Goal: Task Accomplishment & Management: Manage account settings

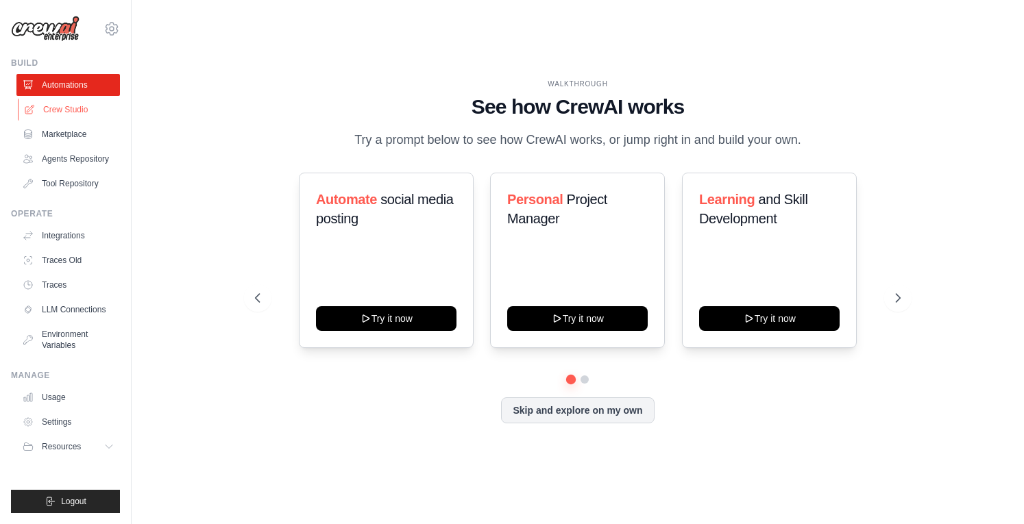
click at [61, 104] on link "Crew Studio" at bounding box center [69, 110] width 103 height 22
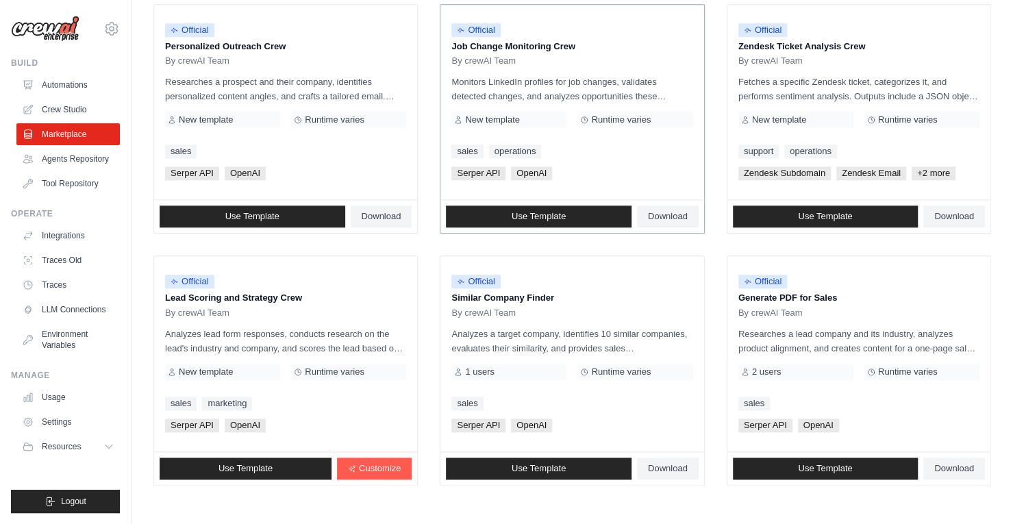
scroll to position [742, 0]
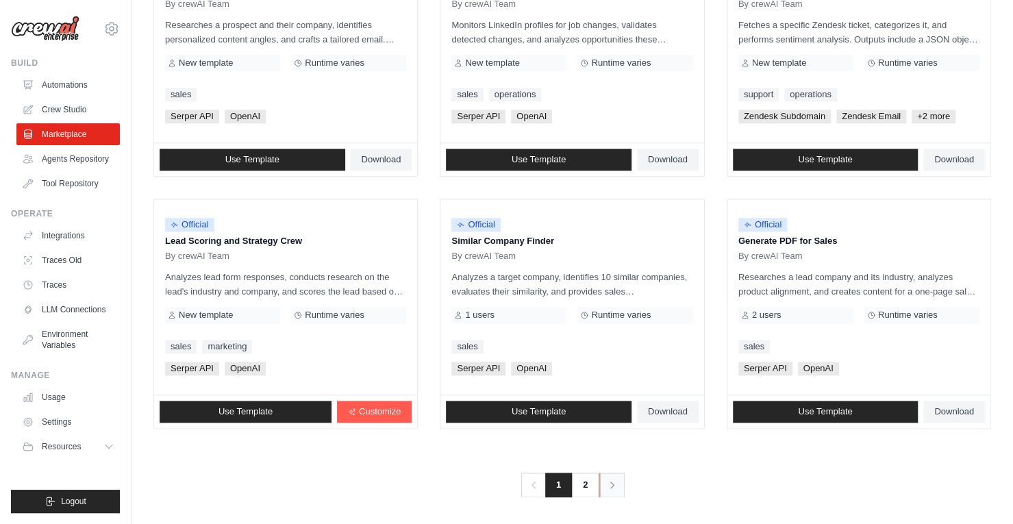
click at [608, 484] on icon "Pagination" at bounding box center [613, 485] width 14 height 14
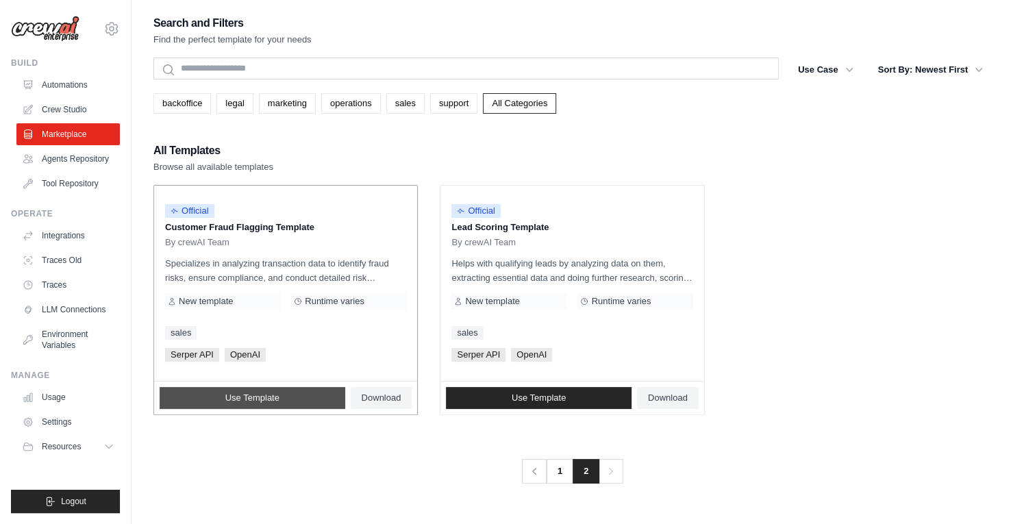
click at [233, 395] on span "Use Template" at bounding box center [252, 398] width 54 height 11
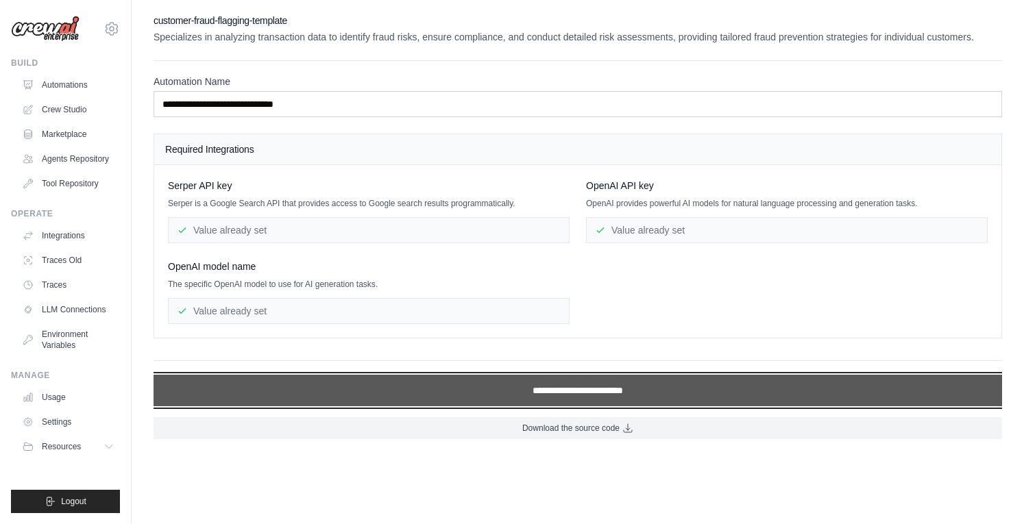
click at [483, 395] on input "**********" at bounding box center [577, 391] width 848 height 32
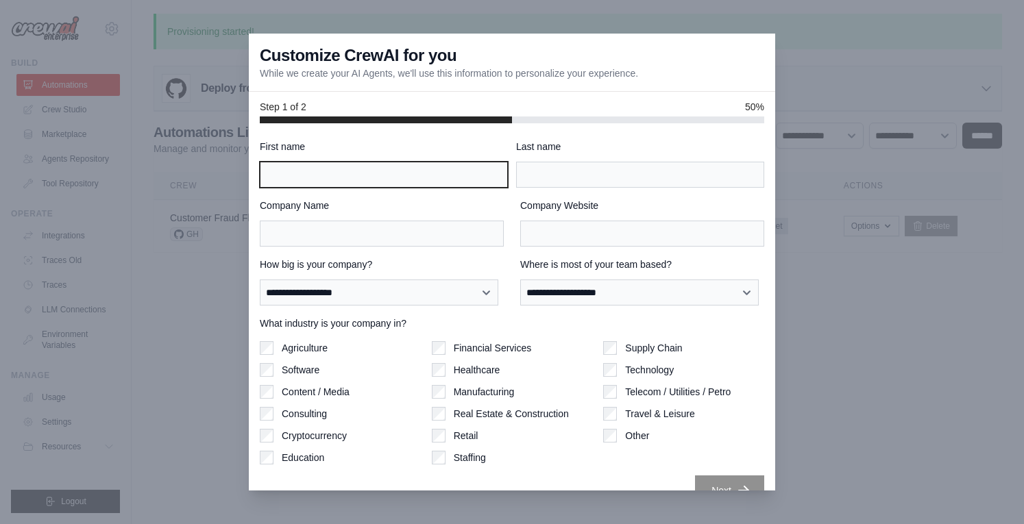
click at [340, 174] on input "First name" at bounding box center [384, 175] width 248 height 26
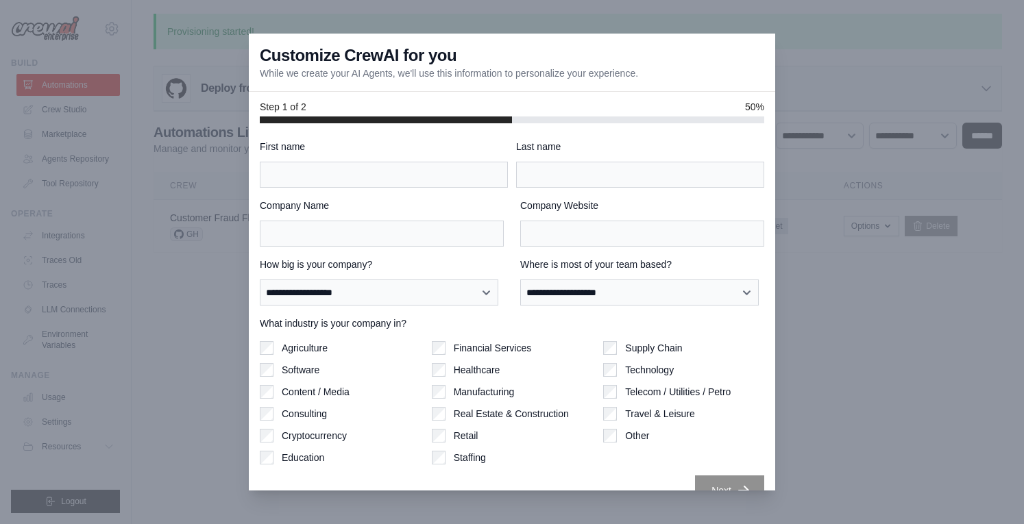
click at [182, 204] on div at bounding box center [512, 262] width 1024 height 524
click at [962, 212] on div at bounding box center [512, 262] width 1024 height 524
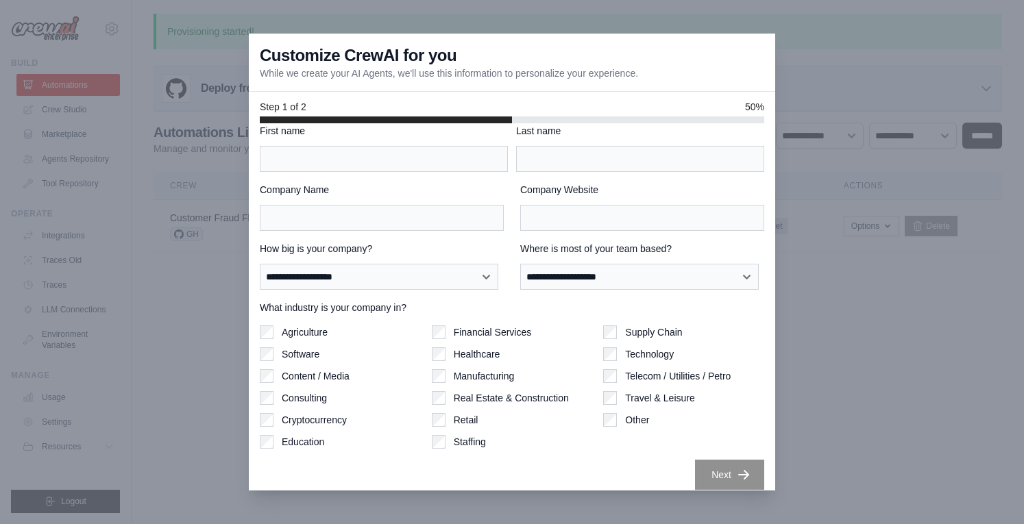
scroll to position [25, 0]
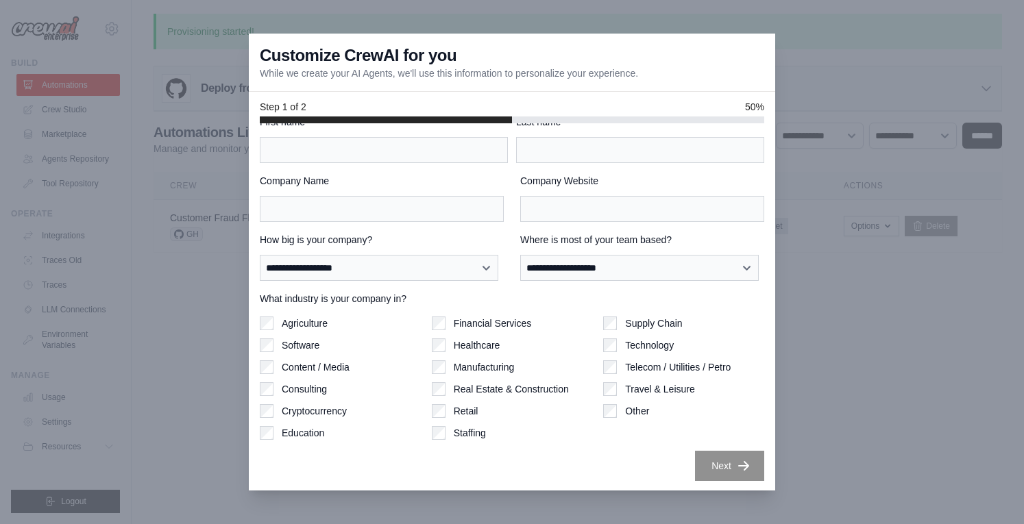
click at [142, 170] on div at bounding box center [512, 262] width 1024 height 524
click at [53, 79] on div at bounding box center [512, 262] width 1024 height 524
click at [54, 79] on div at bounding box center [512, 262] width 1024 height 524
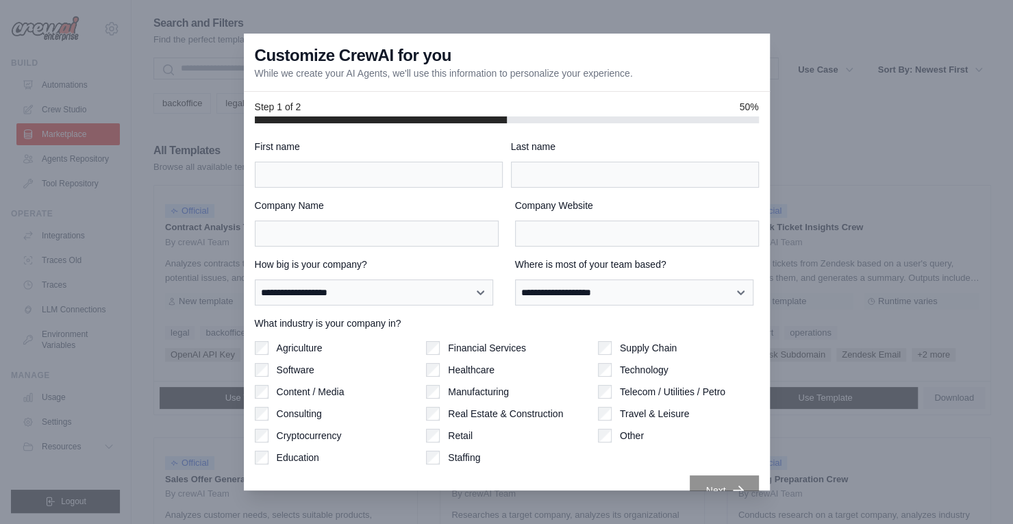
click at [750, 43] on div "Customize CrewAI for you While we create your AI Agents, we'll use this informa…" at bounding box center [507, 63] width 526 height 58
click at [754, 46] on div "Customize CrewAI for you While we create your AI Agents, we'll use this informa…" at bounding box center [507, 63] width 526 height 58
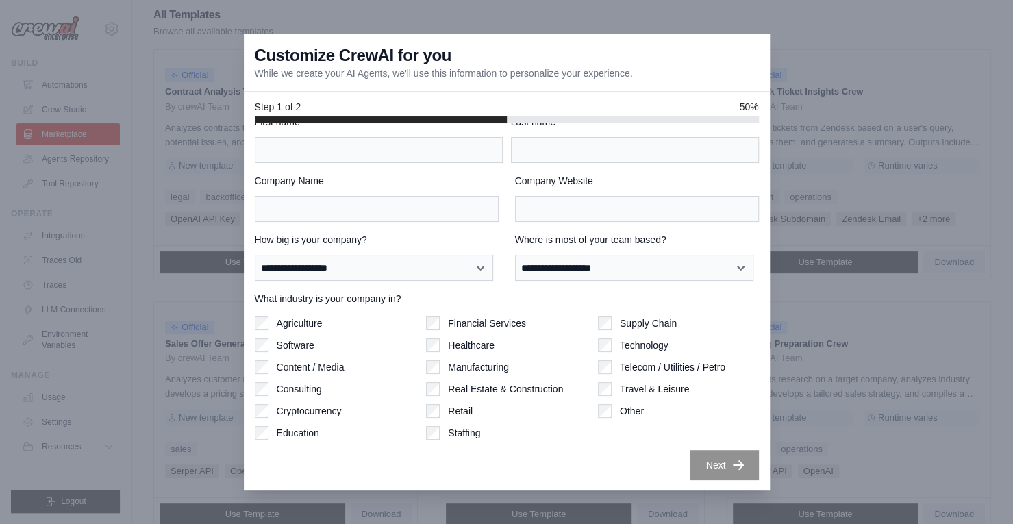
scroll to position [137, 0]
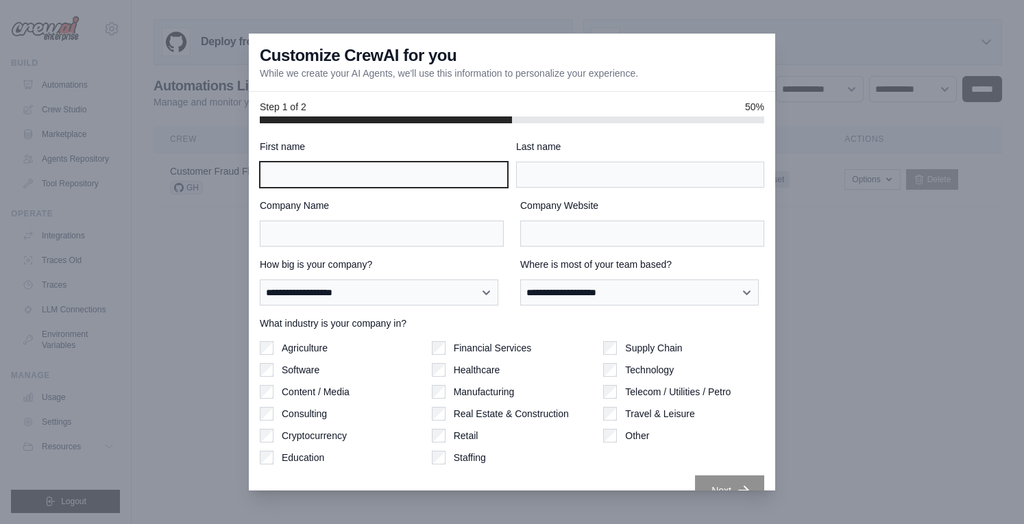
click at [319, 173] on input "First name" at bounding box center [384, 175] width 248 height 26
click at [329, 173] on input "First name" at bounding box center [384, 175] width 248 height 26
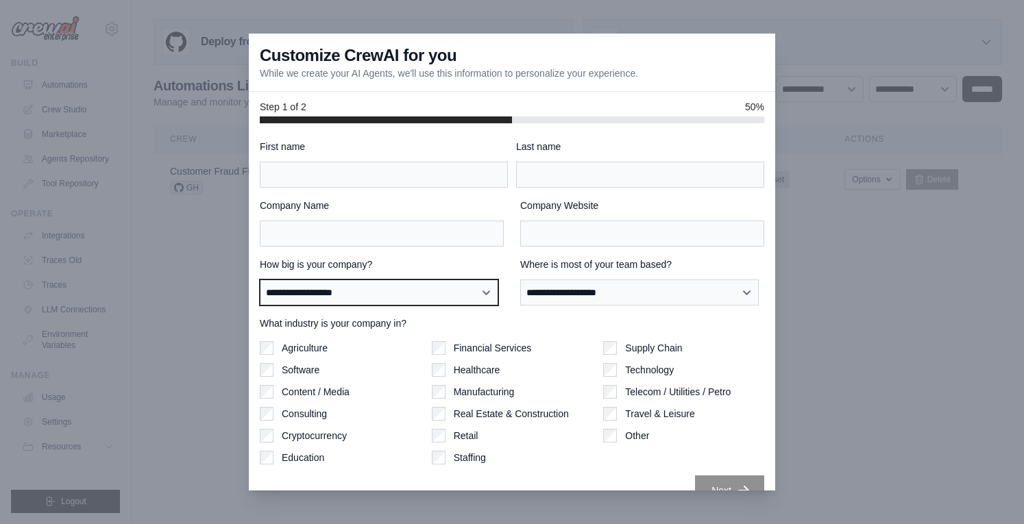
click at [462, 286] on select "**********" at bounding box center [379, 292] width 238 height 25
click at [457, 286] on select "**********" at bounding box center [379, 292] width 238 height 25
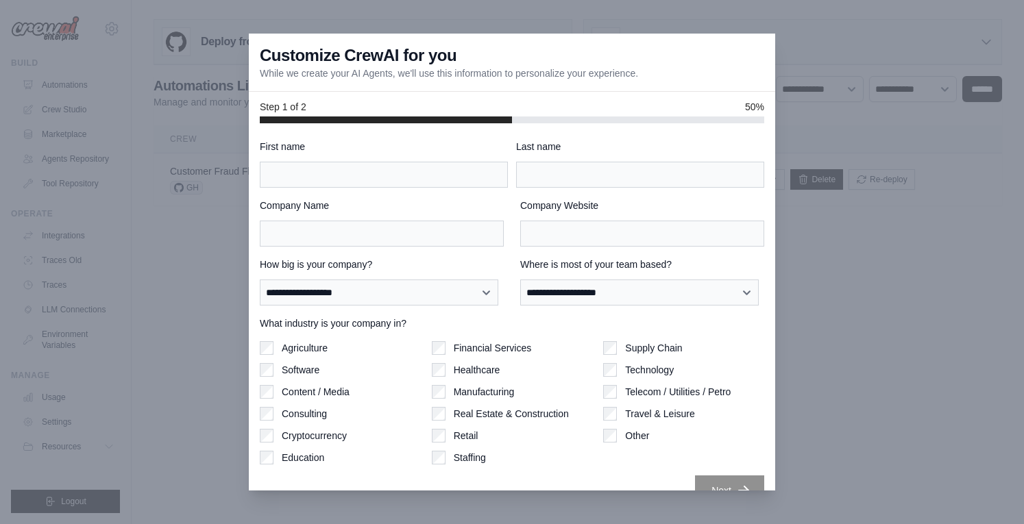
click at [173, 197] on div at bounding box center [512, 262] width 1024 height 524
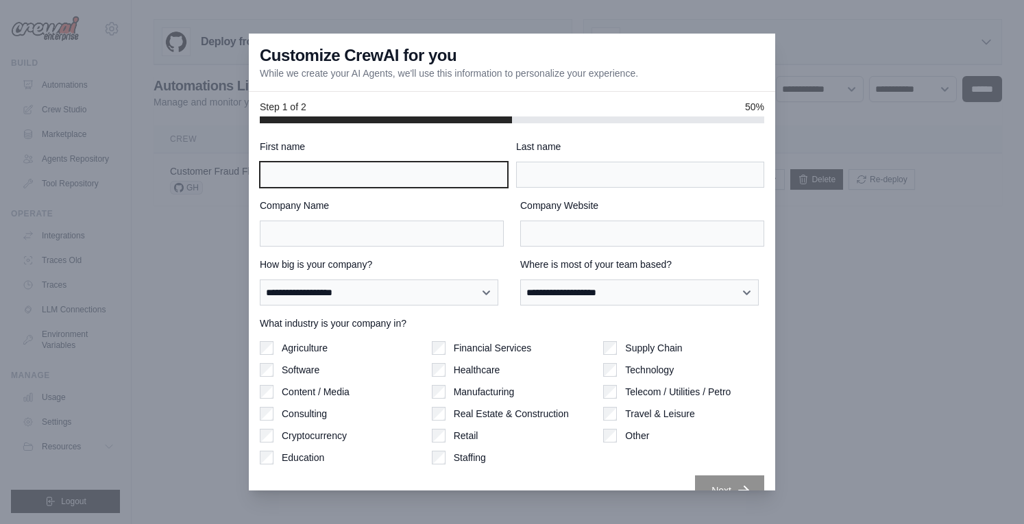
click at [329, 179] on input "First name" at bounding box center [384, 175] width 248 height 26
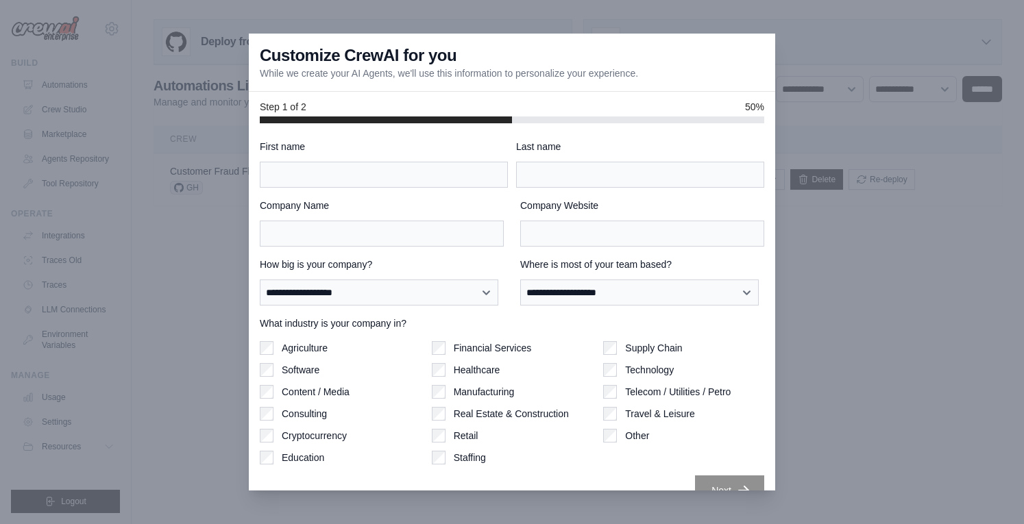
click at [95, 312] on div at bounding box center [512, 262] width 1024 height 524
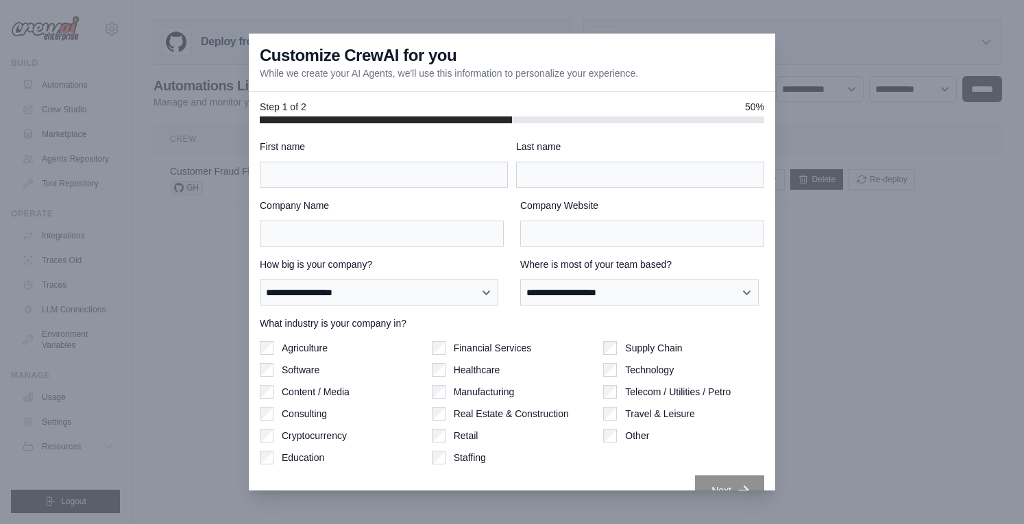
click at [95, 312] on div at bounding box center [512, 262] width 1024 height 524
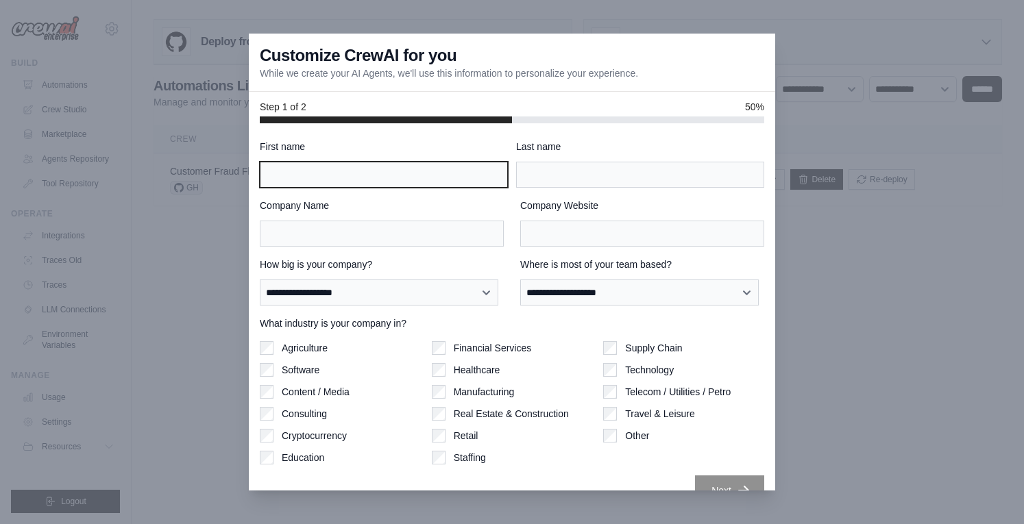
click at [303, 168] on input "First name" at bounding box center [384, 175] width 248 height 26
type input "*****"
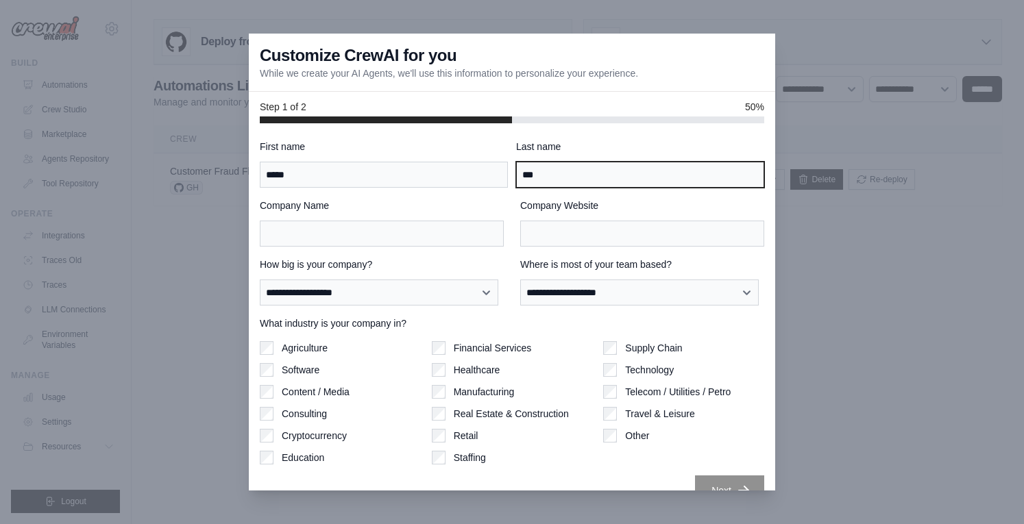
type input "***"
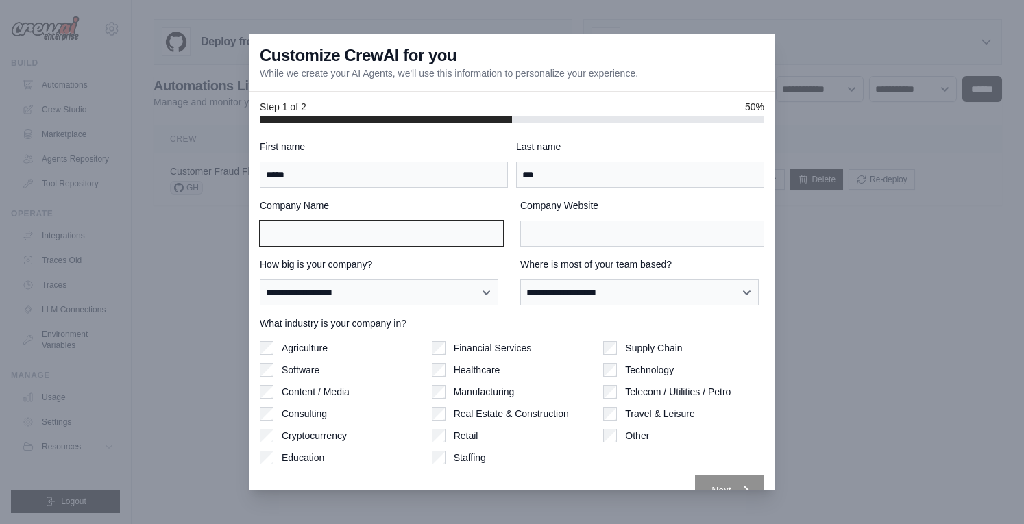
click at [330, 238] on input "Company Name" at bounding box center [382, 234] width 244 height 26
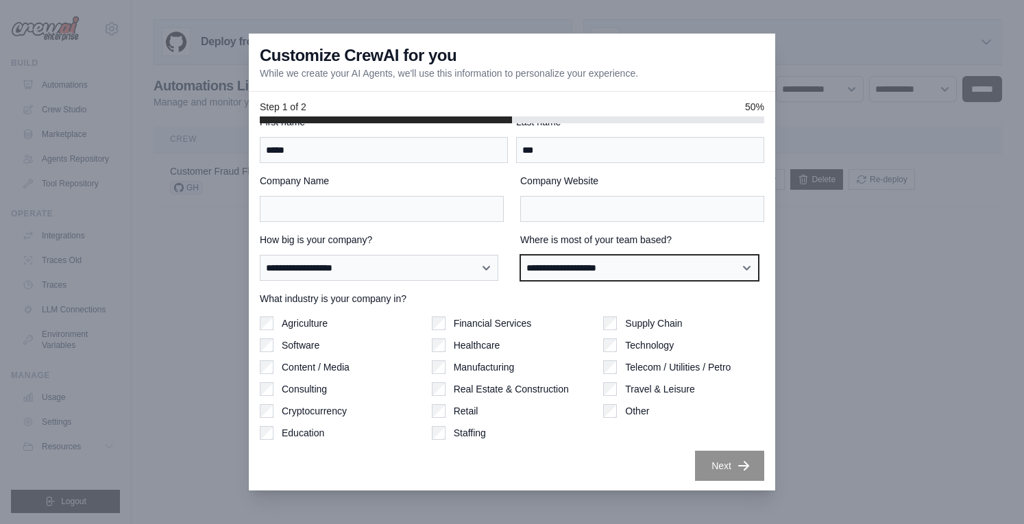
click at [569, 272] on select "**********" at bounding box center [639, 267] width 238 height 25
select select "**********"
click at [520, 255] on select "**********" at bounding box center [639, 267] width 238 height 25
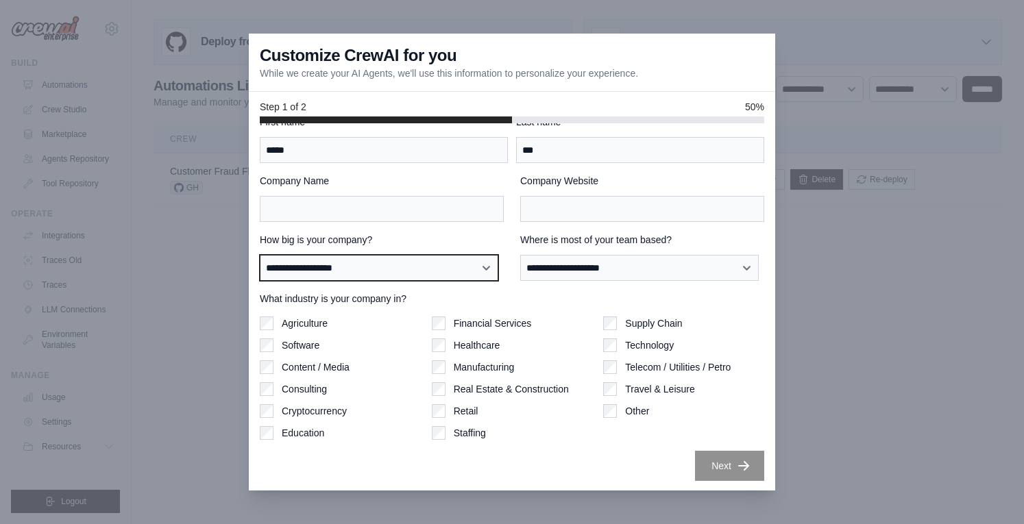
click at [443, 271] on select "**********" at bounding box center [379, 267] width 238 height 25
select select "**********"
click at [260, 255] on select "**********" at bounding box center [379, 267] width 238 height 25
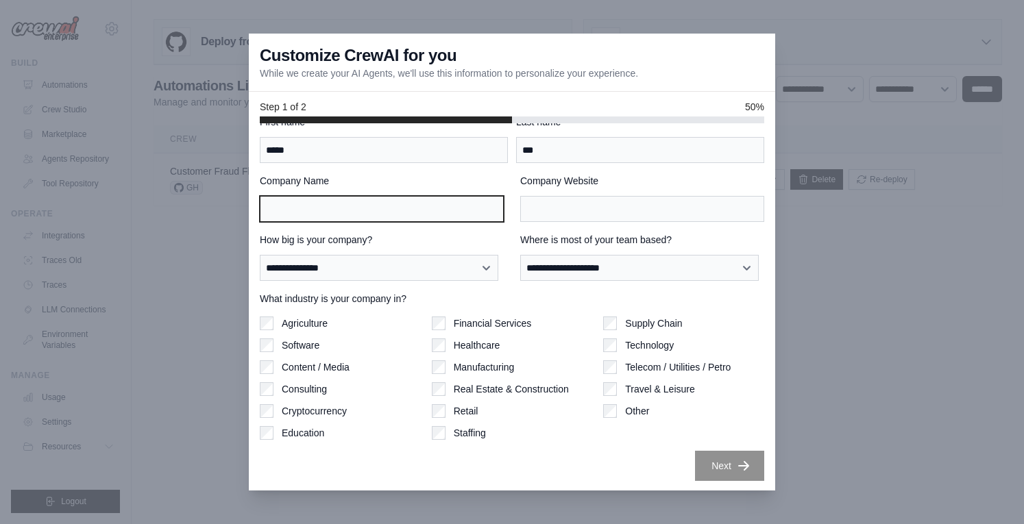
click at [417, 203] on input "Company Name" at bounding box center [382, 209] width 244 height 26
type input "***"
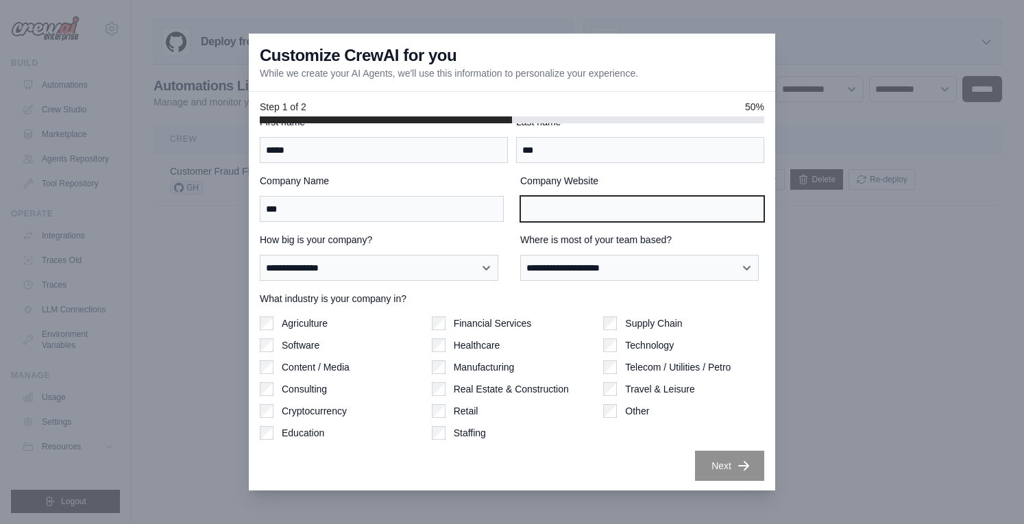
click at [554, 211] on input "Company Website" at bounding box center [642, 209] width 244 height 26
type input "***"
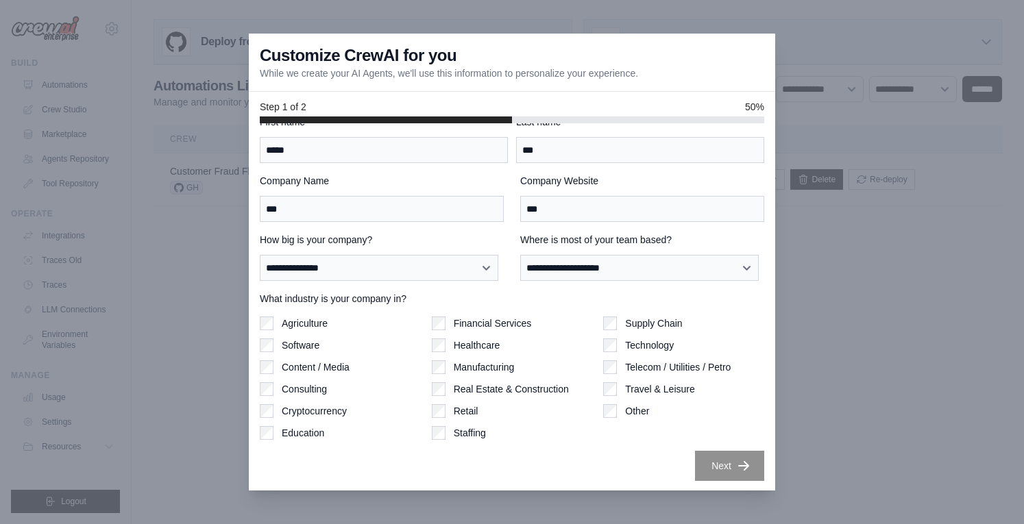
click at [443, 465] on div "Next" at bounding box center [512, 466] width 504 height 30
click at [707, 459] on button "Next" at bounding box center [729, 465] width 69 height 30
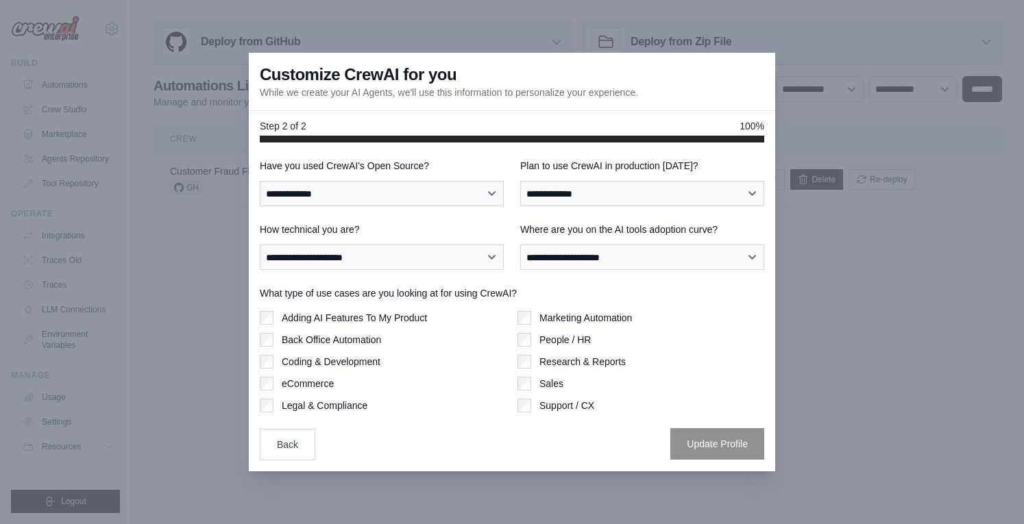
scroll to position [0, 0]
click at [379, 190] on select "**********" at bounding box center [382, 193] width 244 height 25
select select "**********"
click at [260, 181] on select "**********" at bounding box center [382, 193] width 244 height 25
click at [601, 196] on select "**********" at bounding box center [642, 193] width 244 height 25
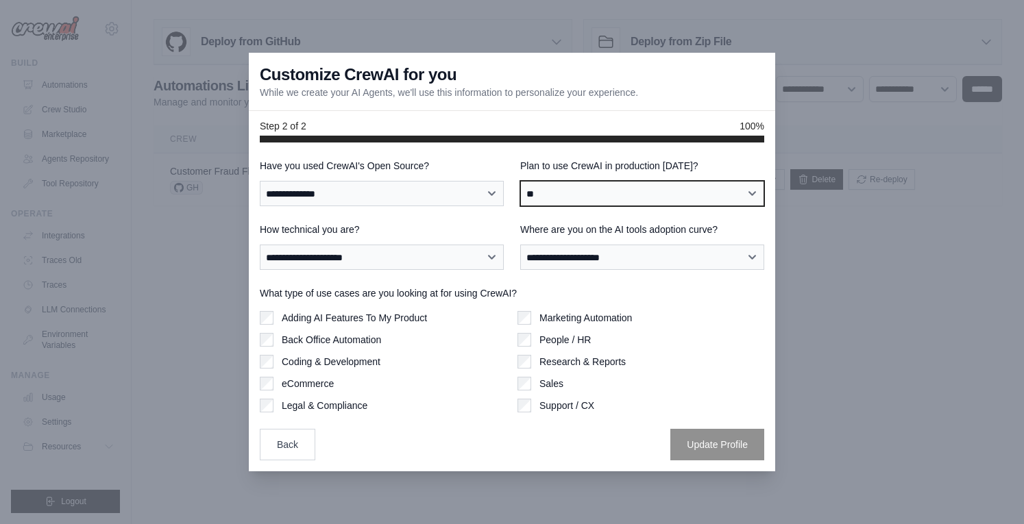
click at [520, 181] on select "**********" at bounding box center [642, 193] width 244 height 25
click at [538, 201] on select "**********" at bounding box center [642, 193] width 244 height 25
select select "****"
click at [520, 181] on select "**********" at bounding box center [642, 193] width 244 height 25
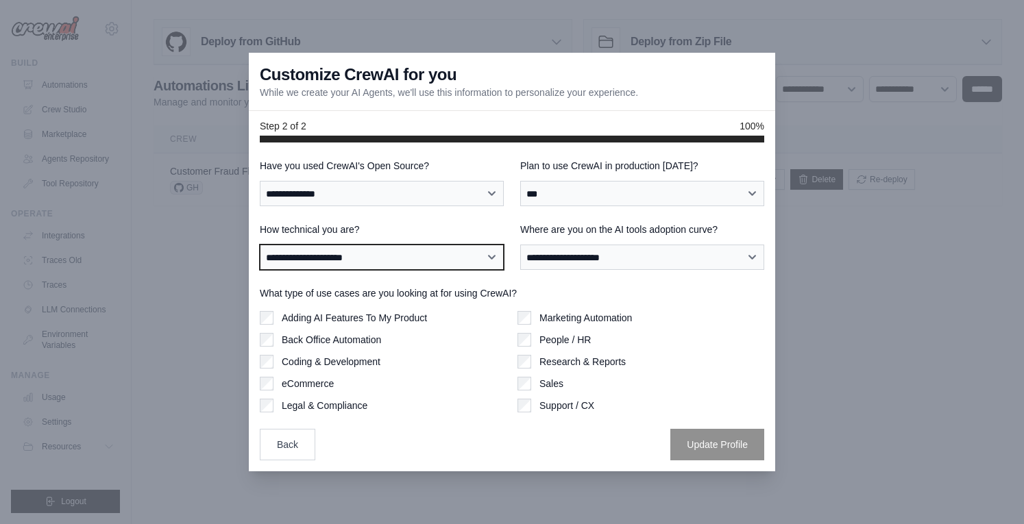
click at [408, 261] on select "**********" at bounding box center [382, 257] width 244 height 25
select select "**********"
click at [260, 245] on select "**********" at bounding box center [382, 257] width 244 height 25
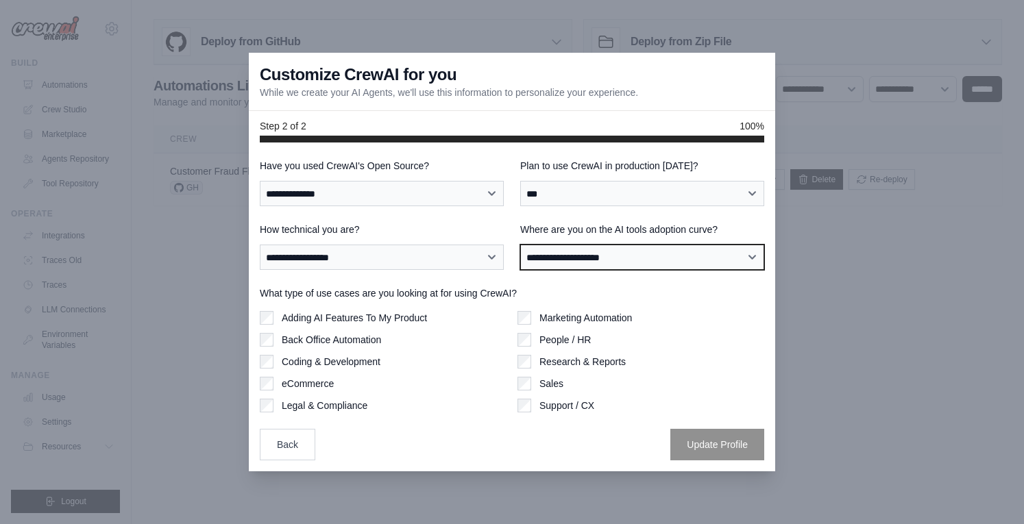
click at [573, 260] on select "**********" at bounding box center [642, 257] width 244 height 25
select select "**********"
click at [520, 245] on select "**********" at bounding box center [642, 257] width 244 height 25
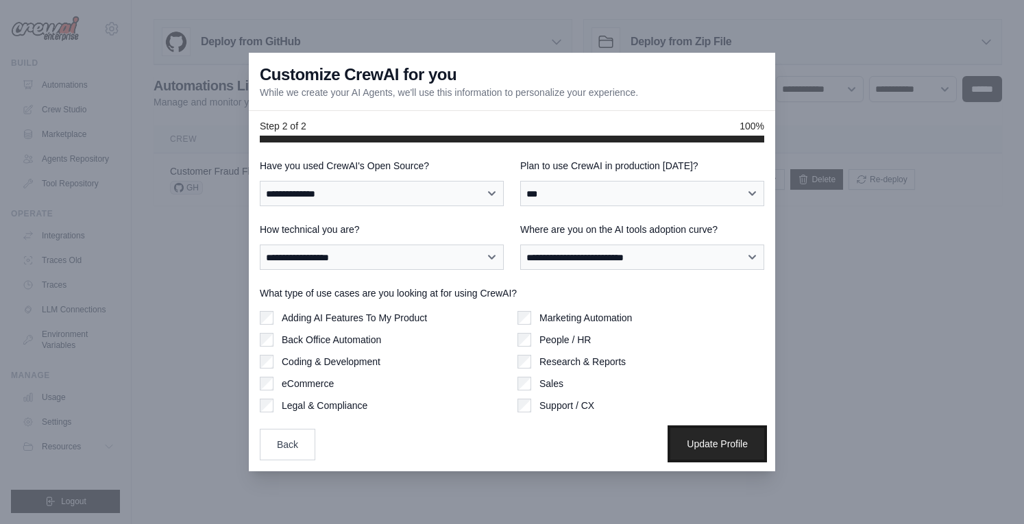
click at [685, 443] on button "Update Profile" at bounding box center [717, 444] width 94 height 32
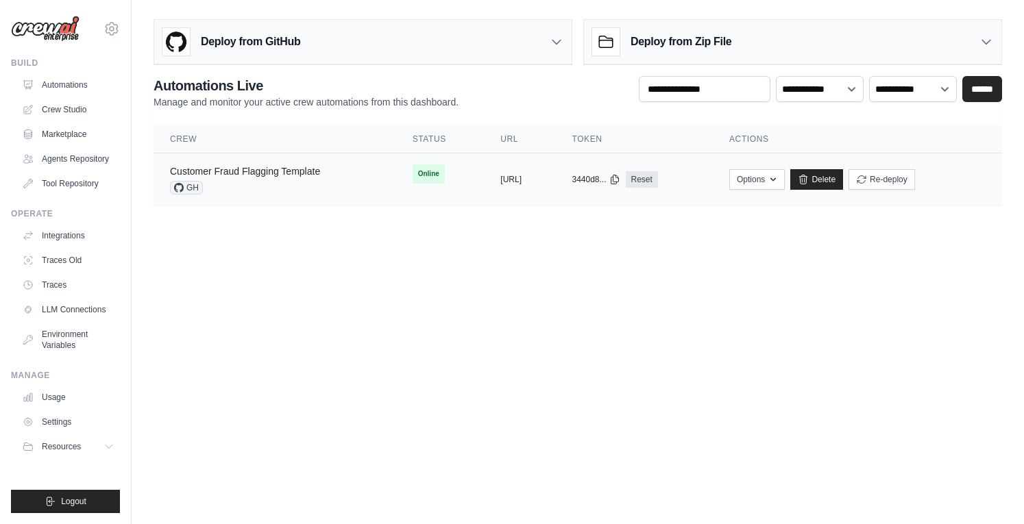
click at [258, 173] on link "Customer Fraud Flagging Template" at bounding box center [245, 171] width 150 height 11
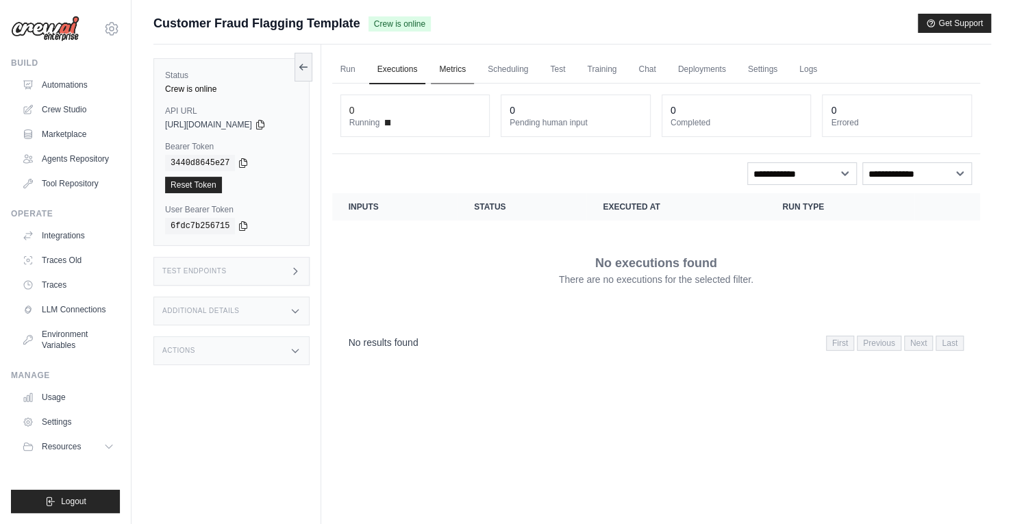
click at [465, 64] on link "Metrics" at bounding box center [452, 69] width 43 height 29
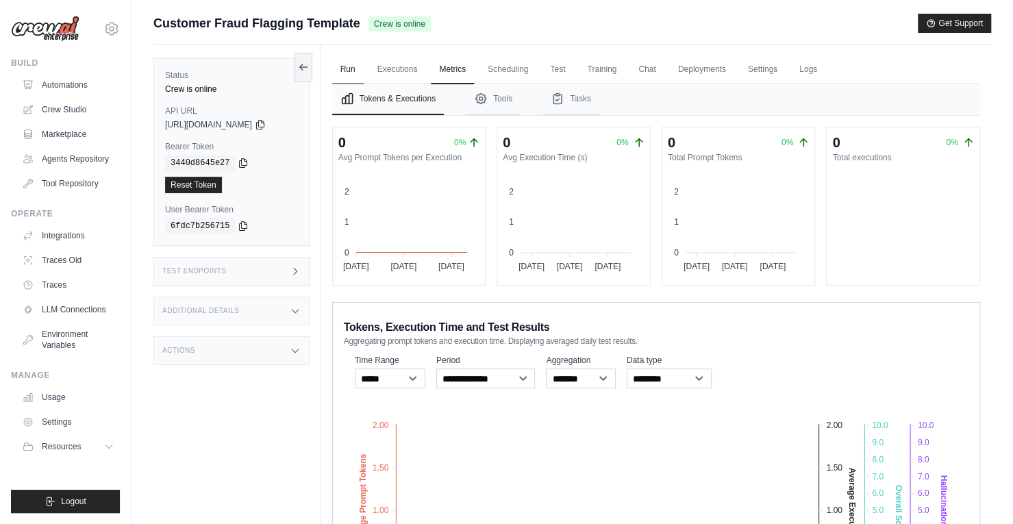
click at [349, 72] on link "Run" at bounding box center [348, 69] width 32 height 29
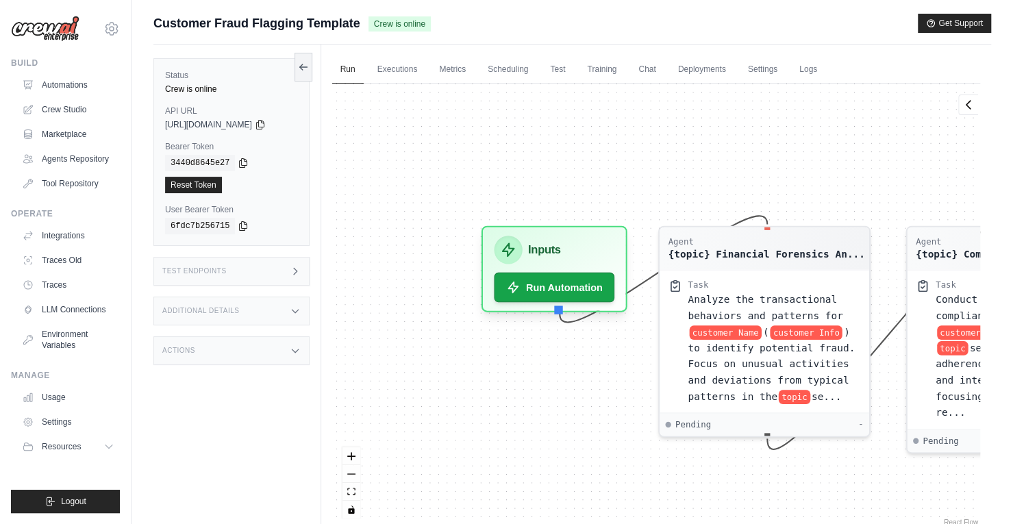
drag, startPoint x: 773, startPoint y: 133, endPoint x: 551, endPoint y: 129, distance: 222.0
click at [551, 129] on div "Agent {topic} Financial Forensics An... Task Analyze the transactional behavior…" at bounding box center [656, 306] width 648 height 445
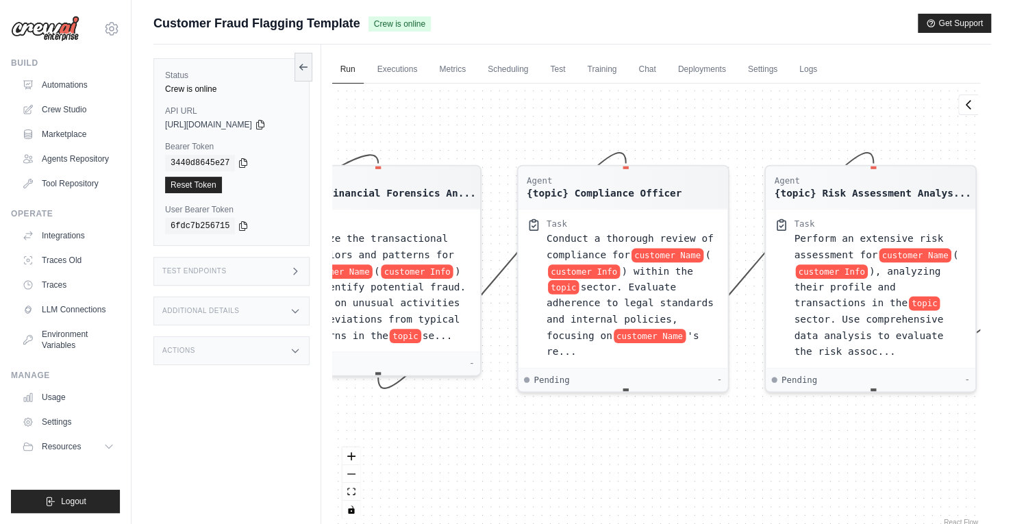
drag, startPoint x: 610, startPoint y: 153, endPoint x: 507, endPoint y: 138, distance: 103.9
click at [507, 138] on div "Agent {topic} Financial Forensics An... Task Analyze the transactional behavior…" at bounding box center [656, 306] width 648 height 445
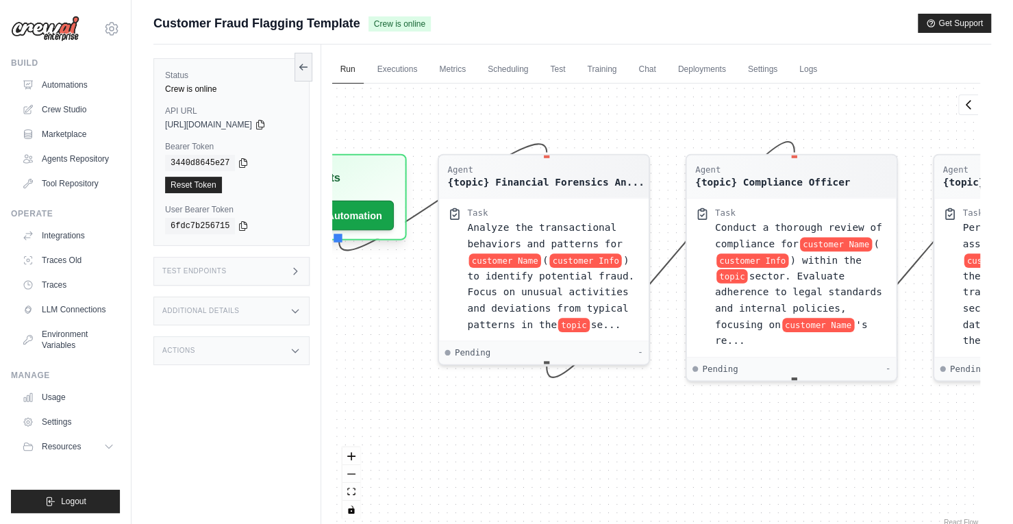
drag, startPoint x: 747, startPoint y: 442, endPoint x: 1020, endPoint y: 438, distance: 272.7
click at [1013, 438] on html "zwsu.cn@gmail.com Settings Build Automations" at bounding box center [506, 291] width 1013 height 582
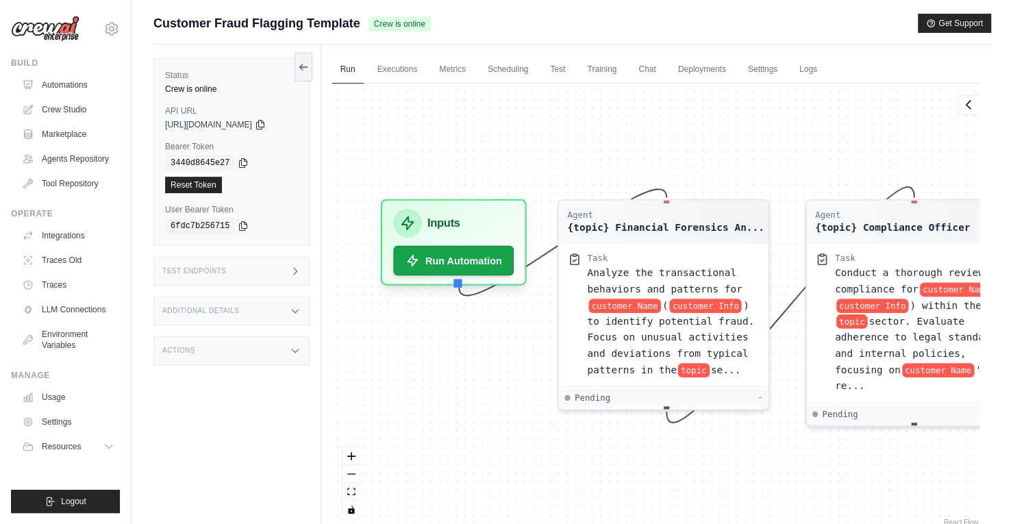
drag, startPoint x: 556, startPoint y: 477, endPoint x: 662, endPoint y: 517, distance: 113.0
click at [669, 521] on div "Agent {topic} Financial Forensics An... Task Analyze the transactional behavior…" at bounding box center [656, 306] width 648 height 445
click at [402, 69] on link "Executions" at bounding box center [397, 69] width 57 height 29
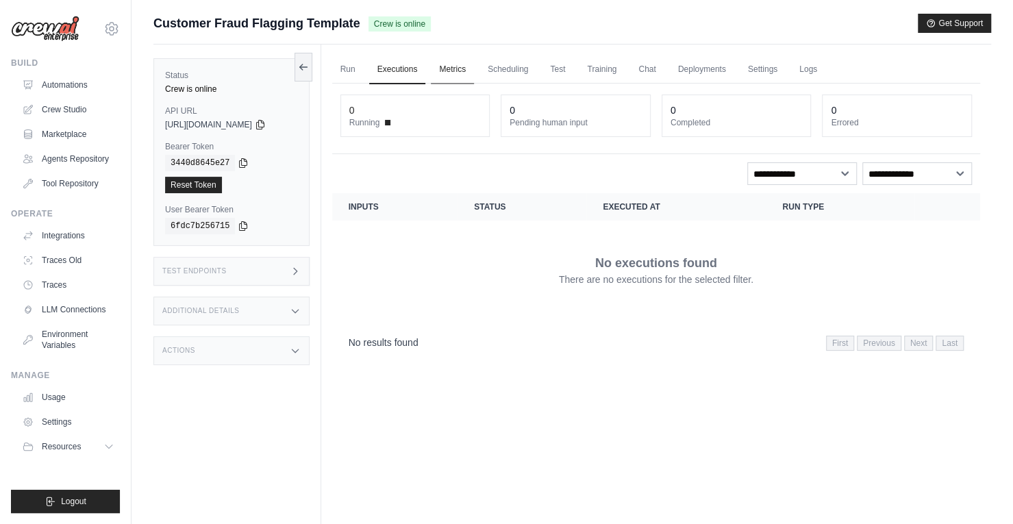
click at [457, 74] on link "Metrics" at bounding box center [452, 69] width 43 height 29
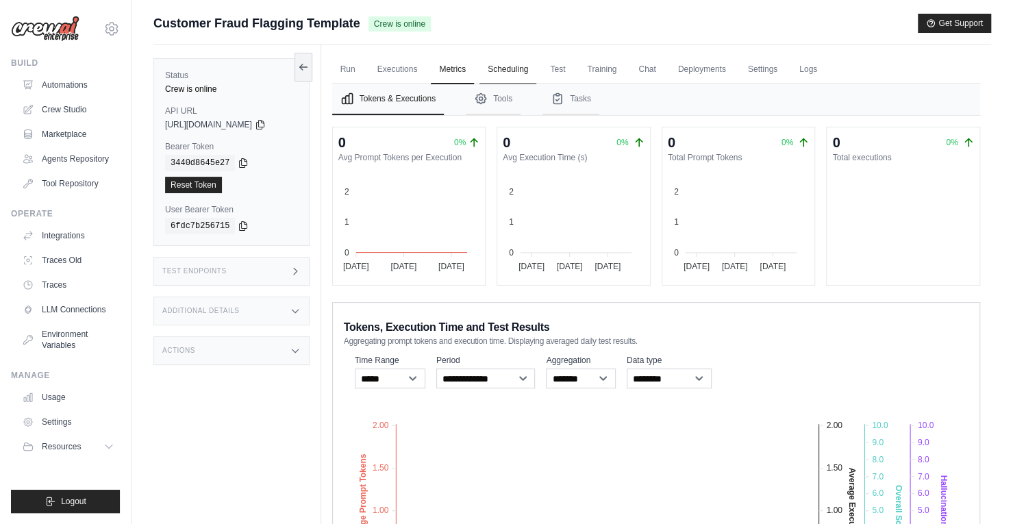
click at [526, 70] on link "Scheduling" at bounding box center [508, 69] width 57 height 29
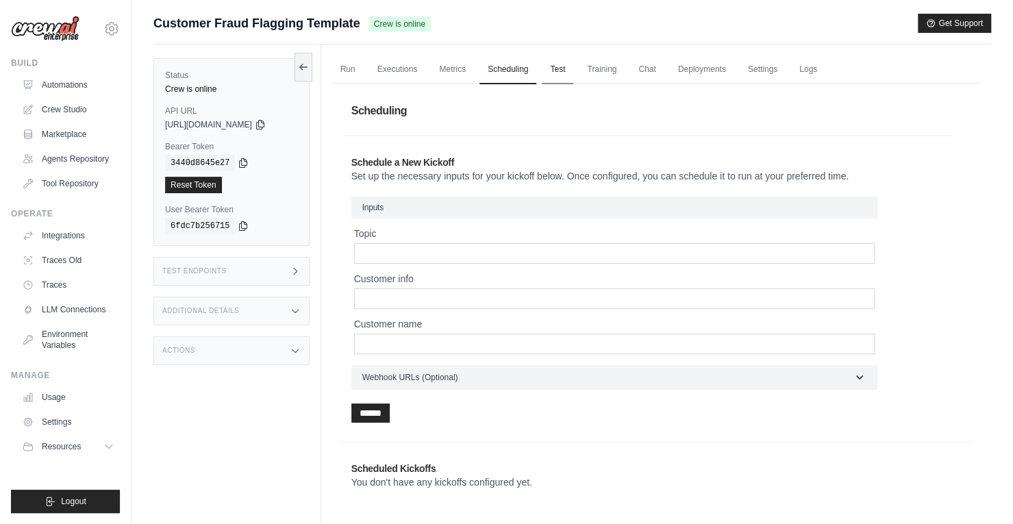
click at [573, 69] on link "Test" at bounding box center [558, 69] width 32 height 29
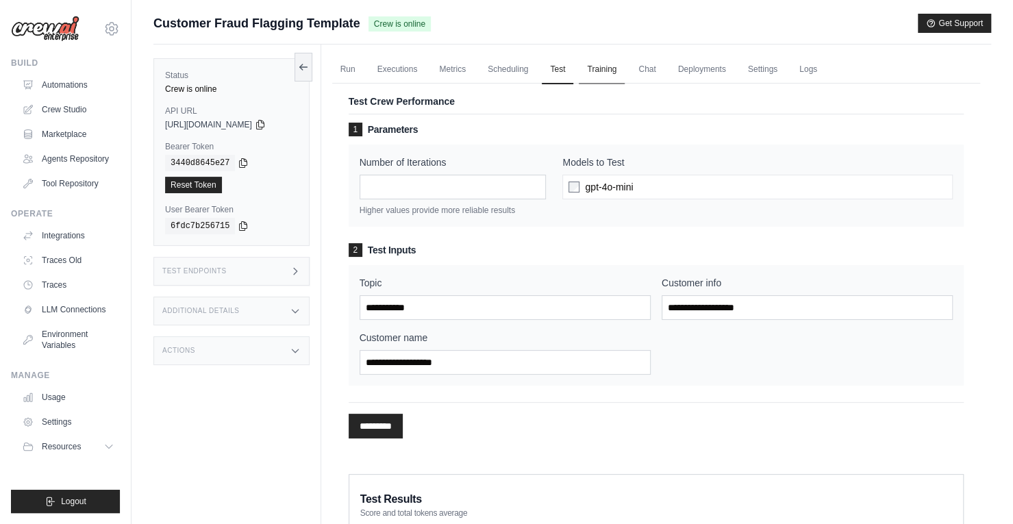
click at [621, 71] on link "Training" at bounding box center [602, 69] width 46 height 29
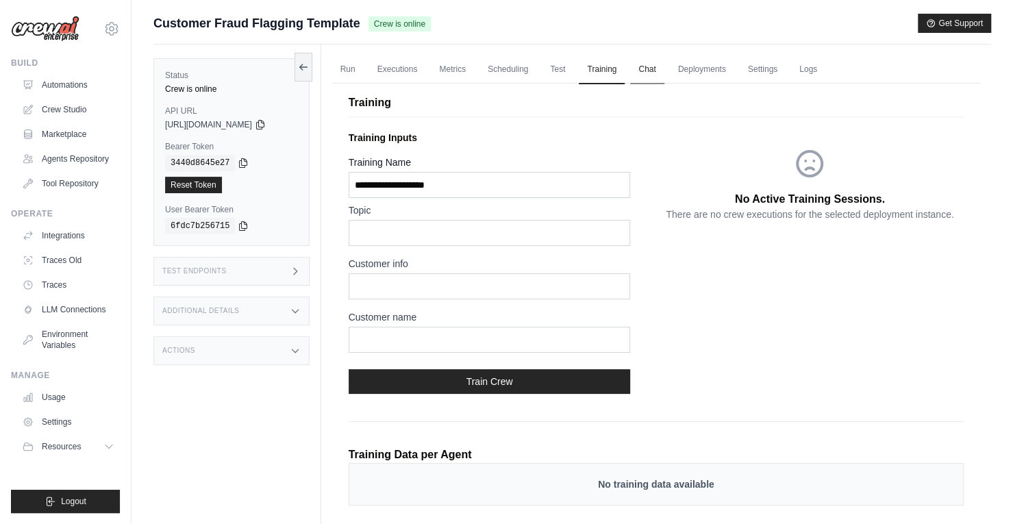
click at [664, 73] on link "Chat" at bounding box center [647, 69] width 34 height 29
click at [724, 72] on link "Deployments" at bounding box center [702, 69] width 64 height 29
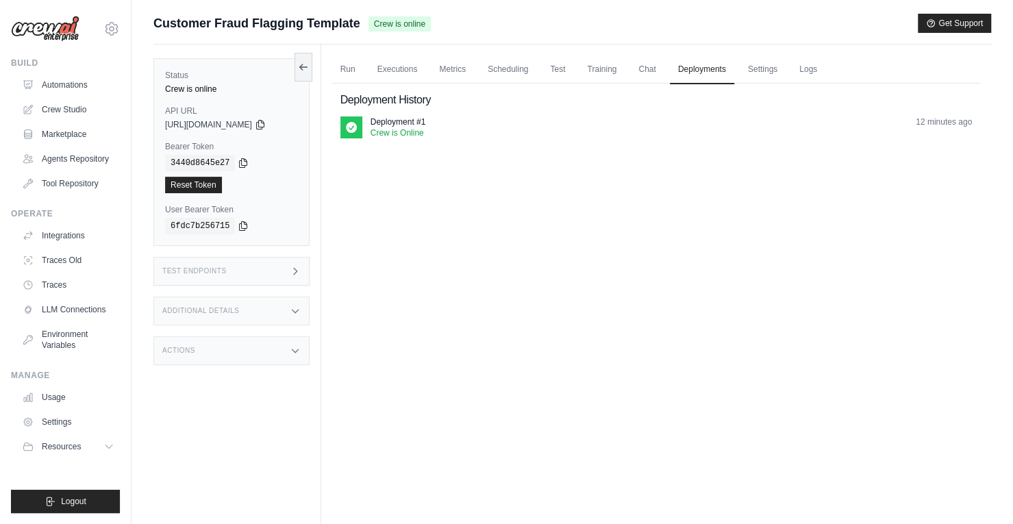
click at [406, 131] on p "Crew is Online" at bounding box center [398, 132] width 55 height 11
click at [782, 69] on link "Settings" at bounding box center [763, 69] width 46 height 29
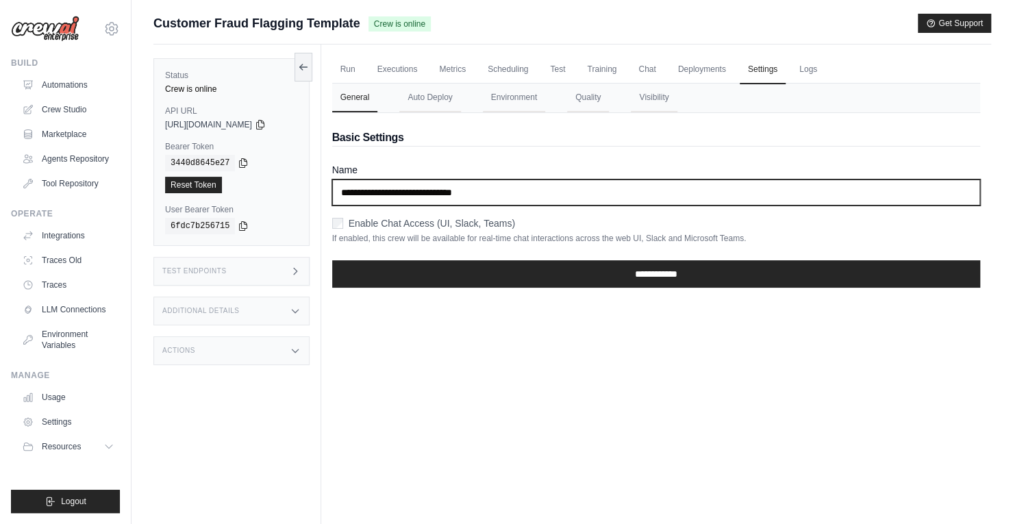
click at [563, 193] on input "**********" at bounding box center [656, 193] width 648 height 26
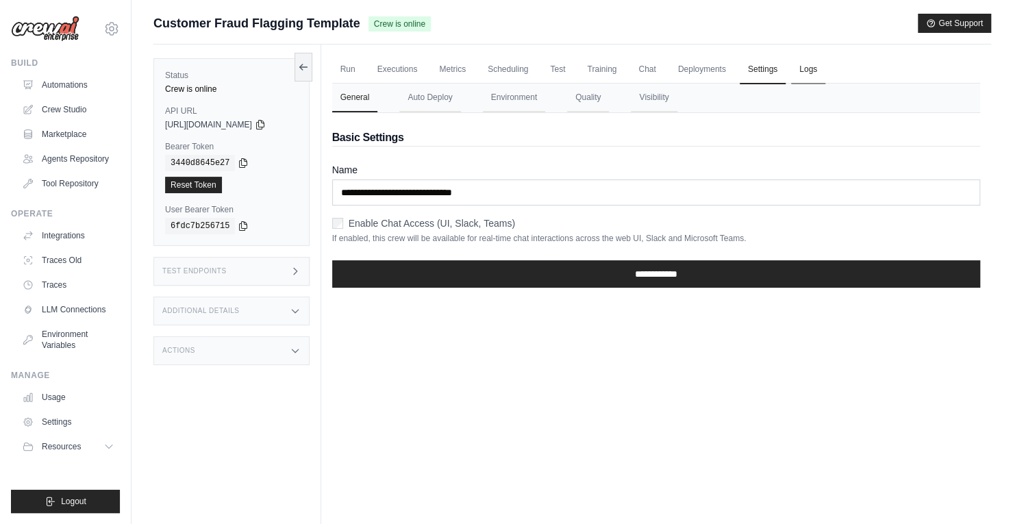
click at [826, 65] on link "Logs" at bounding box center [808, 69] width 34 height 29
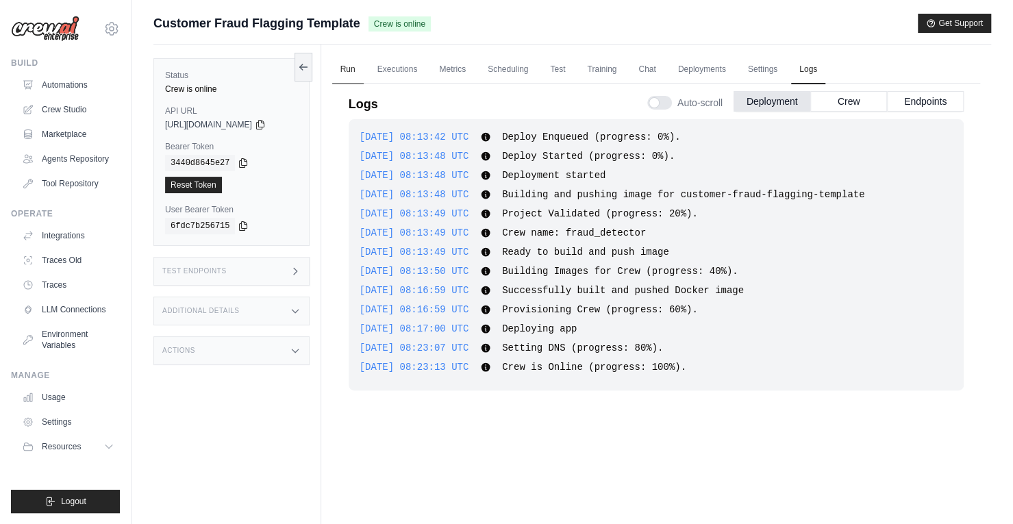
click at [352, 62] on link "Run" at bounding box center [348, 69] width 32 height 29
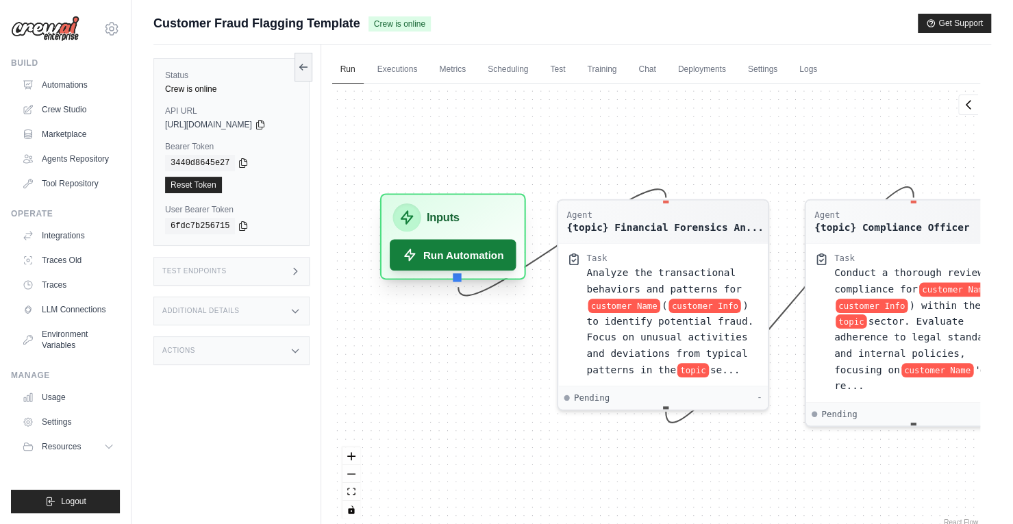
click at [443, 250] on button "Run Automation" at bounding box center [453, 255] width 127 height 32
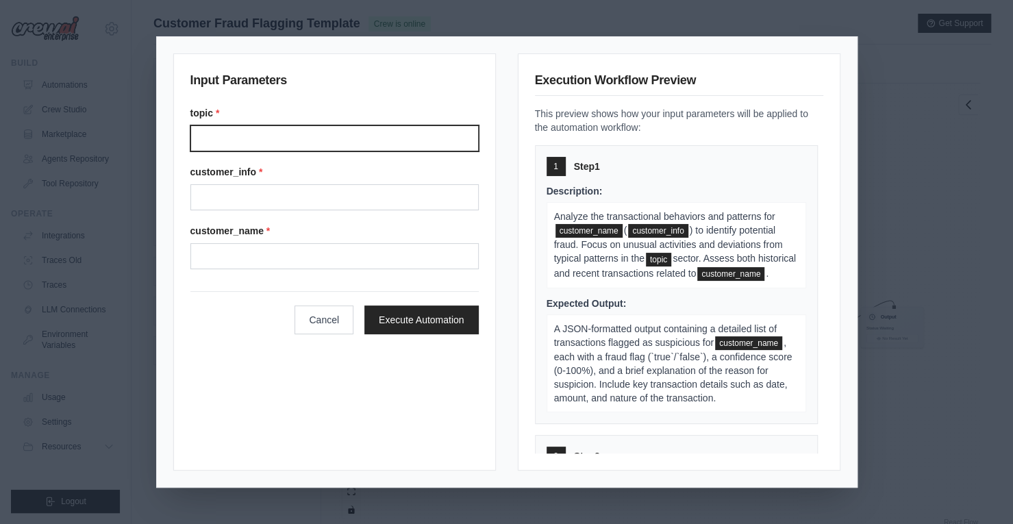
click at [230, 138] on input "Topic" at bounding box center [334, 138] width 288 height 26
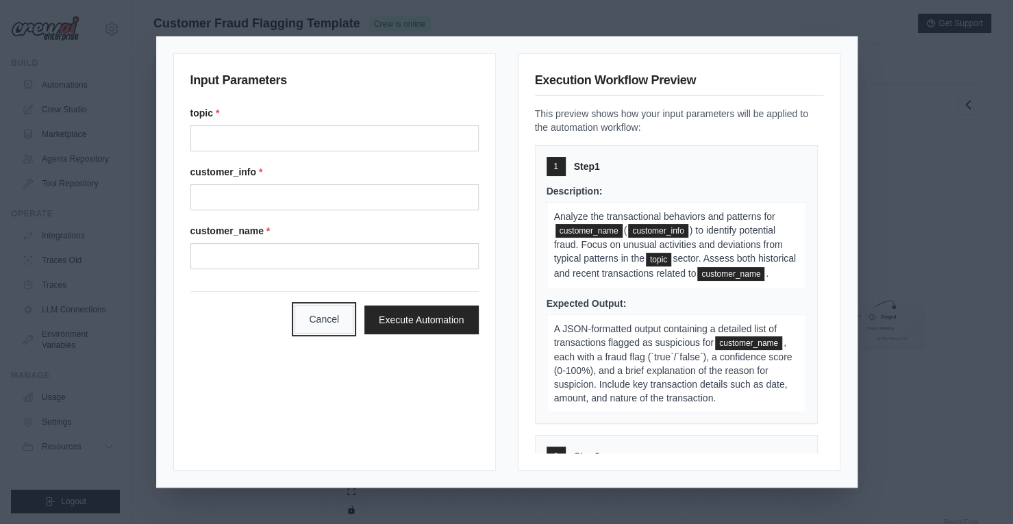
click at [328, 314] on button "Cancel" at bounding box center [324, 319] width 59 height 29
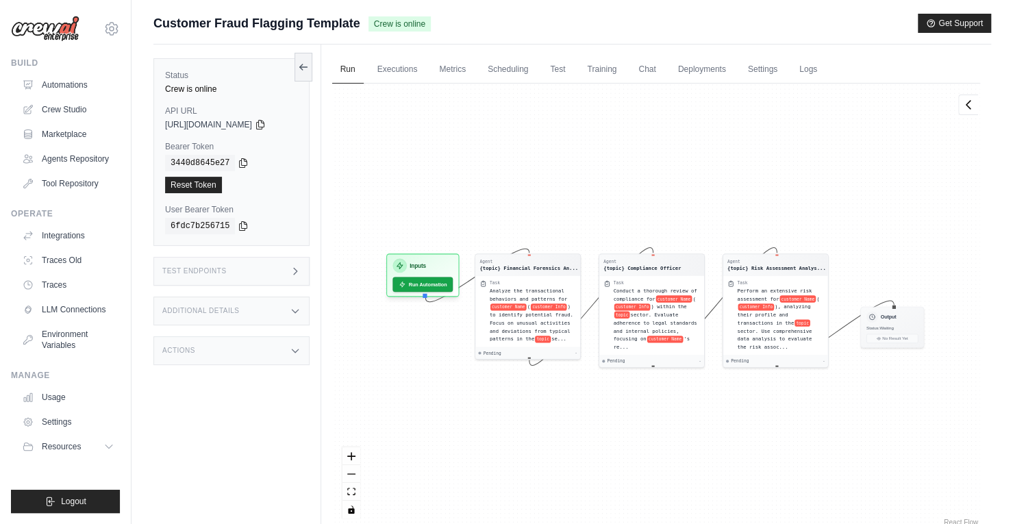
click at [655, 441] on div "Agent {topic} Financial Forensics An... Task Analyze the transactional behavior…" at bounding box center [656, 306] width 648 height 445
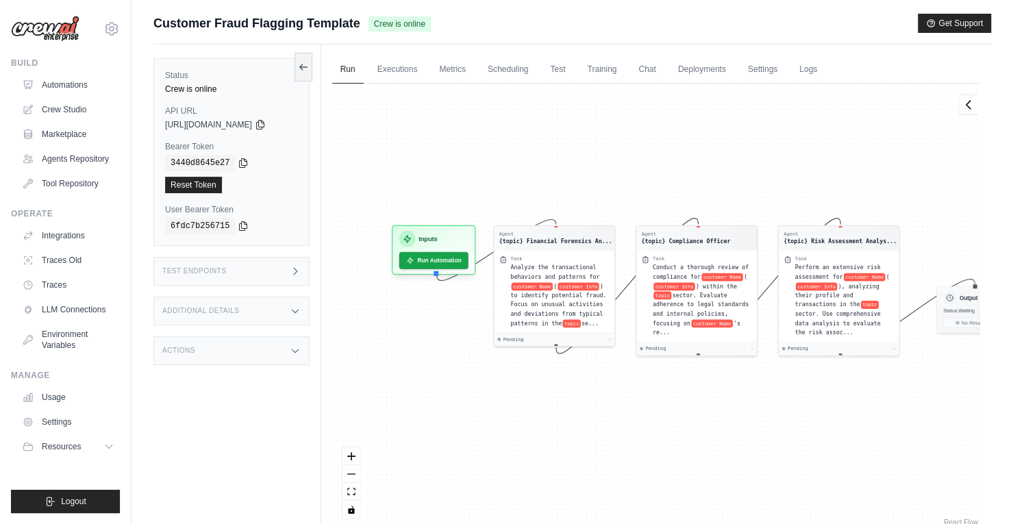
drag, startPoint x: 564, startPoint y: 419, endPoint x: 617, endPoint y: 425, distance: 53.1
click at [617, 425] on div "Agent {topic} Financial Forensics An... Task Analyze the transactional behavior…" at bounding box center [656, 306] width 648 height 445
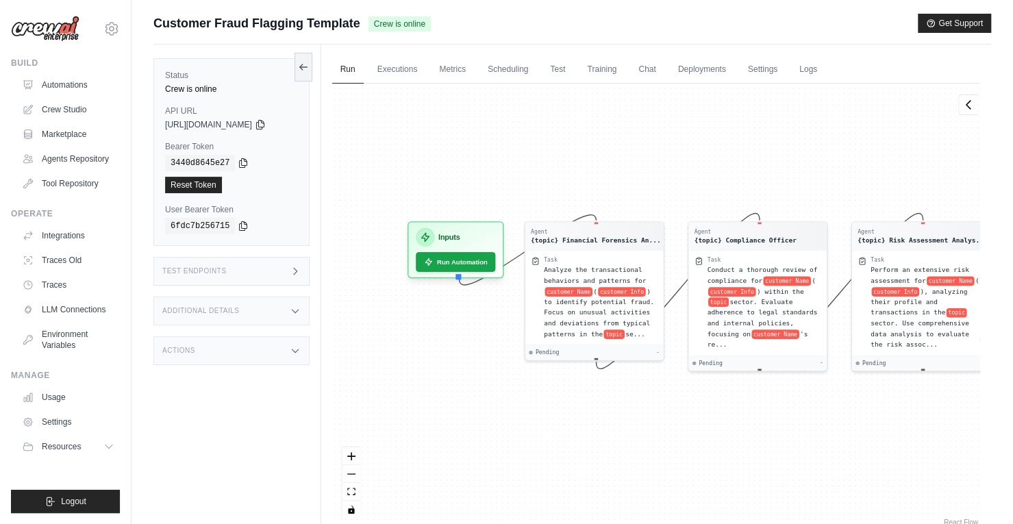
drag, startPoint x: 508, startPoint y: 416, endPoint x: 522, endPoint y: 434, distance: 23.4
click at [556, 442] on div "Agent {topic} Financial Forensics An... Task Analyze the transactional behavior…" at bounding box center [656, 306] width 648 height 445
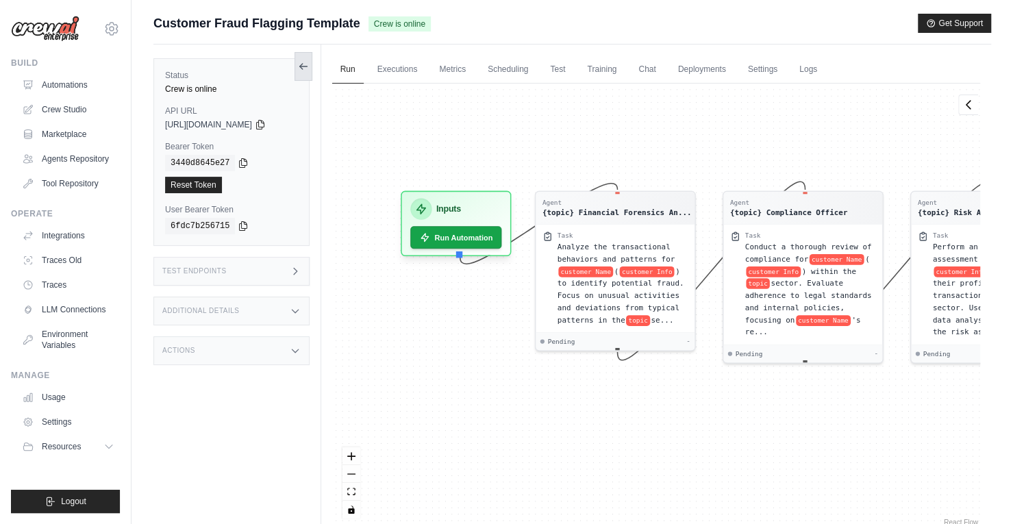
click at [309, 69] on icon at bounding box center [303, 66] width 11 height 11
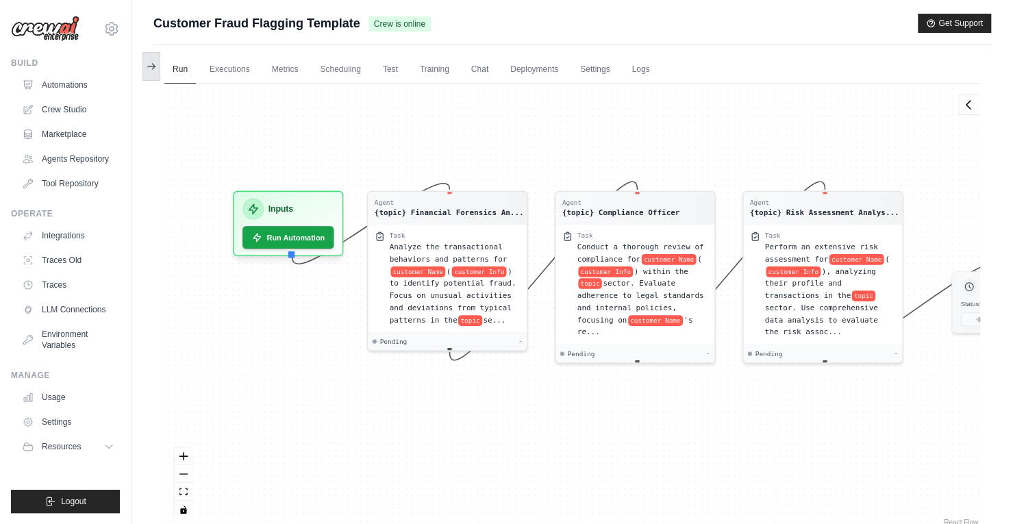
click at [155, 66] on icon at bounding box center [153, 66] width 3 height 5
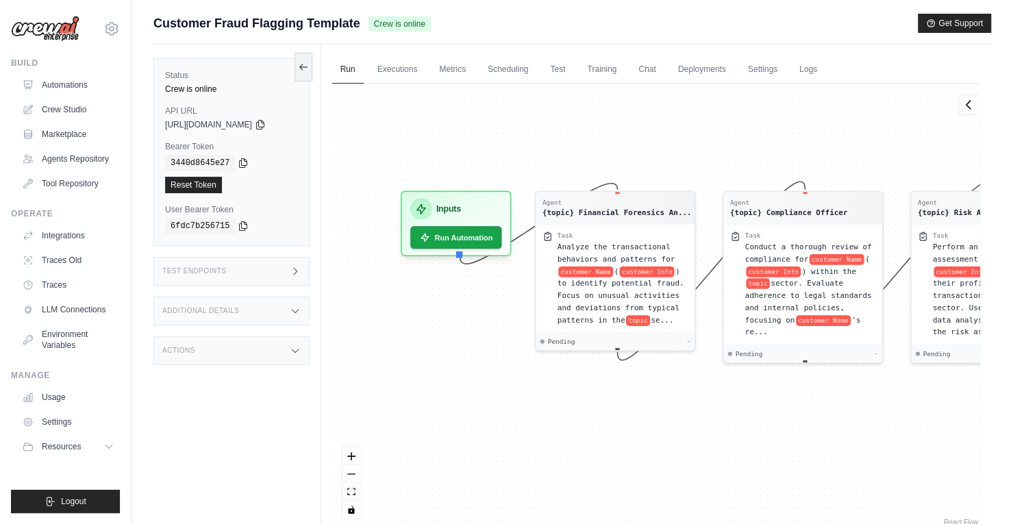
click at [251, 20] on span "Customer Fraud Flagging Template" at bounding box center [256, 23] width 207 height 19
click at [73, 399] on link "Usage" at bounding box center [69, 397] width 103 height 22
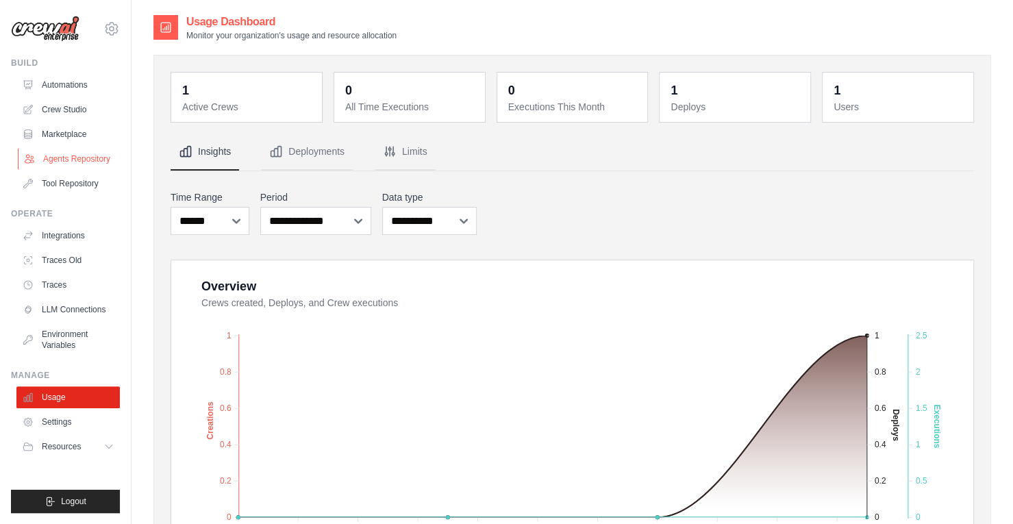
click at [58, 158] on link "Agents Repository" at bounding box center [69, 159] width 103 height 22
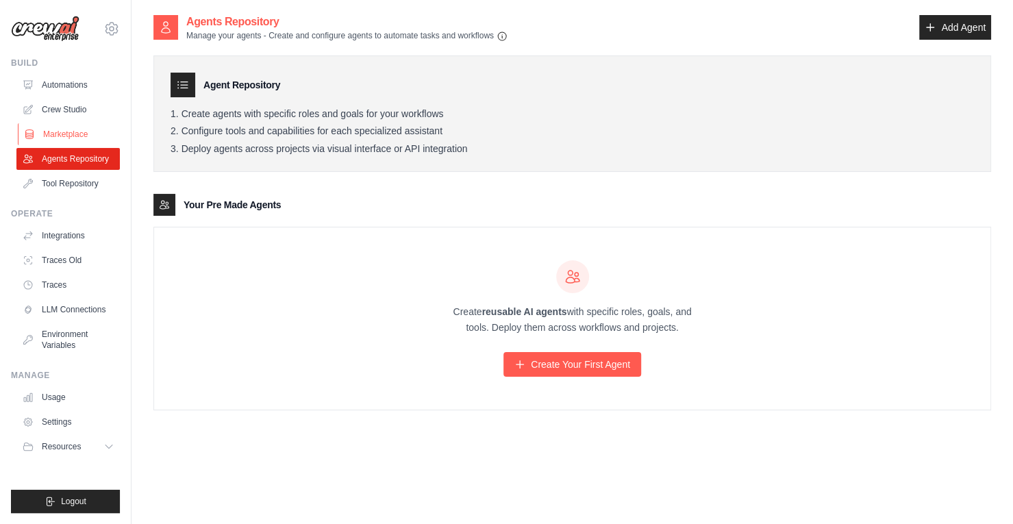
click at [70, 135] on link "Marketplace" at bounding box center [69, 134] width 103 height 22
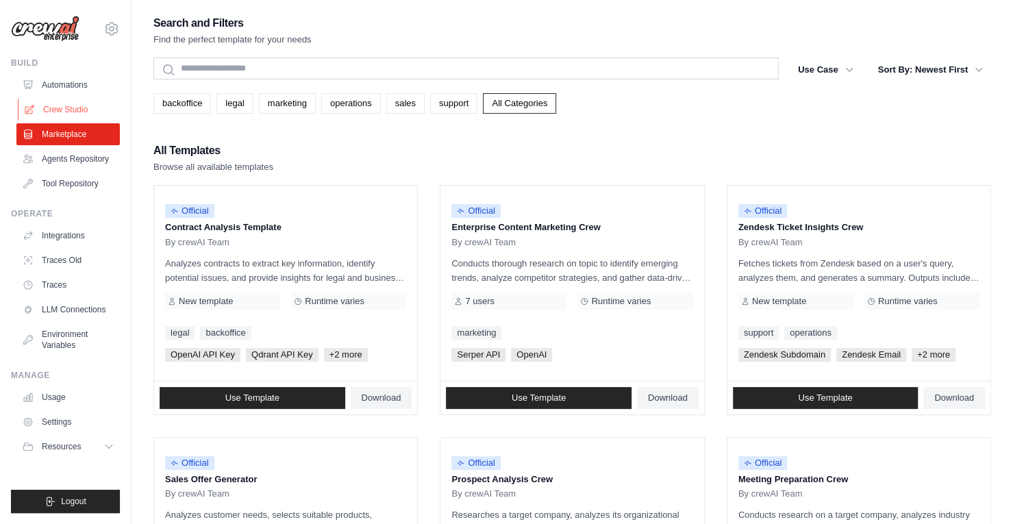
click at [69, 114] on link "Crew Studio" at bounding box center [69, 110] width 103 height 22
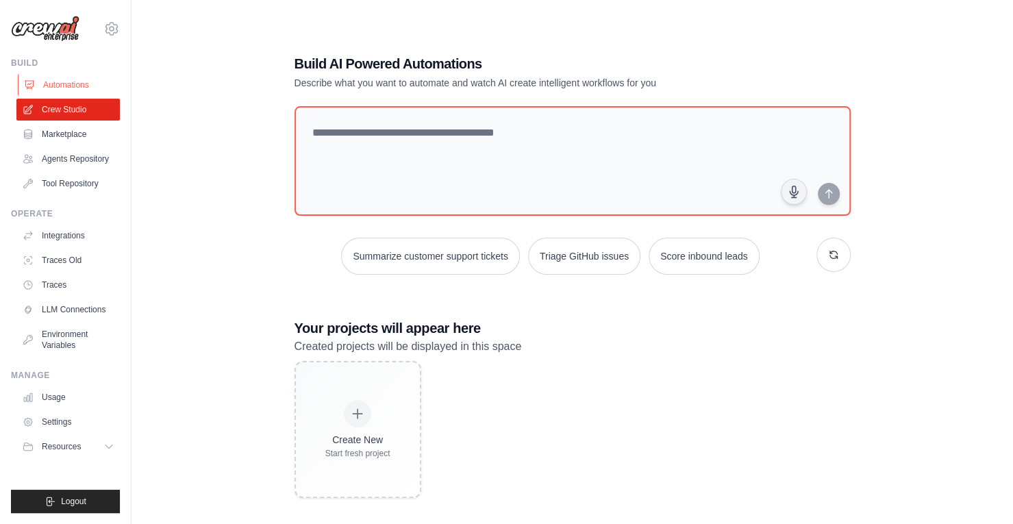
click at [68, 84] on link "Automations" at bounding box center [69, 85] width 103 height 22
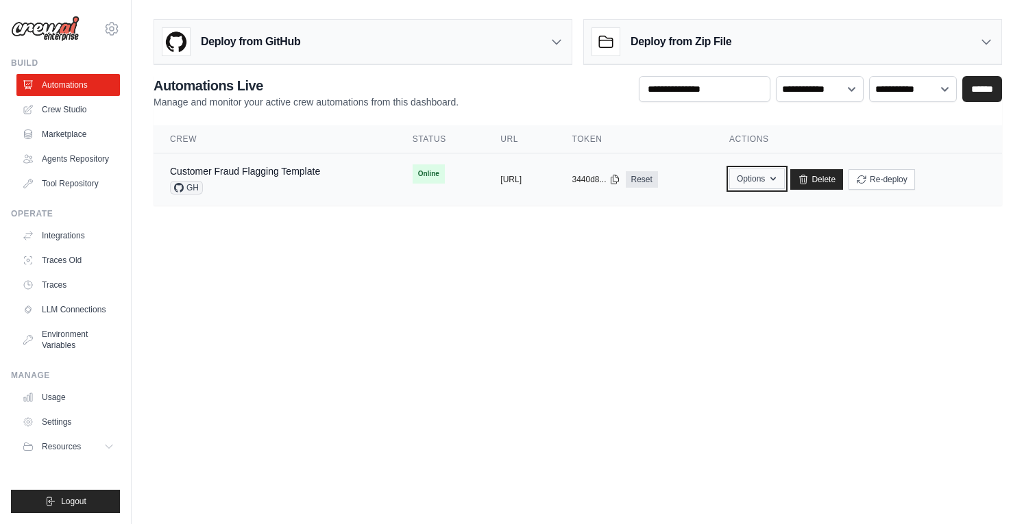
click at [784, 177] on button "Options" at bounding box center [756, 179] width 55 height 21
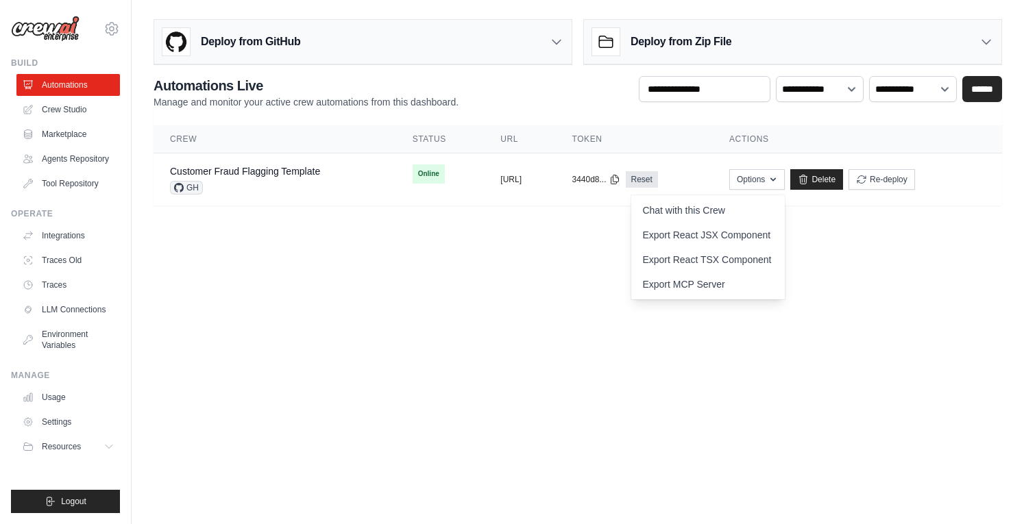
click at [906, 232] on main "Deploy from GitHub Deploy your project directly from GitHub. Select a repositor…" at bounding box center [578, 118] width 892 height 236
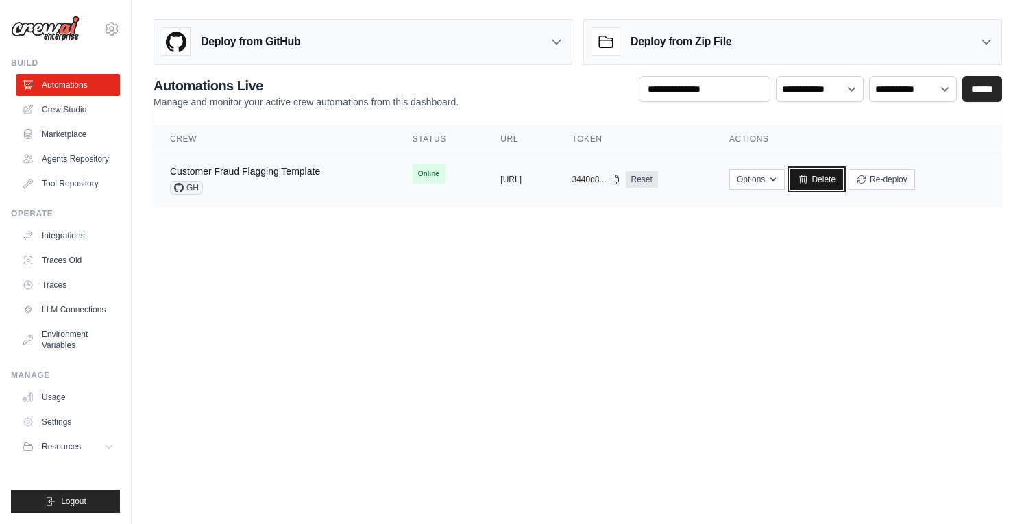
click at [843, 177] on link "Delete" at bounding box center [816, 179] width 53 height 21
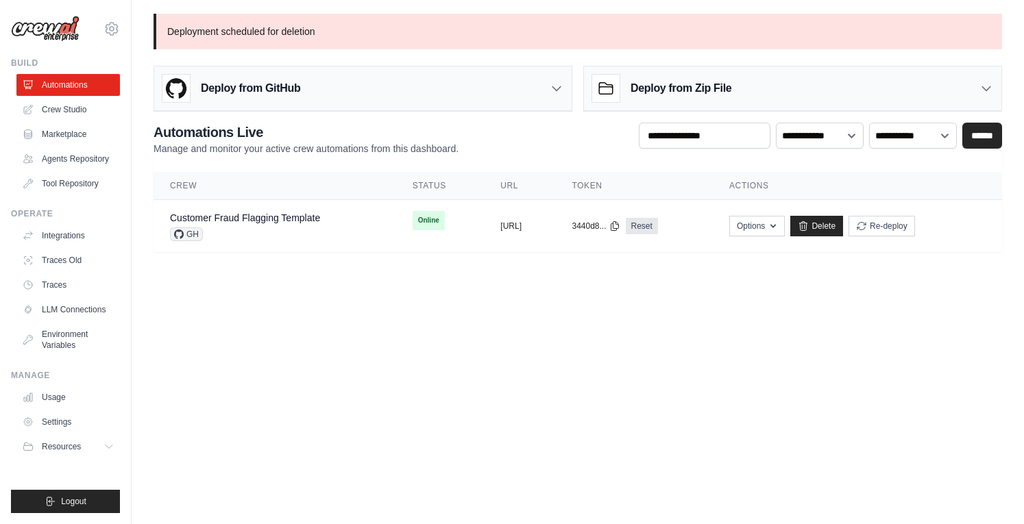
click at [485, 88] on div "Deploy from GitHub" at bounding box center [362, 88] width 417 height 45
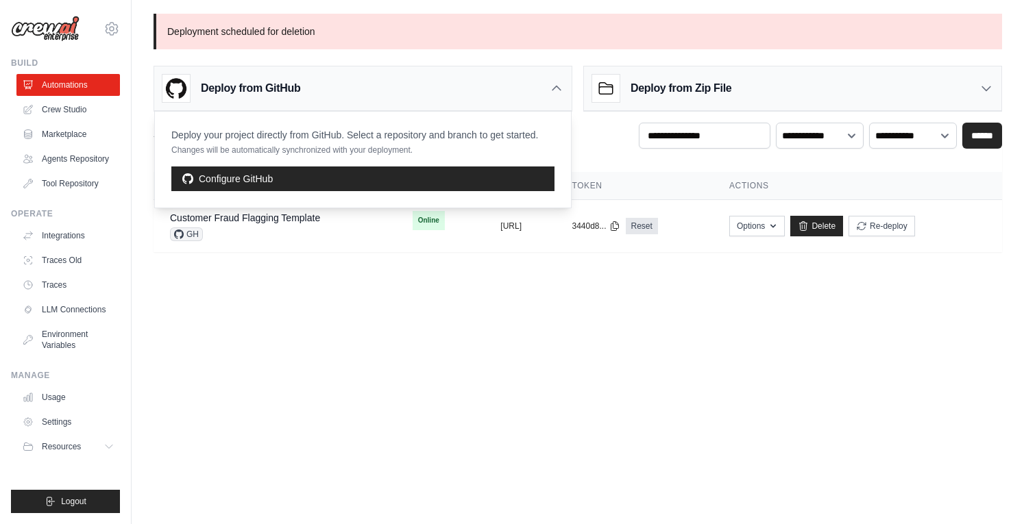
click at [485, 88] on div "Deploy from GitHub" at bounding box center [362, 88] width 417 height 45
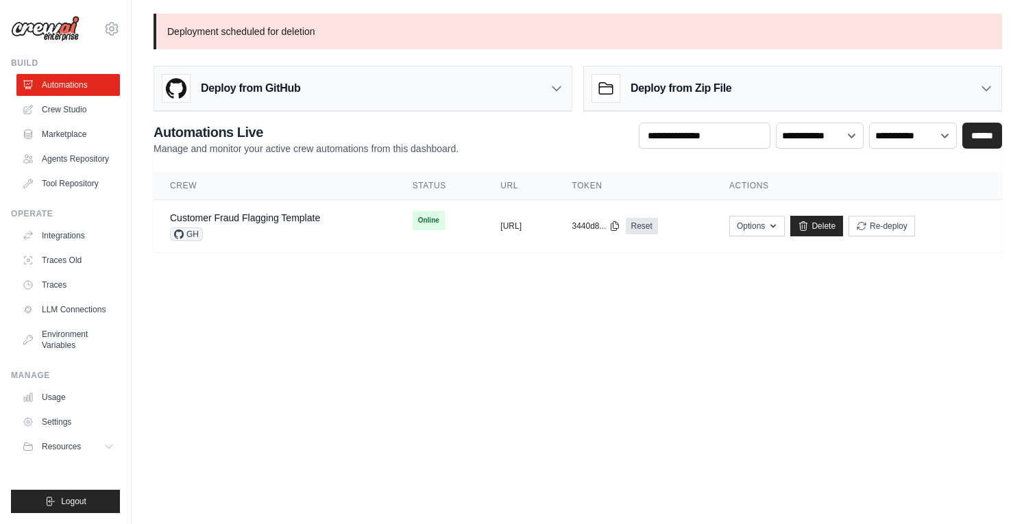
click at [658, 92] on h3 "Deploy from Zip File" at bounding box center [680, 88] width 101 height 16
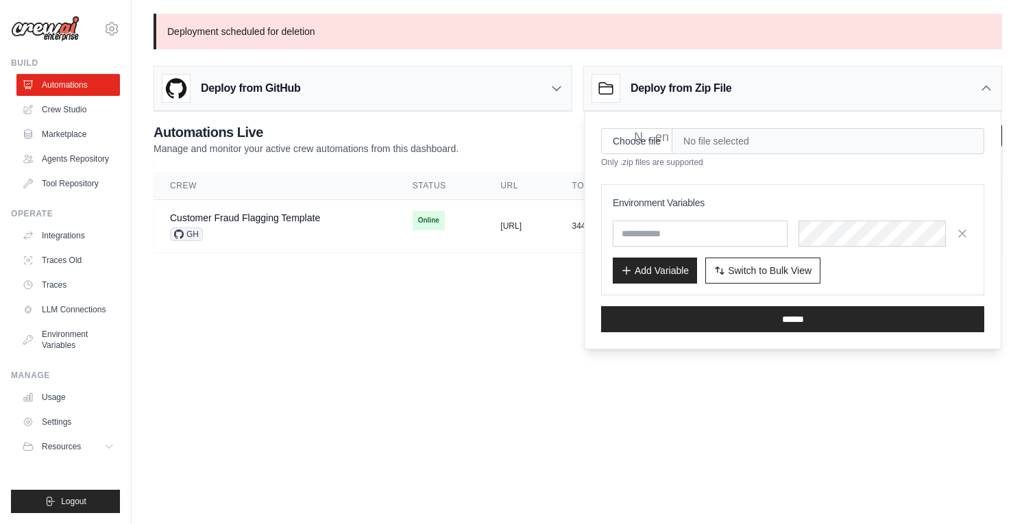
click at [658, 92] on h3 "Deploy from Zip File" at bounding box center [680, 88] width 101 height 16
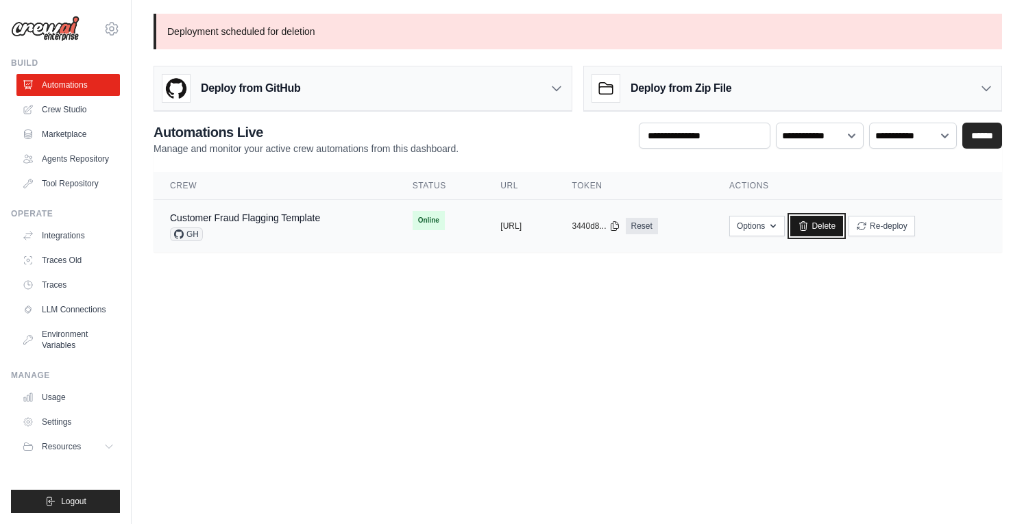
click at [843, 228] on link "Delete" at bounding box center [816, 226] width 53 height 21
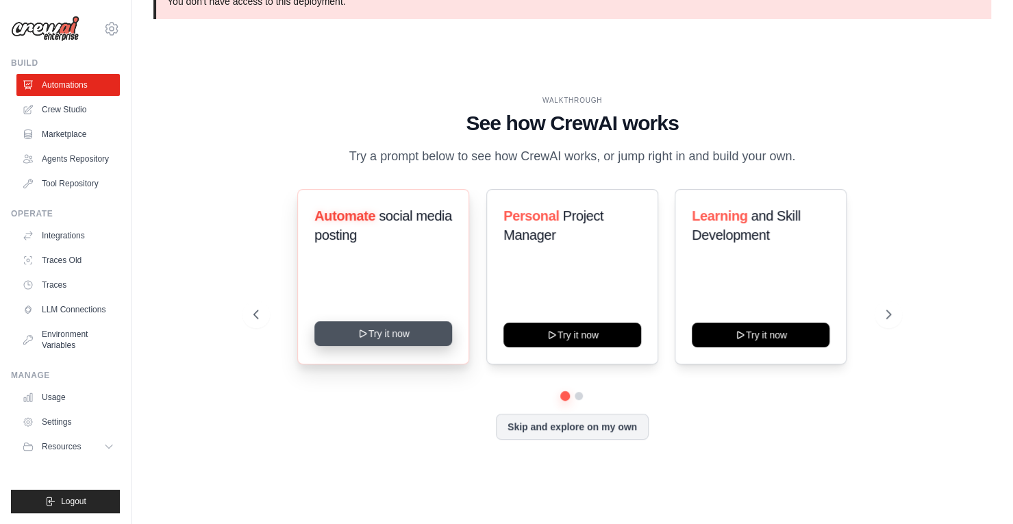
scroll to position [47, 0]
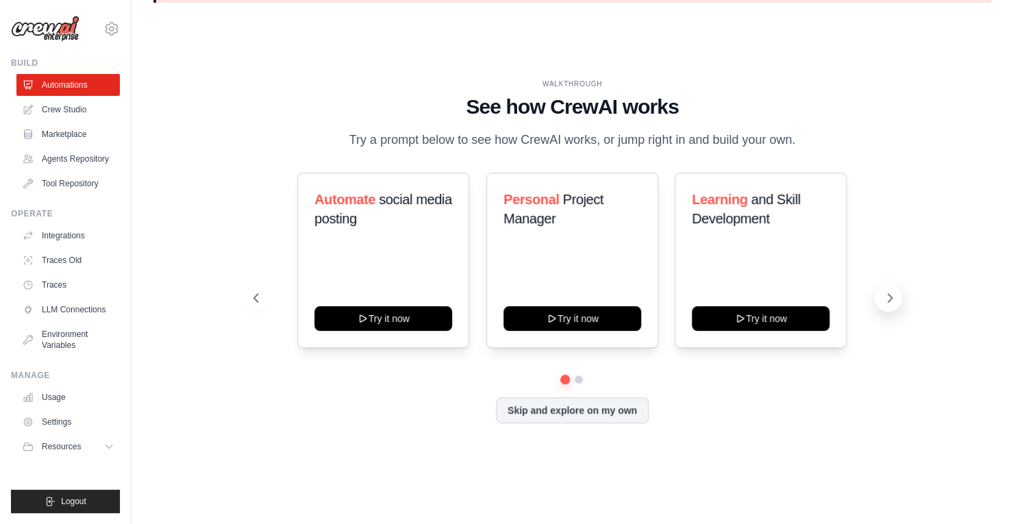
click at [891, 305] on icon at bounding box center [890, 298] width 14 height 14
click at [560, 422] on button "Skip and explore on my own" at bounding box center [572, 409] width 153 height 26
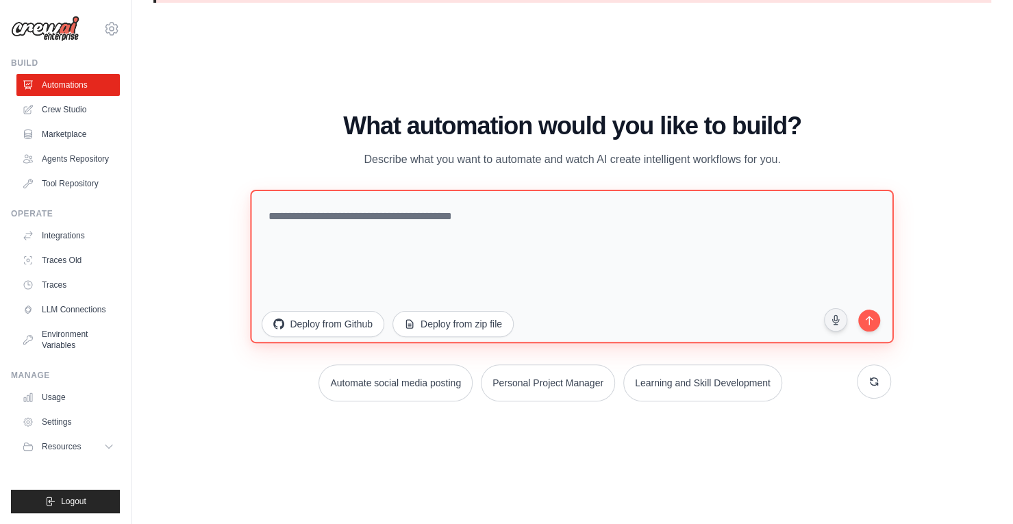
click at [349, 217] on textarea at bounding box center [573, 265] width 644 height 153
click at [328, 193] on textarea at bounding box center [573, 265] width 644 height 153
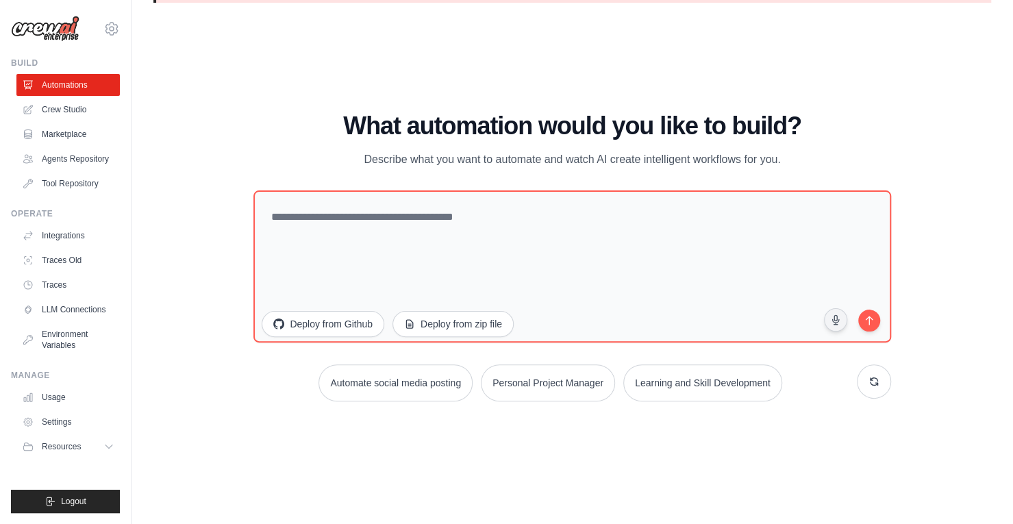
click at [375, 153] on p "Describe what you want to automate and watch AI create intelligent workflows fo…" at bounding box center [572, 160] width 460 height 18
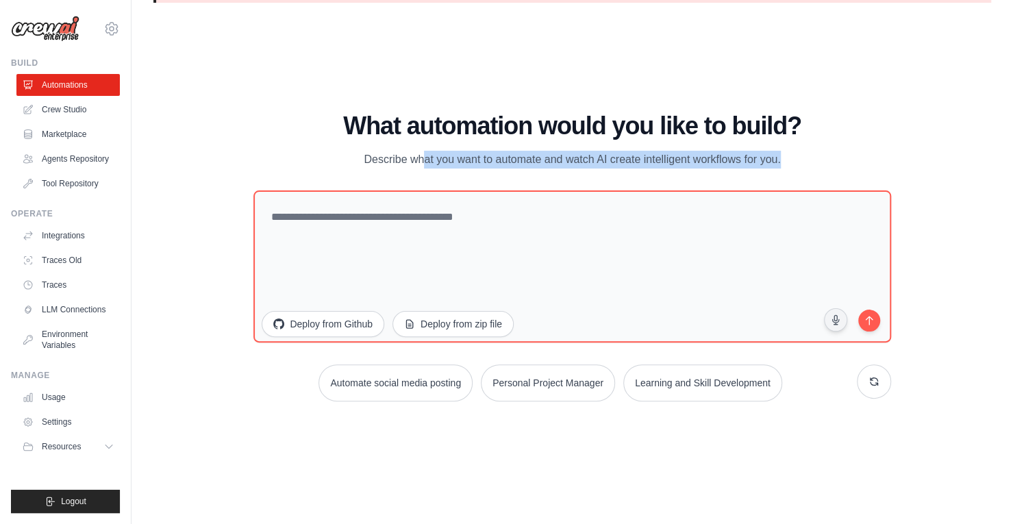
click at [375, 153] on p "Describe what you want to automate and watch AI create intelligent workflows fo…" at bounding box center [572, 160] width 460 height 18
click at [457, 190] on div "What automation would you like to build? Describe what you want to automate and…" at bounding box center [572, 256] width 637 height 289
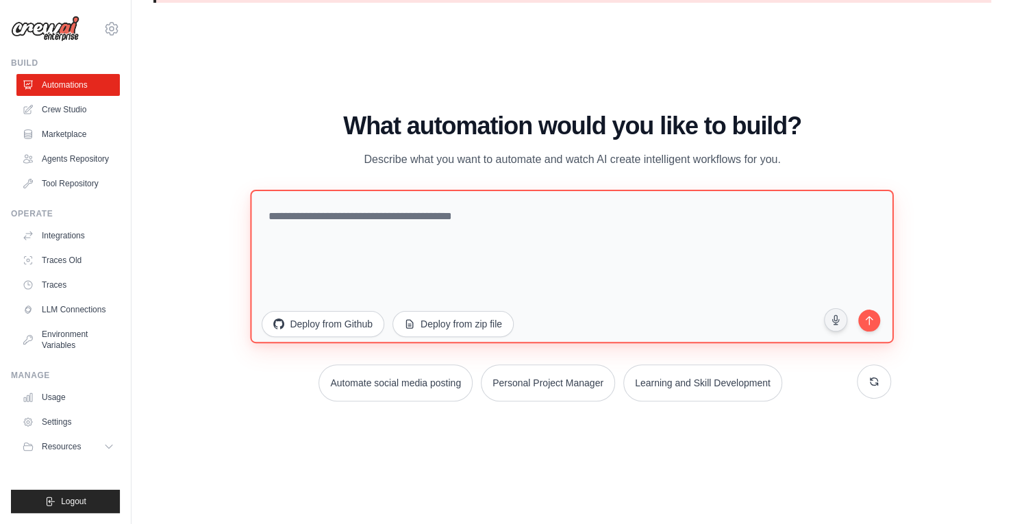
click at [457, 195] on textarea at bounding box center [573, 265] width 644 height 153
click at [445, 209] on textarea at bounding box center [573, 265] width 644 height 153
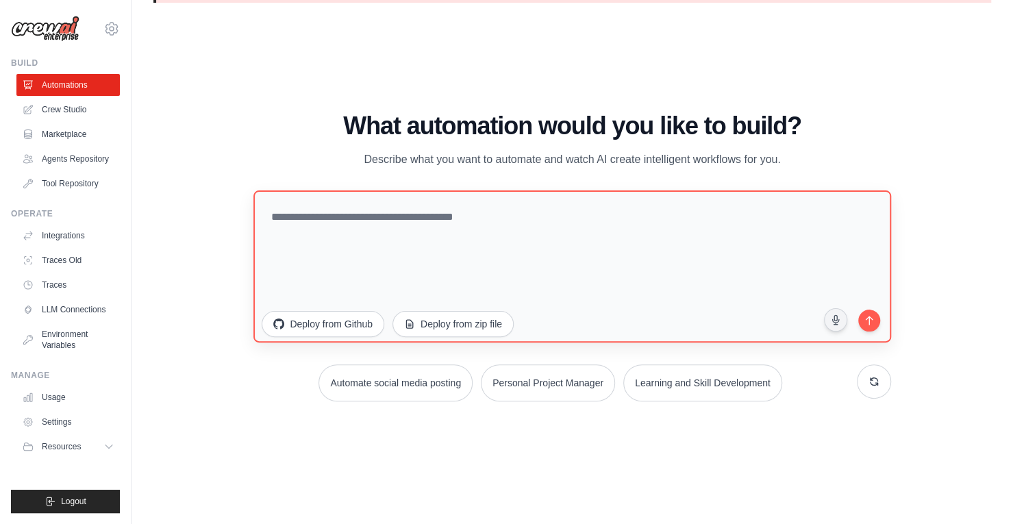
scroll to position [0, 0]
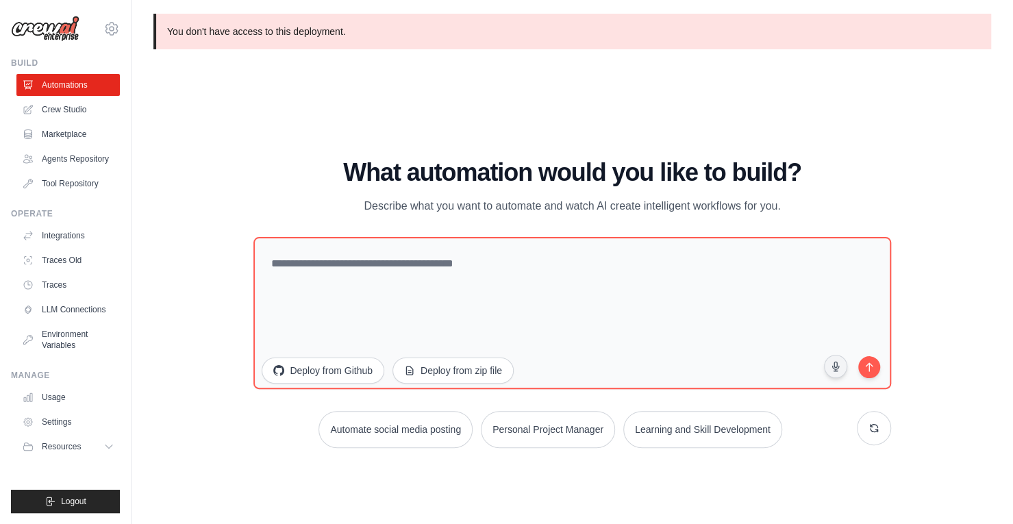
click at [288, 21] on p "You don't have access to this deployment." at bounding box center [572, 32] width 838 height 36
click at [69, 103] on link "Crew Studio" at bounding box center [69, 110] width 103 height 22
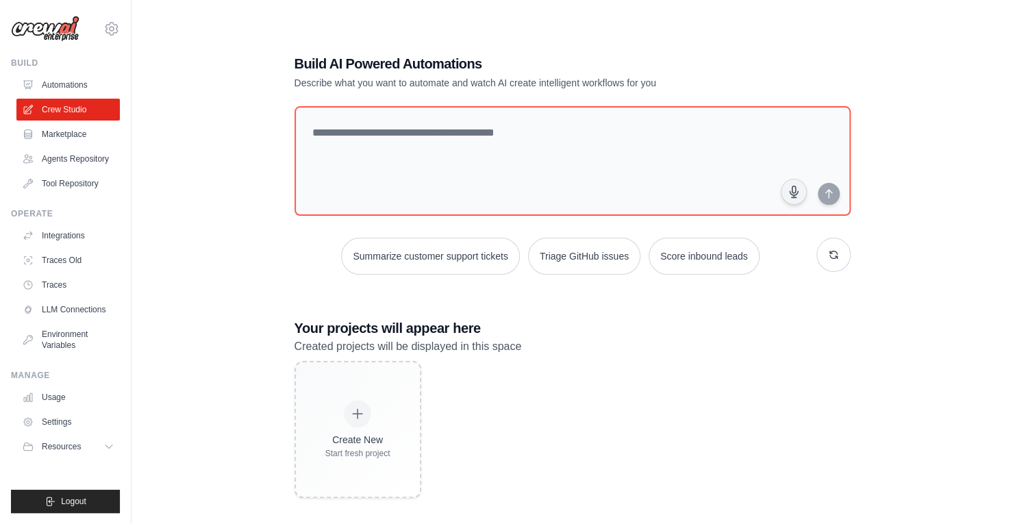
click at [62, 131] on link "Marketplace" at bounding box center [67, 134] width 103 height 22
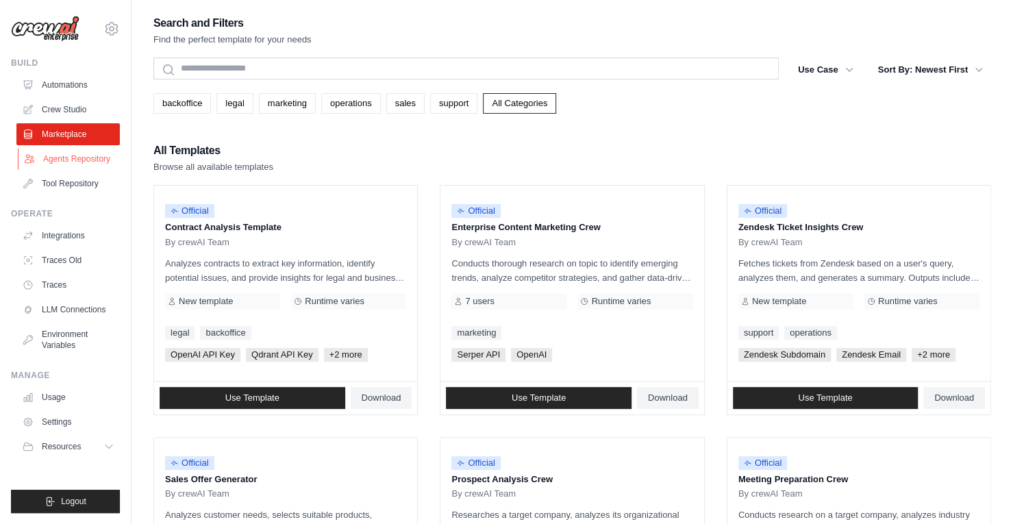
click at [58, 165] on link "Agents Repository" at bounding box center [69, 159] width 103 height 22
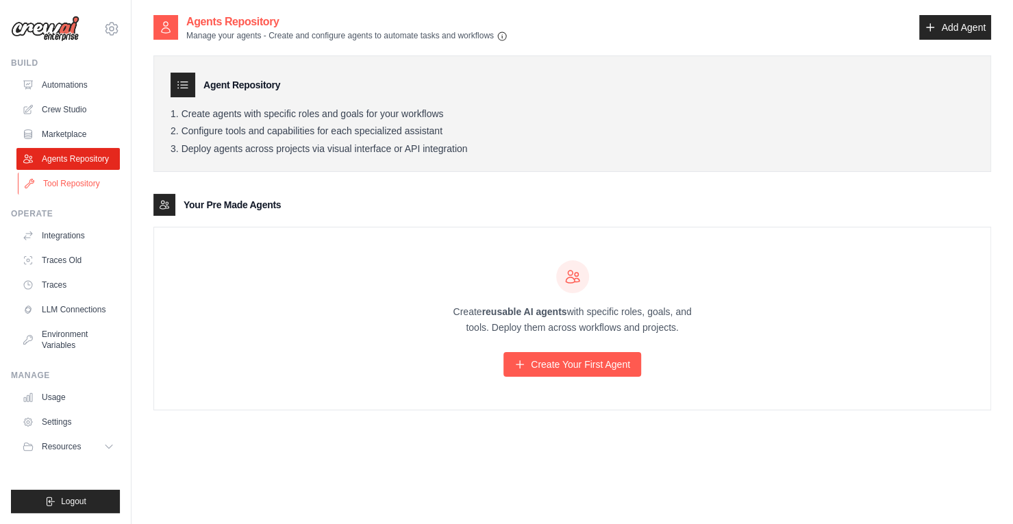
click at [58, 191] on link "Tool Repository" at bounding box center [69, 184] width 103 height 22
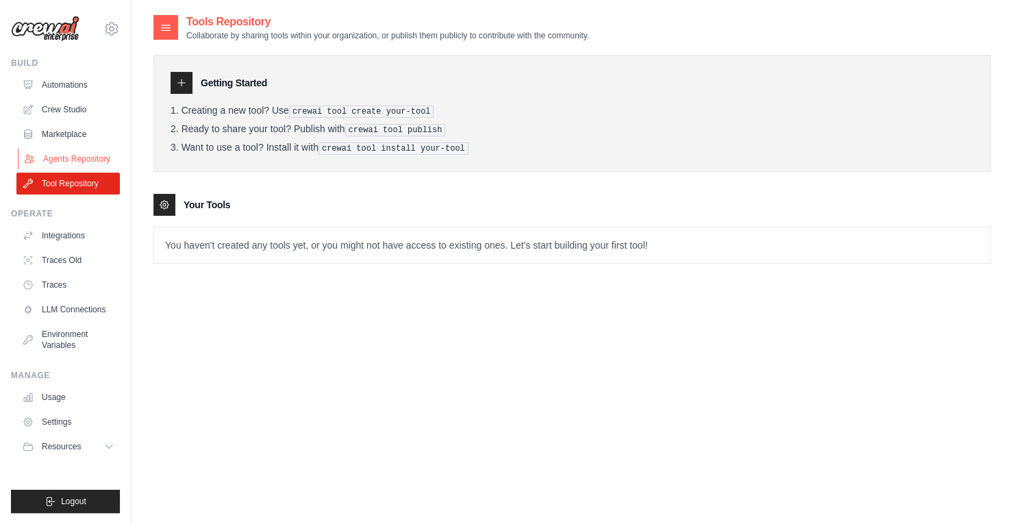
click at [49, 161] on link "Agents Repository" at bounding box center [69, 159] width 103 height 22
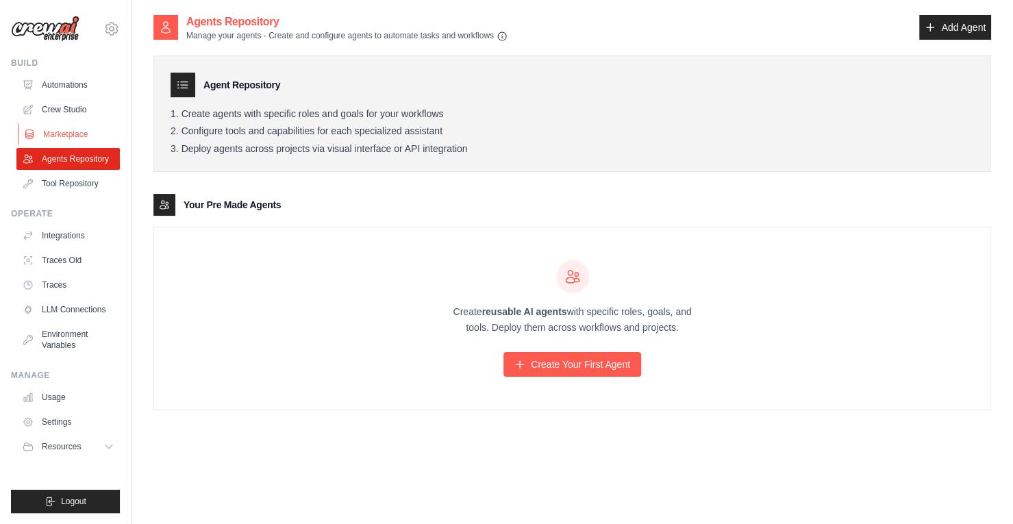
click at [55, 132] on link "Marketplace" at bounding box center [69, 134] width 103 height 22
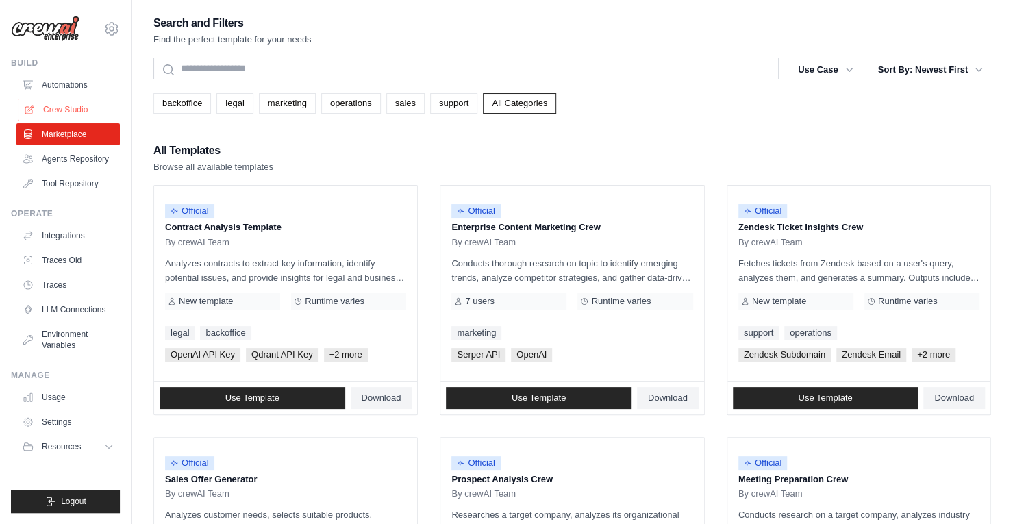
click at [57, 109] on link "Crew Studio" at bounding box center [69, 110] width 103 height 22
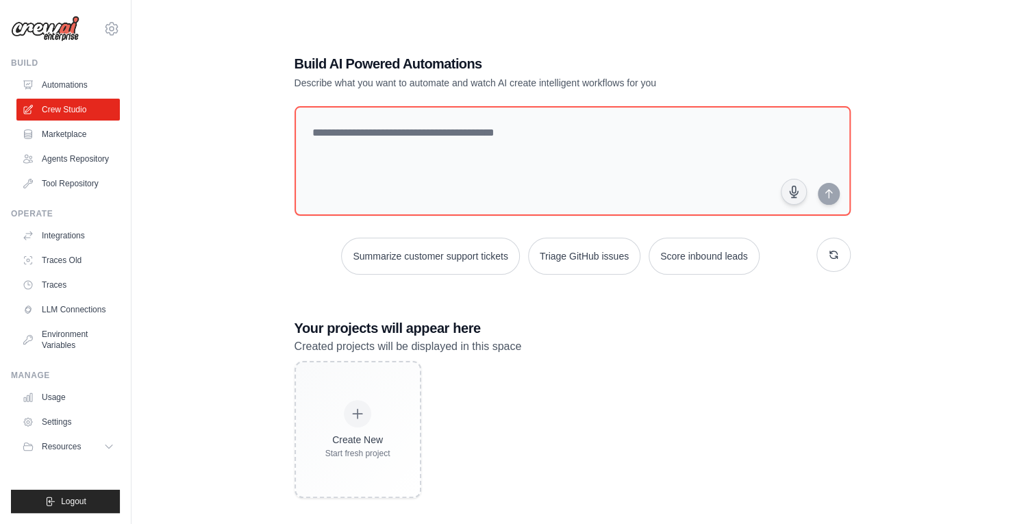
click at [48, 137] on link "Marketplace" at bounding box center [67, 134] width 103 height 22
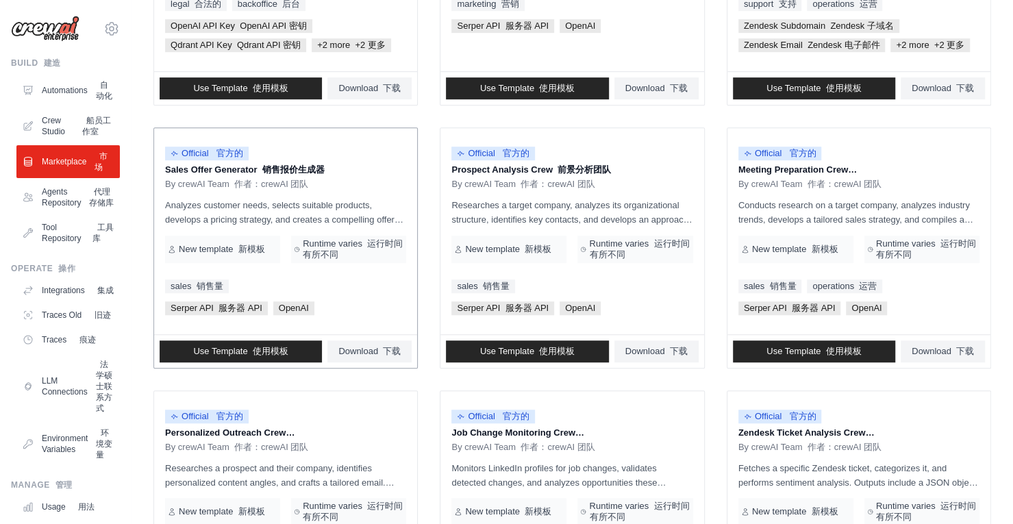
scroll to position [480, 0]
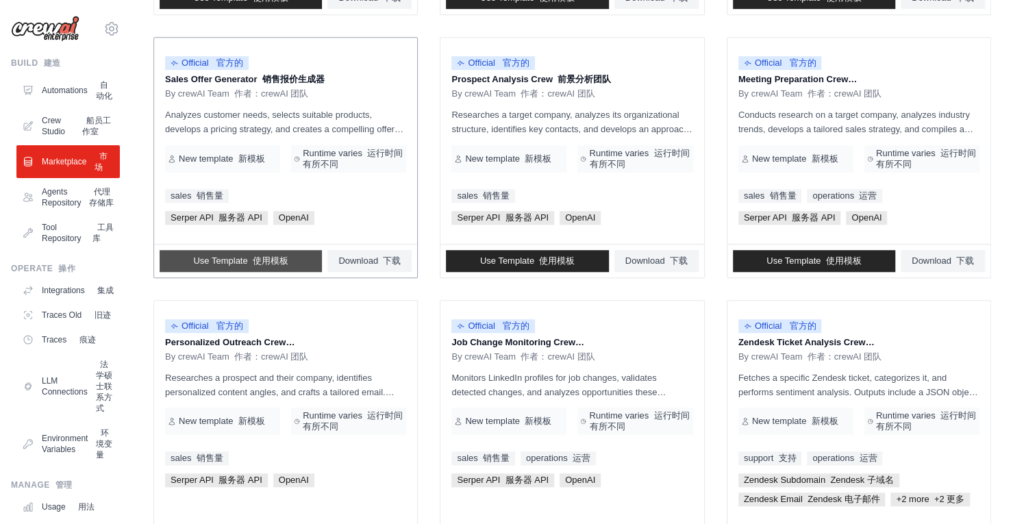
click at [248, 256] on font at bounding box center [250, 261] width 5 height 10
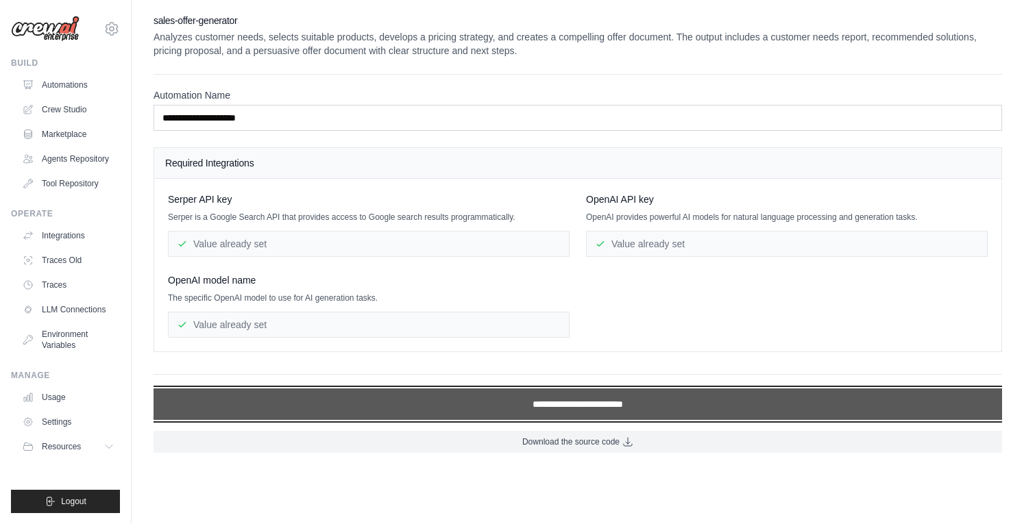
click at [515, 401] on input "**********" at bounding box center [577, 404] width 848 height 32
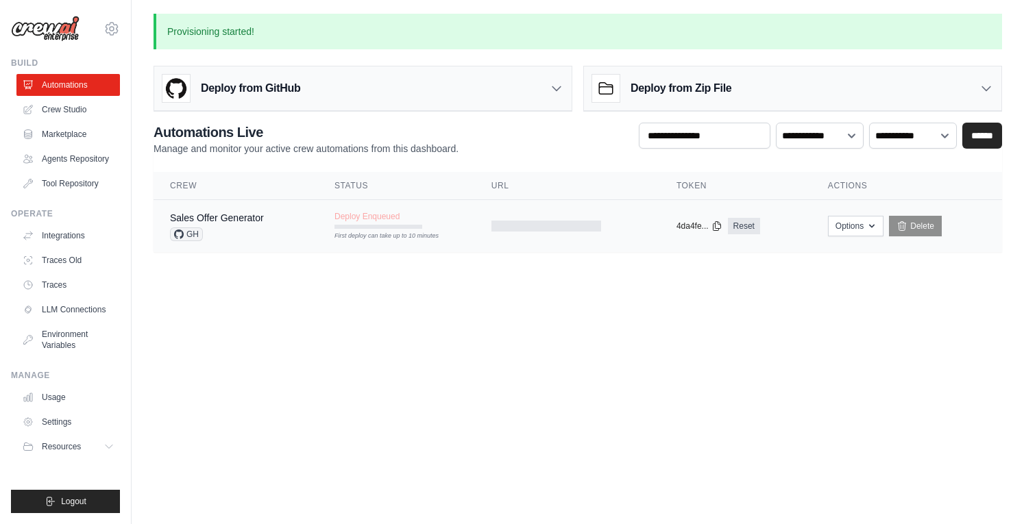
click at [421, 240] on tr "Sales Offer Generator GH Deploy Enqueued First deploy can take up to 10 minutes…" at bounding box center [577, 226] width 848 height 53
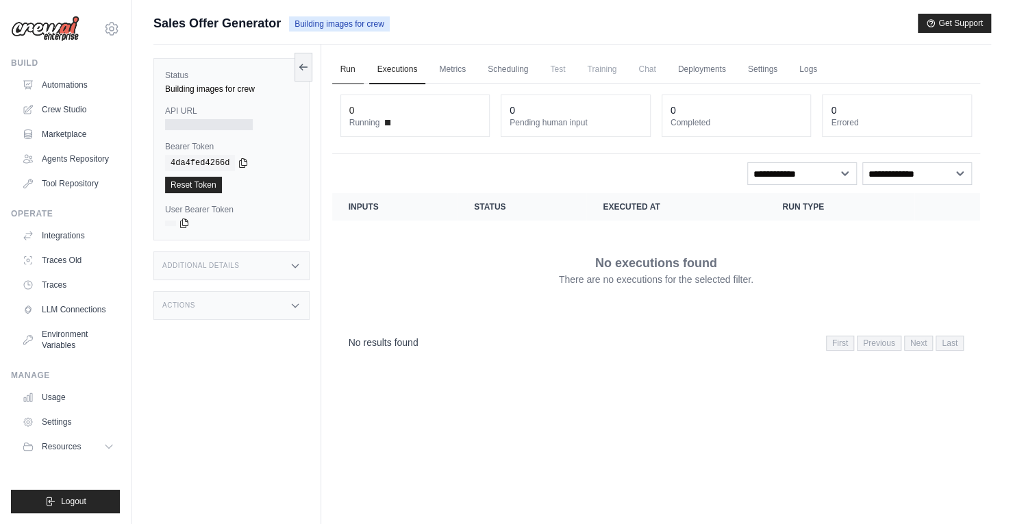
click at [355, 65] on link "Run" at bounding box center [348, 69] width 32 height 29
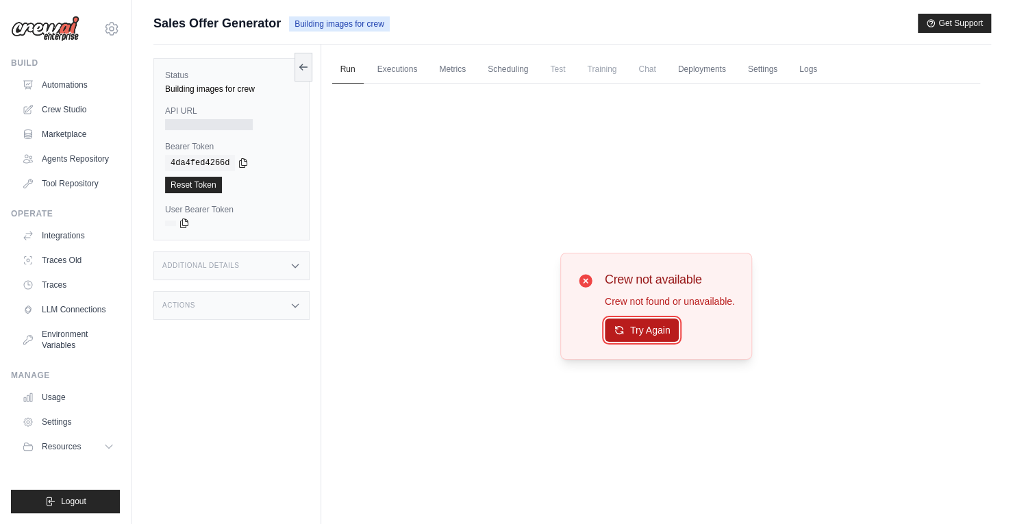
click at [639, 332] on button "Try Again" at bounding box center [642, 330] width 75 height 23
click at [623, 332] on button "Try Again" at bounding box center [642, 330] width 75 height 23
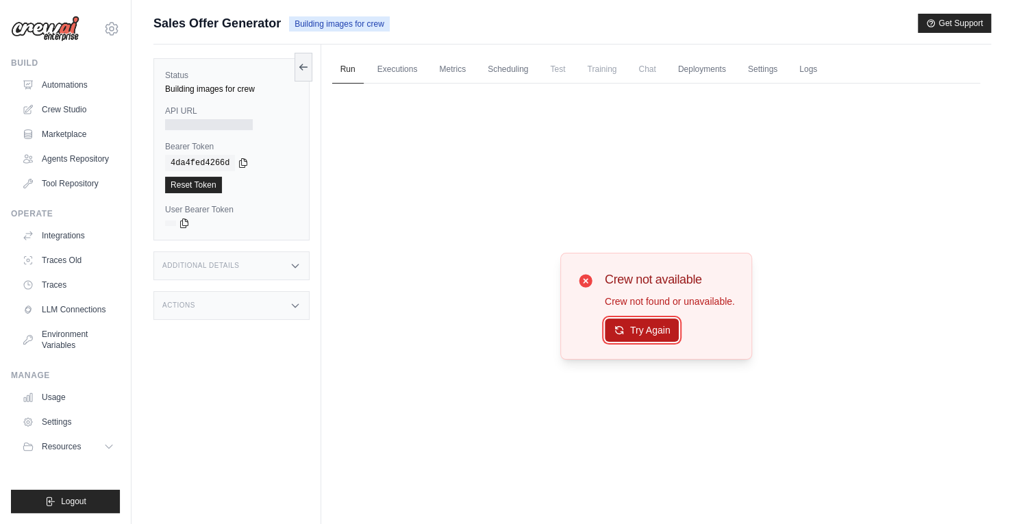
click at [623, 333] on button "Try Again" at bounding box center [642, 330] width 75 height 23
click at [651, 314] on div "Crew not available Crew not found or unavailable. Try Again" at bounding box center [670, 306] width 130 height 73
click at [619, 332] on icon at bounding box center [620, 331] width 8 height 8
click at [61, 107] on link "Crew Studio" at bounding box center [69, 110] width 103 height 22
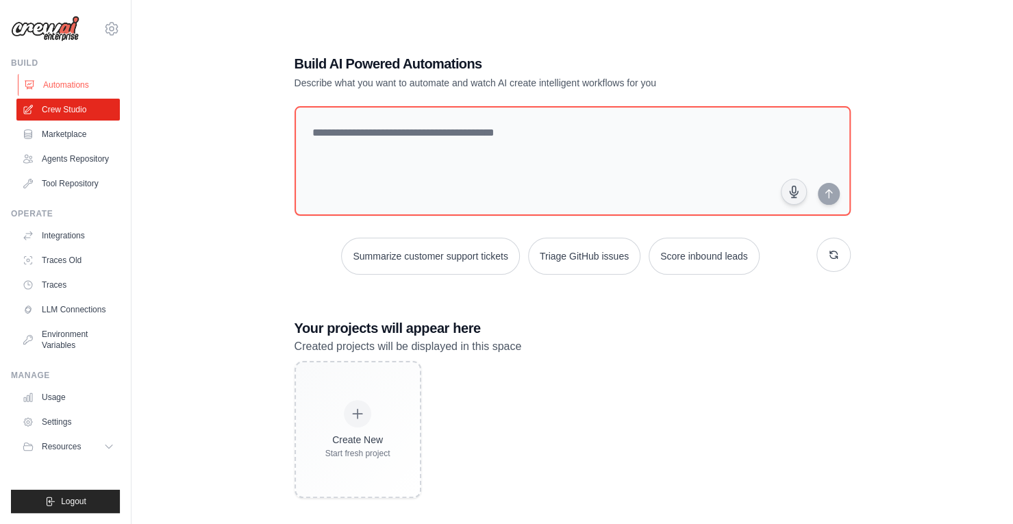
click at [69, 86] on link "Automations" at bounding box center [69, 85] width 103 height 22
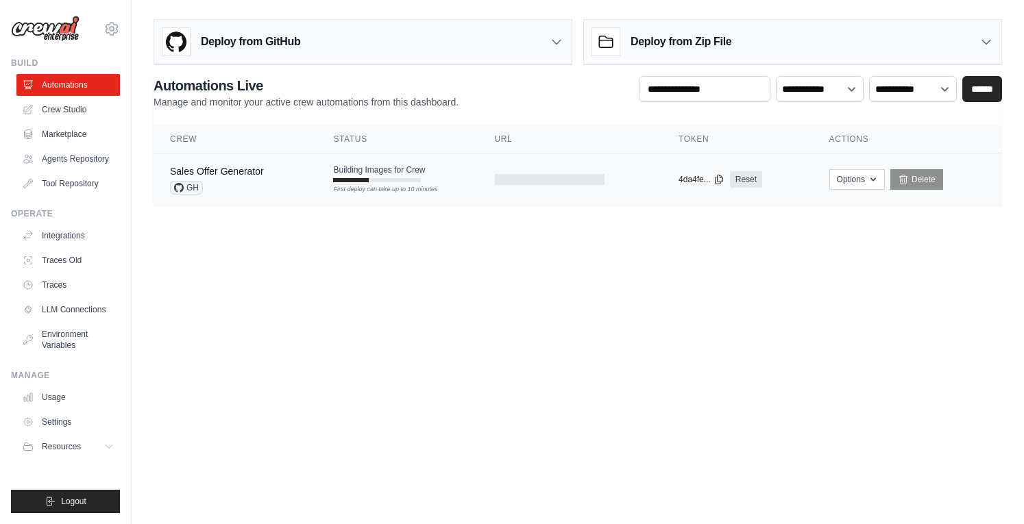
click at [338, 181] on div at bounding box center [350, 180] width 35 height 4
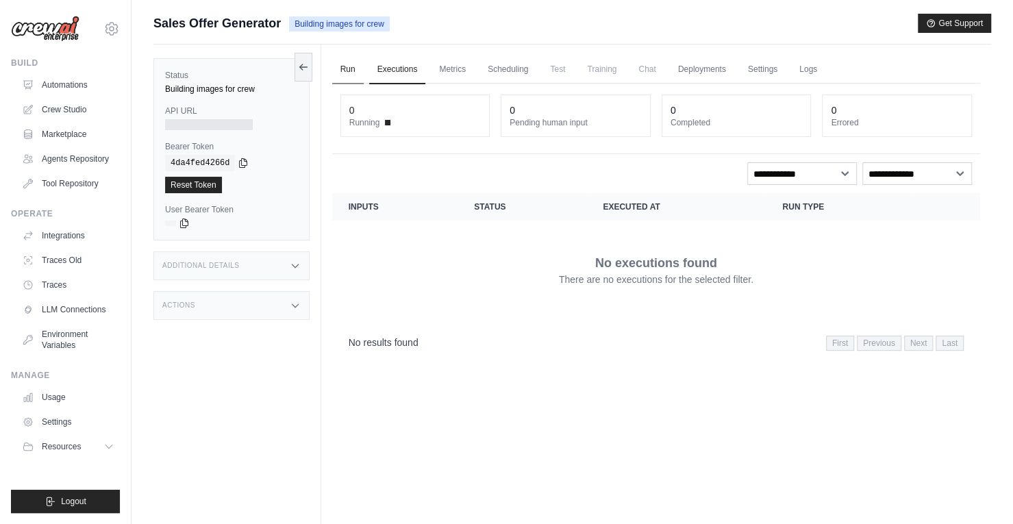
click at [349, 75] on link "Run" at bounding box center [348, 69] width 32 height 29
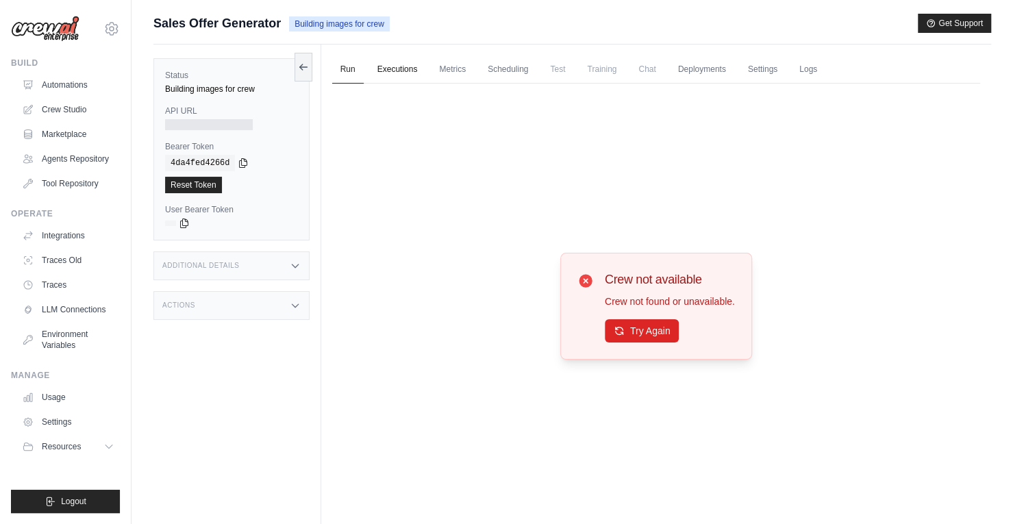
click at [423, 75] on link "Executions" at bounding box center [397, 69] width 57 height 29
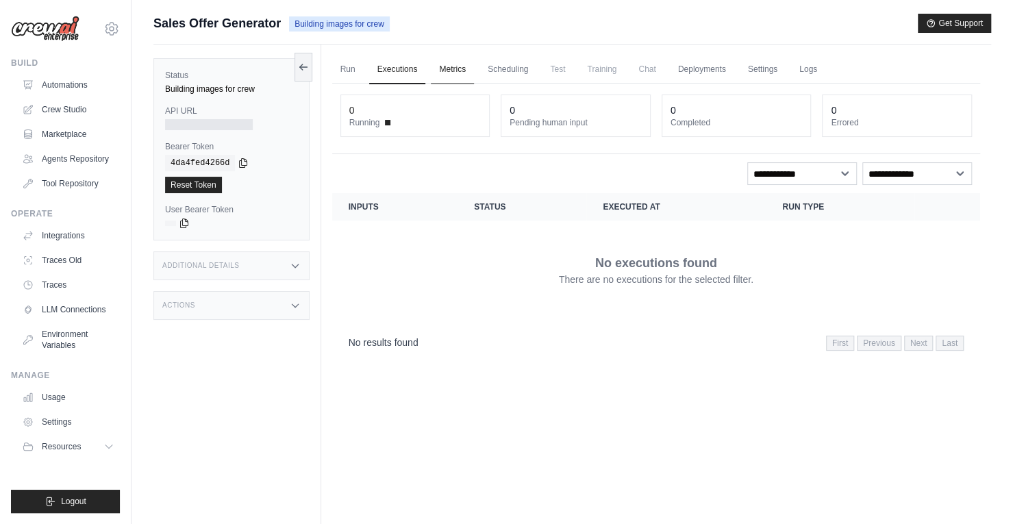
click at [449, 66] on link "Metrics" at bounding box center [452, 69] width 43 height 29
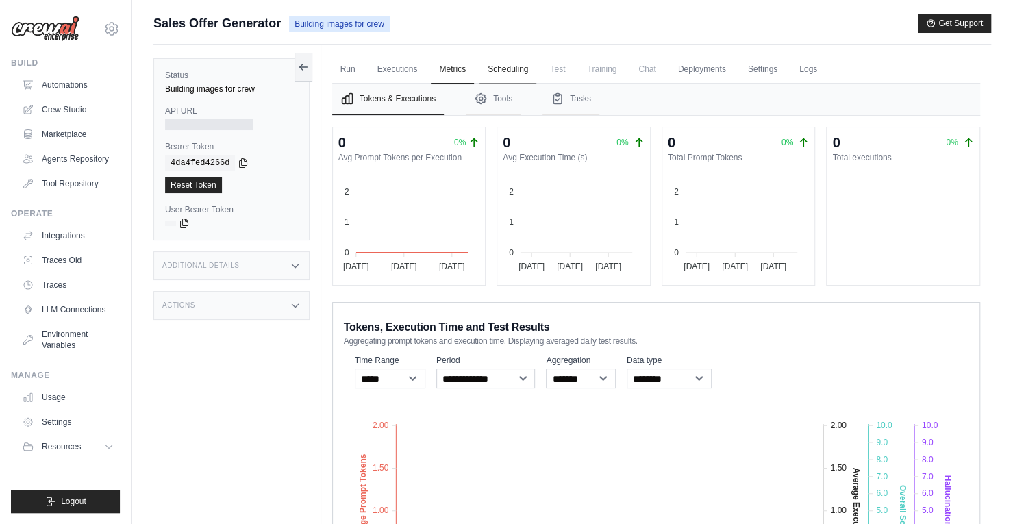
click at [508, 63] on link "Scheduling" at bounding box center [508, 69] width 57 height 29
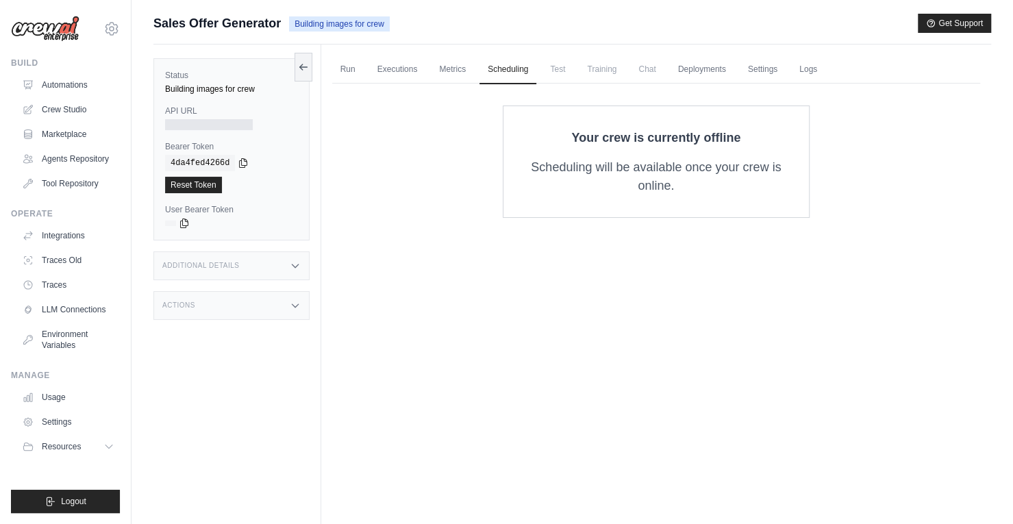
click at [571, 74] on span "Test" at bounding box center [558, 68] width 32 height 27
click at [618, 73] on span "Training" at bounding box center [602, 68] width 46 height 27
click at [821, 75] on link "Logs" at bounding box center [808, 69] width 34 height 29
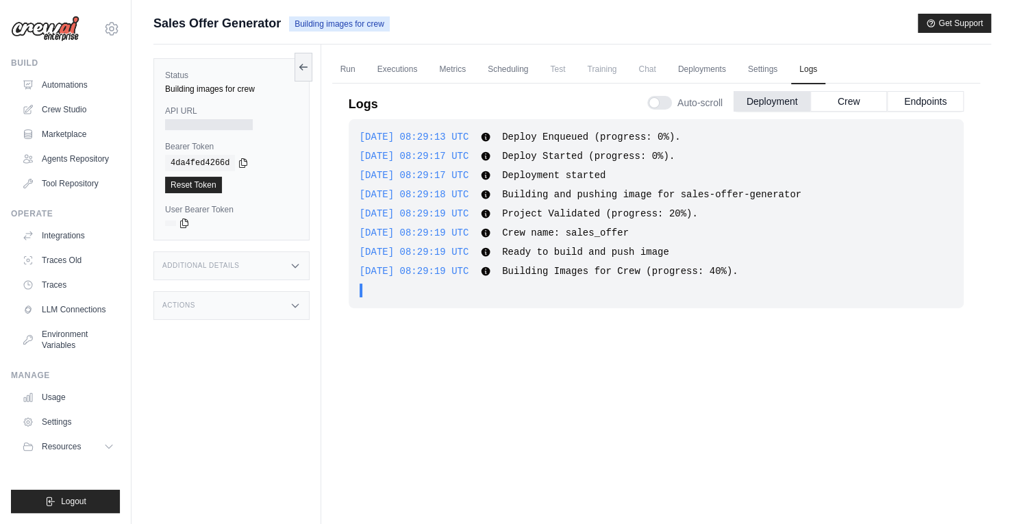
click at [591, 291] on div ". . ." at bounding box center [660, 291] width 585 height 14
click at [848, 96] on button "Crew" at bounding box center [849, 100] width 77 height 21
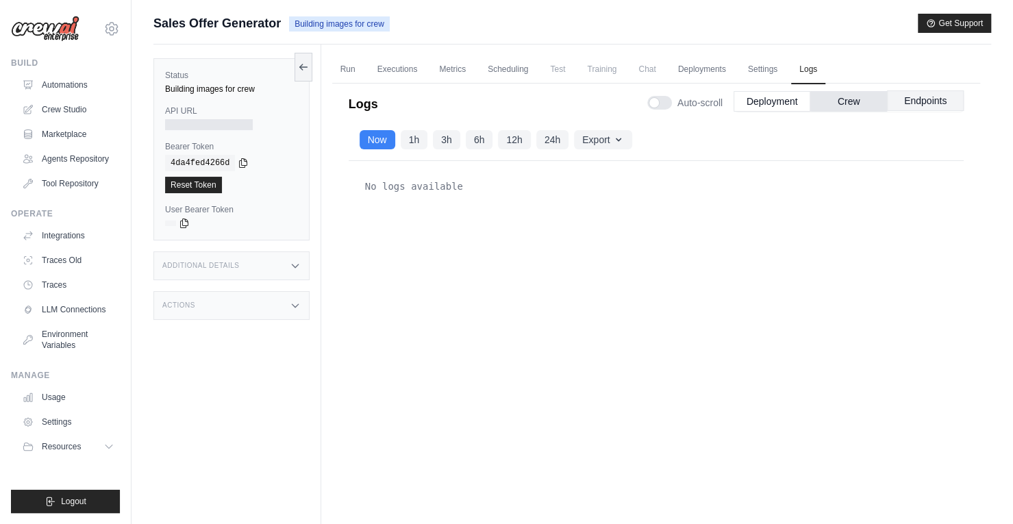
click at [941, 102] on button "Endpoints" at bounding box center [925, 100] width 77 height 21
click at [865, 106] on button "Crew" at bounding box center [849, 100] width 77 height 21
click at [765, 106] on button "Deployment" at bounding box center [772, 100] width 77 height 21
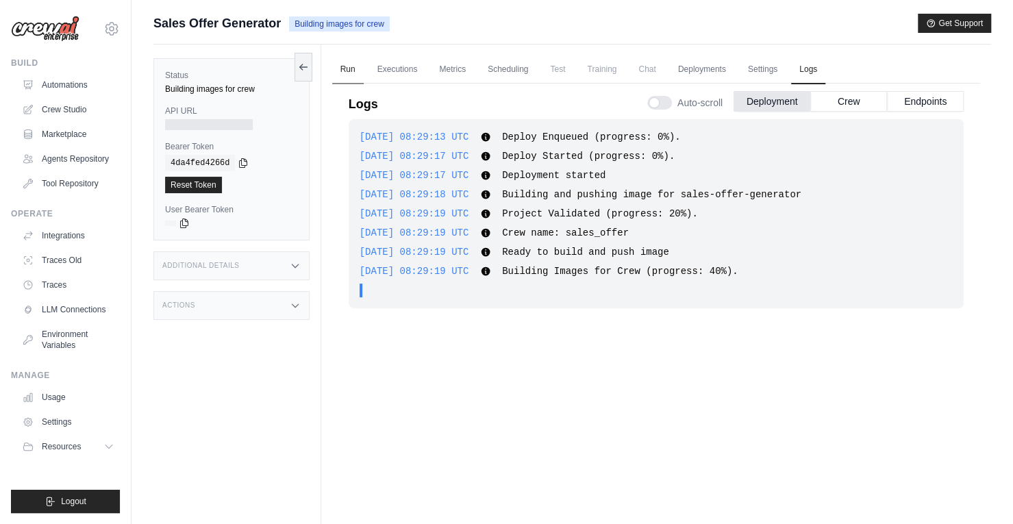
click at [345, 66] on link "Run" at bounding box center [348, 69] width 32 height 29
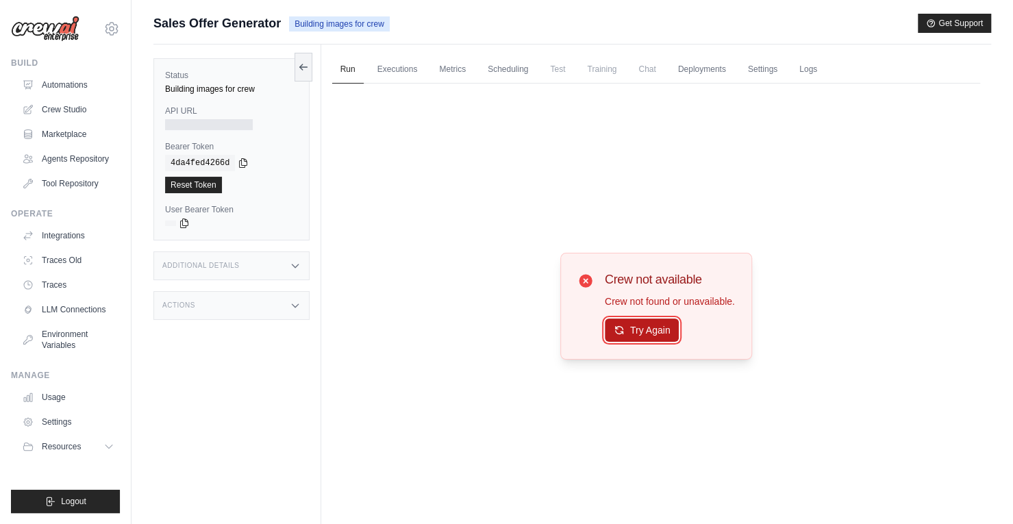
click at [619, 323] on button "Try Again" at bounding box center [642, 330] width 75 height 23
click at [654, 328] on button "Try Again" at bounding box center [642, 330] width 75 height 23
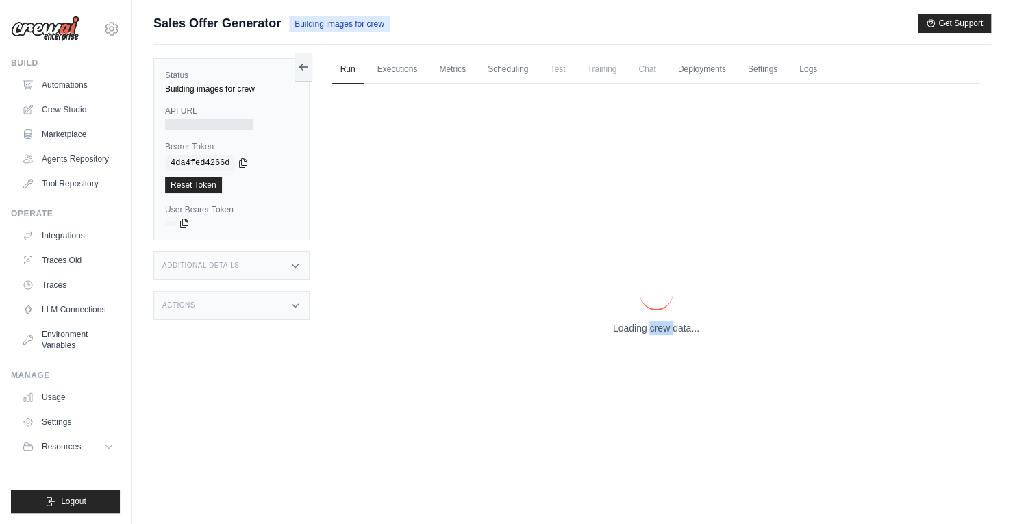
click at [654, 328] on p "Loading crew data..." at bounding box center [656, 328] width 86 height 14
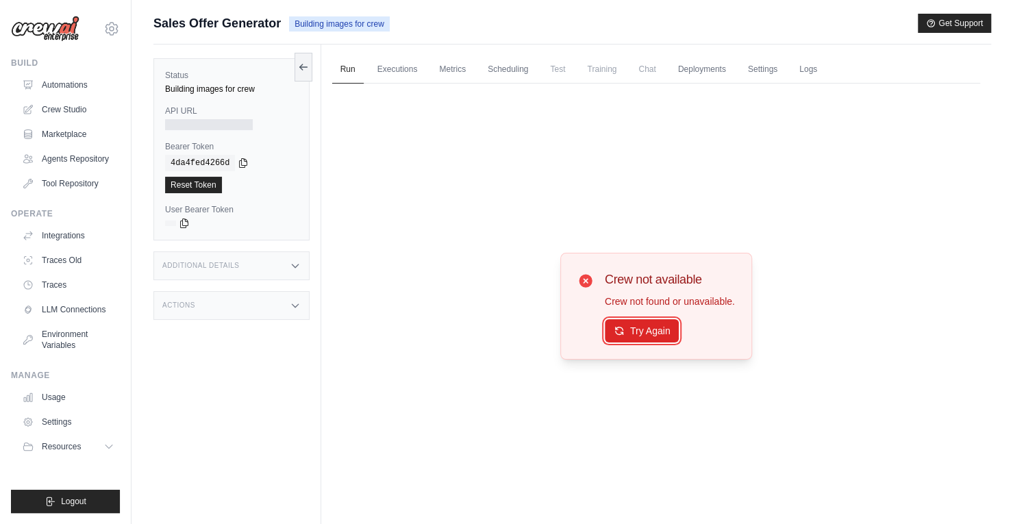
click at [654, 328] on button "Try Again" at bounding box center [642, 330] width 75 height 23
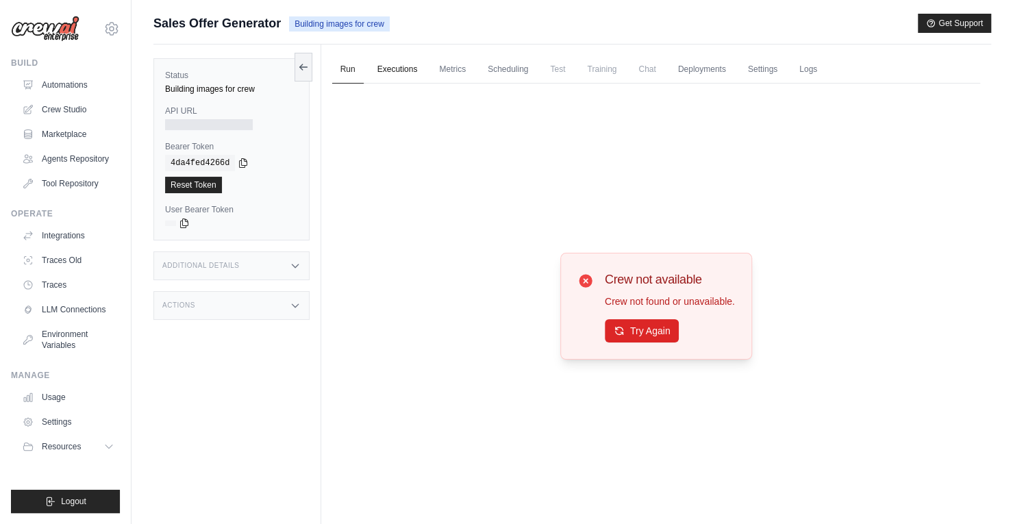
click at [403, 71] on link "Executions" at bounding box center [397, 69] width 57 height 29
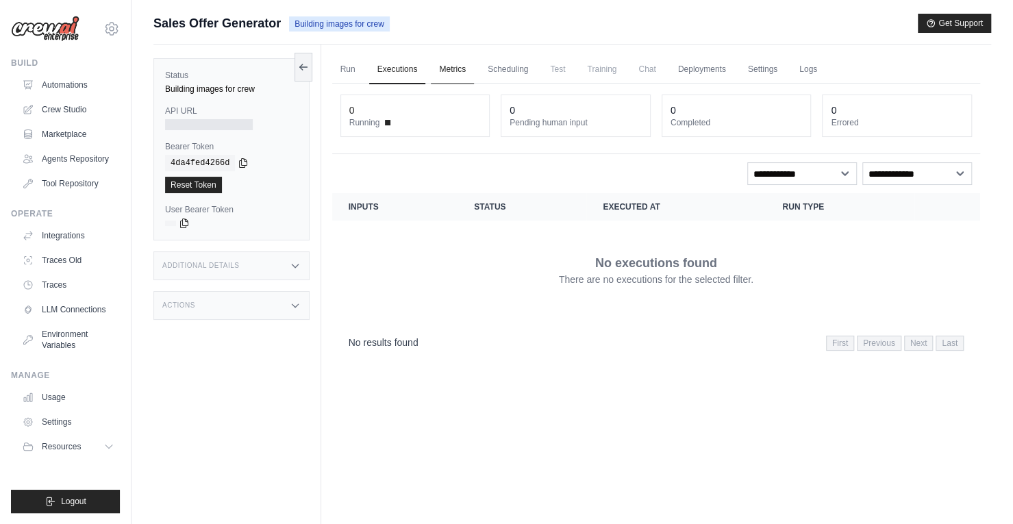
click at [467, 66] on link "Metrics" at bounding box center [452, 69] width 43 height 29
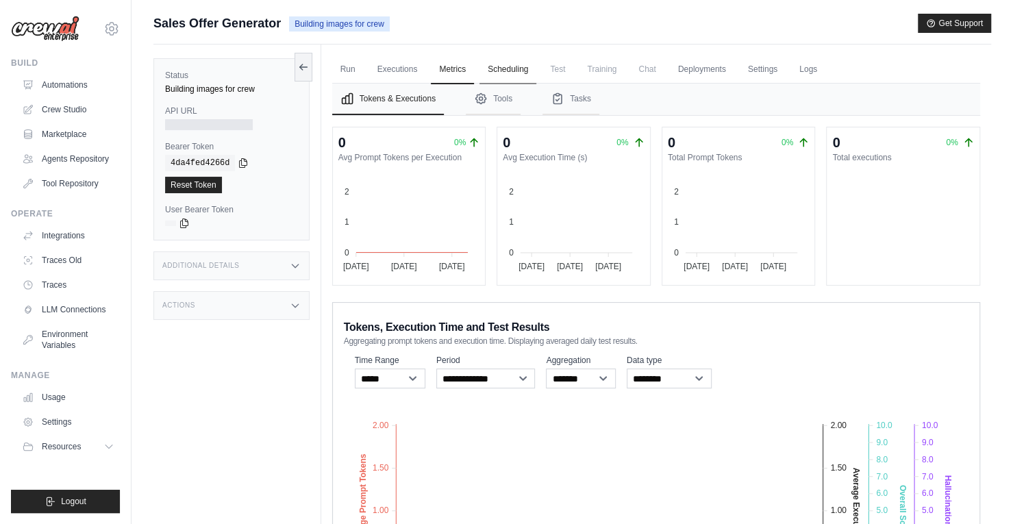
click at [513, 76] on link "Scheduling" at bounding box center [508, 69] width 57 height 29
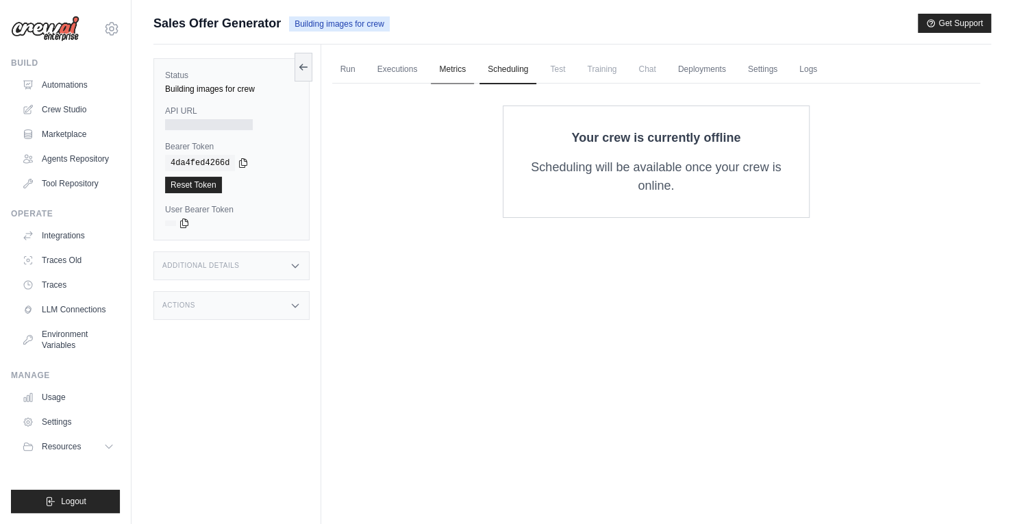
click at [454, 64] on link "Metrics" at bounding box center [452, 69] width 43 height 29
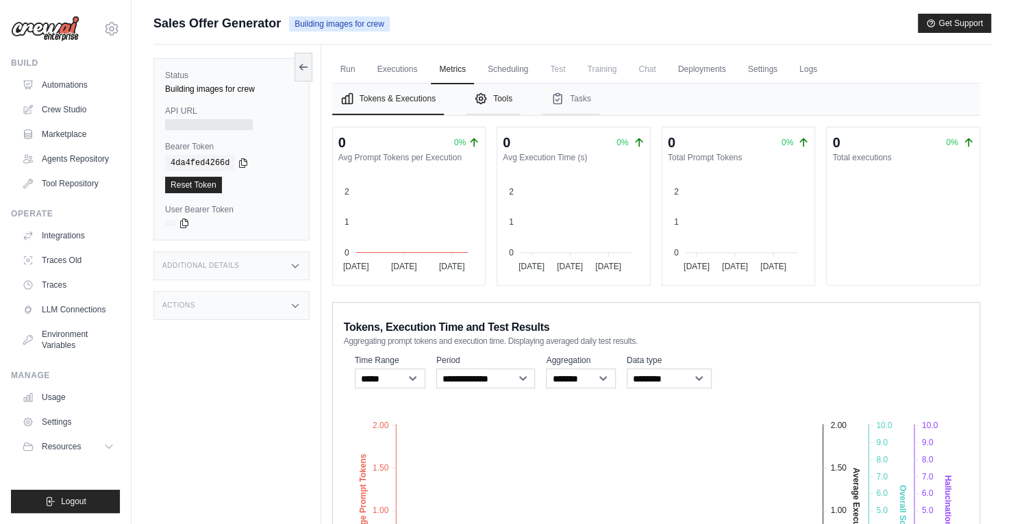
click at [488, 99] on icon "Tabs" at bounding box center [481, 99] width 14 height 14
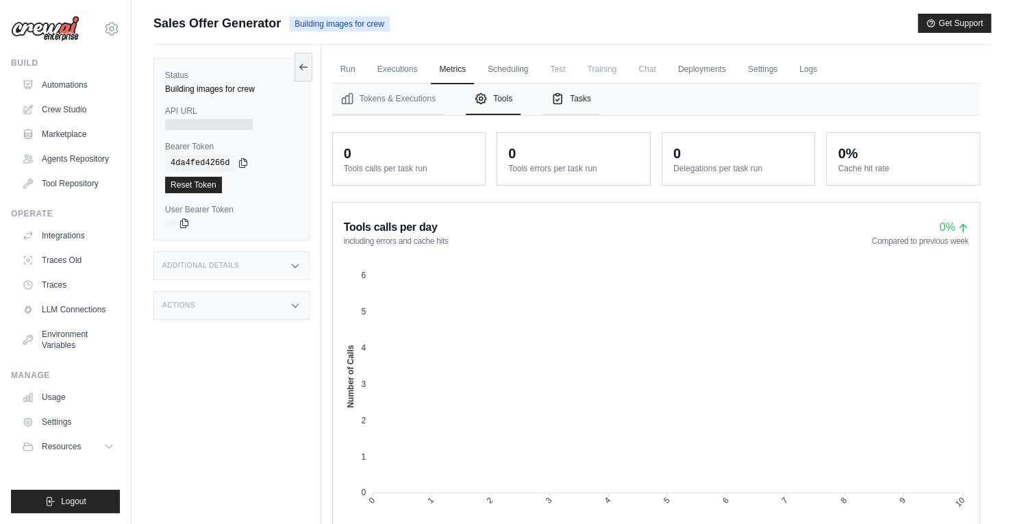
click at [579, 108] on button "Tasks" at bounding box center [571, 100] width 57 height 32
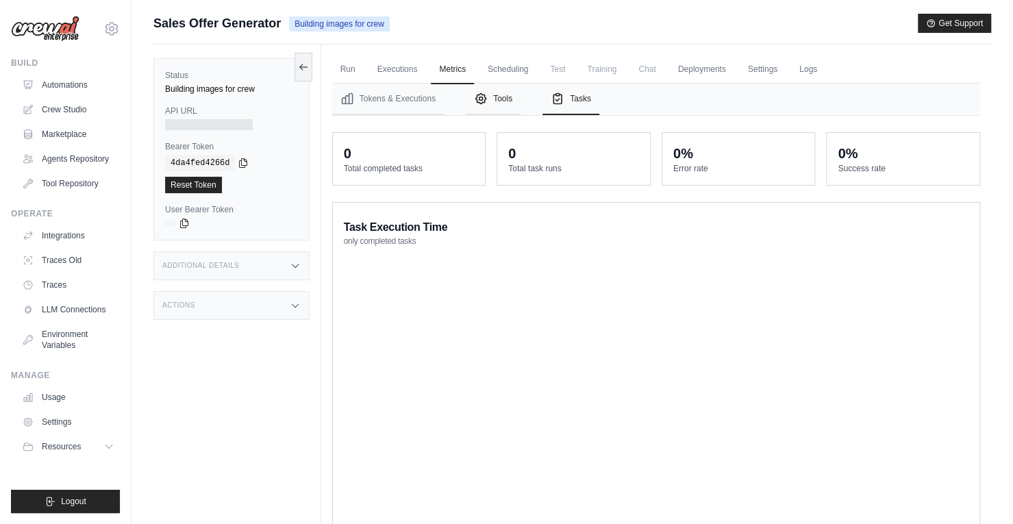
click at [505, 103] on button "Tools" at bounding box center [493, 100] width 55 height 32
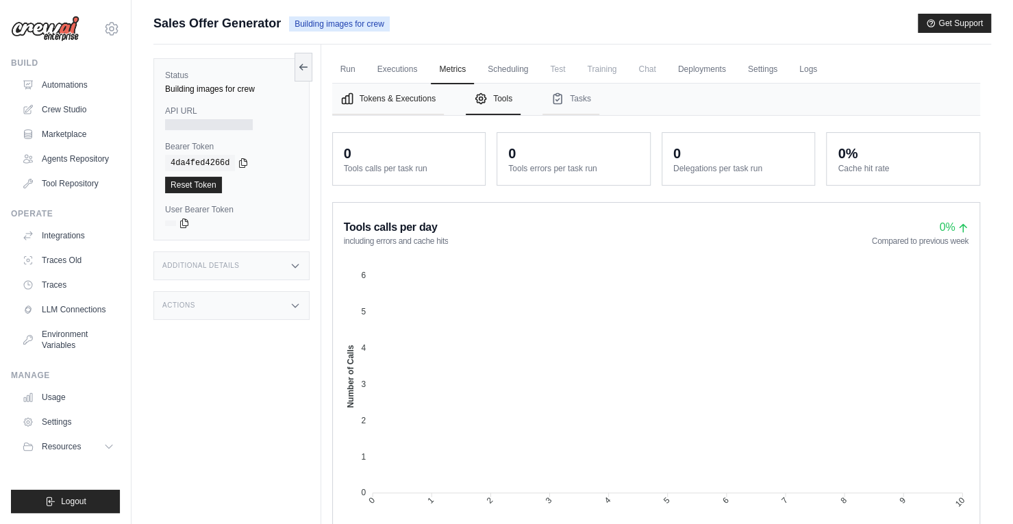
click at [405, 103] on button "Tokens & Executions" at bounding box center [388, 100] width 112 height 32
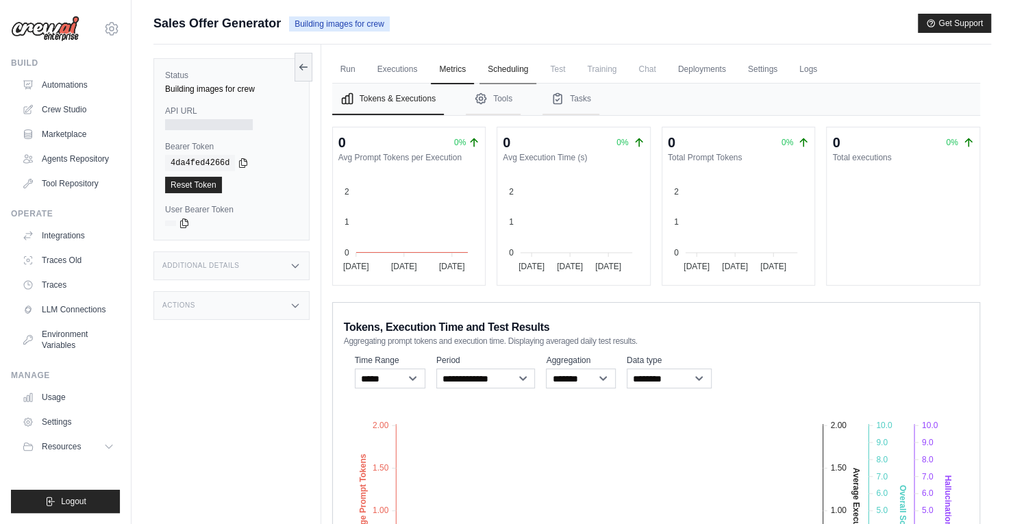
click at [518, 77] on link "Scheduling" at bounding box center [508, 69] width 57 height 29
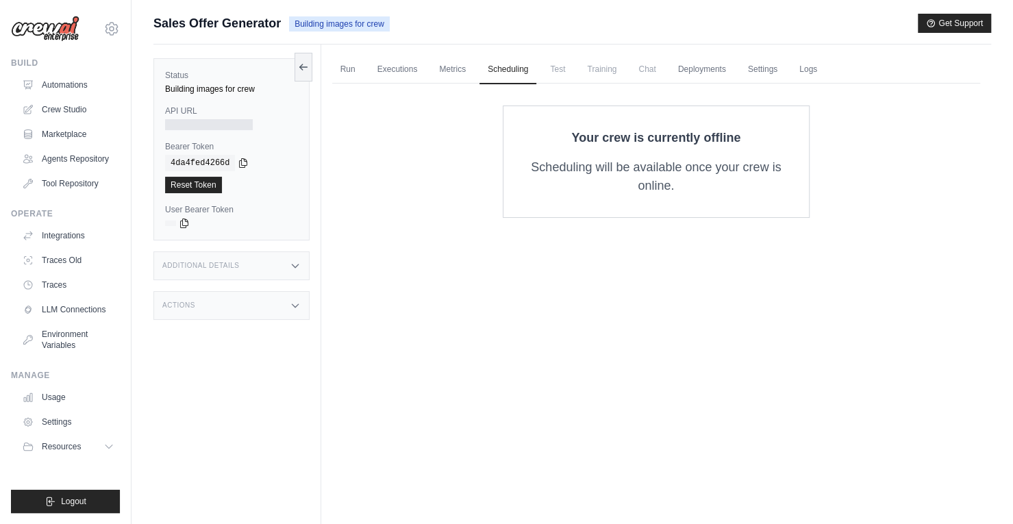
click at [567, 71] on span "Test" at bounding box center [558, 68] width 32 height 27
click at [423, 72] on link "Executions" at bounding box center [397, 69] width 57 height 29
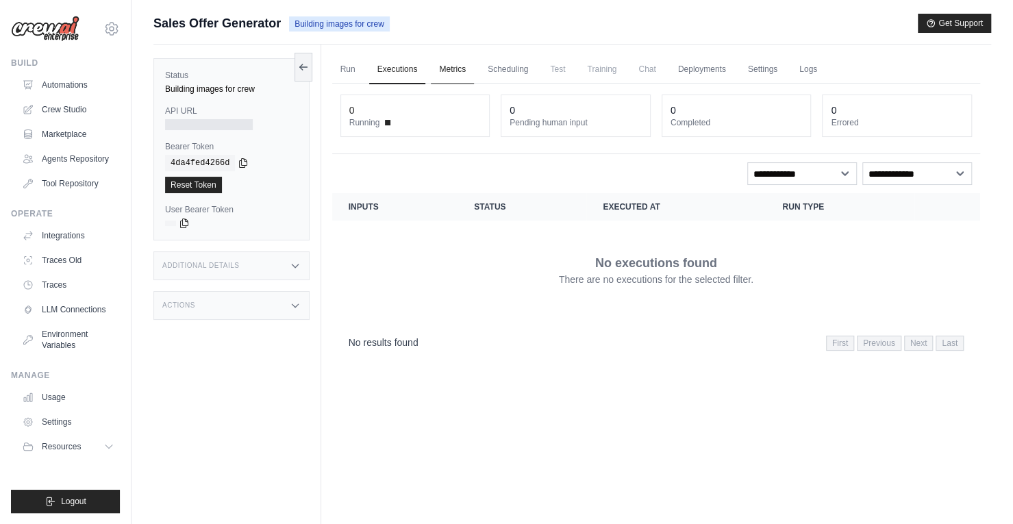
click at [451, 72] on link "Metrics" at bounding box center [452, 69] width 43 height 29
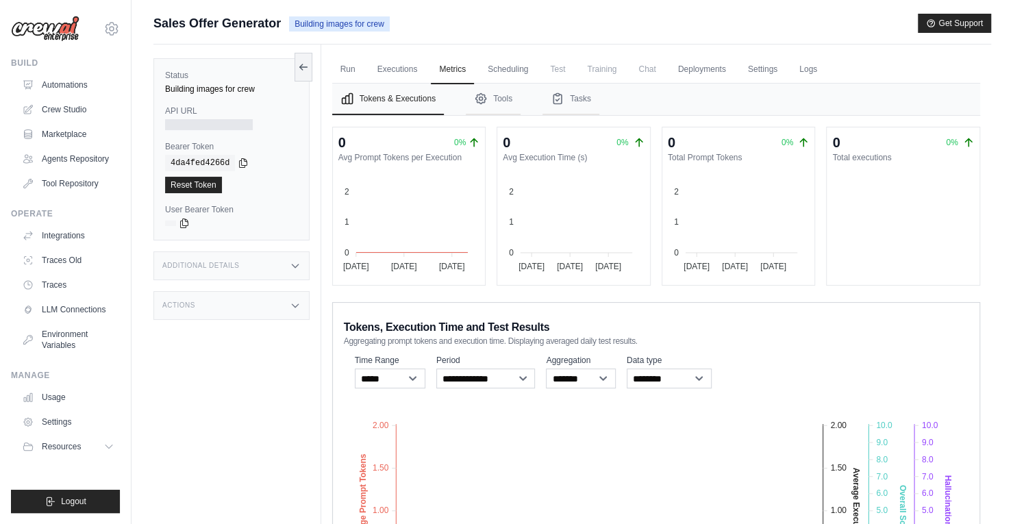
scroll to position [69, 0]
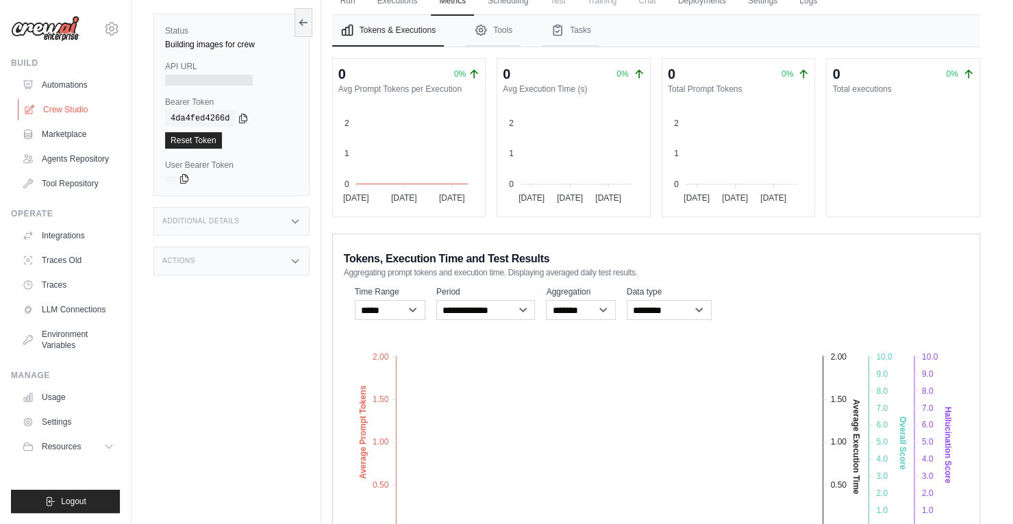
click at [49, 113] on link "Crew Studio" at bounding box center [69, 110] width 103 height 22
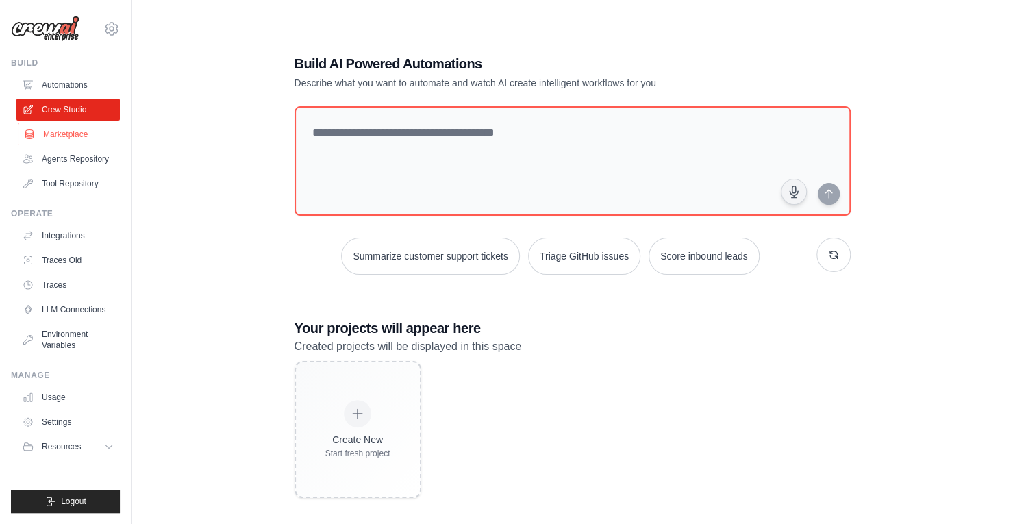
click at [53, 135] on link "Marketplace" at bounding box center [69, 134] width 103 height 22
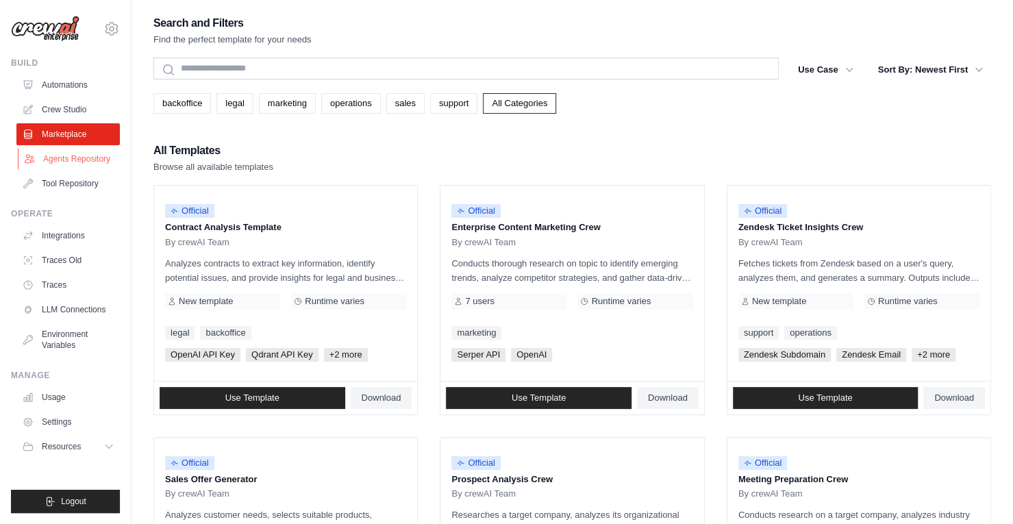
click at [75, 164] on link "Agents Repository" at bounding box center [69, 159] width 103 height 22
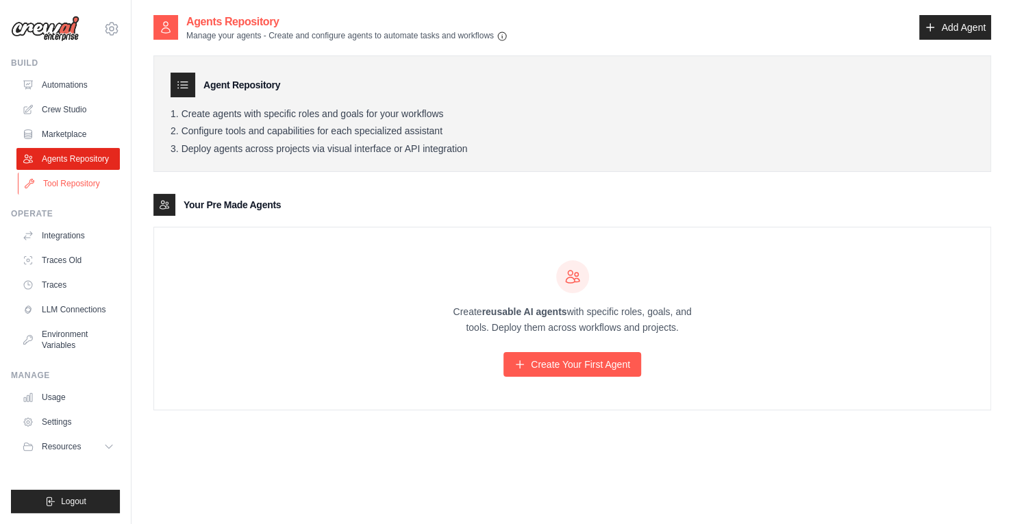
click at [75, 184] on link "Tool Repository" at bounding box center [69, 184] width 103 height 22
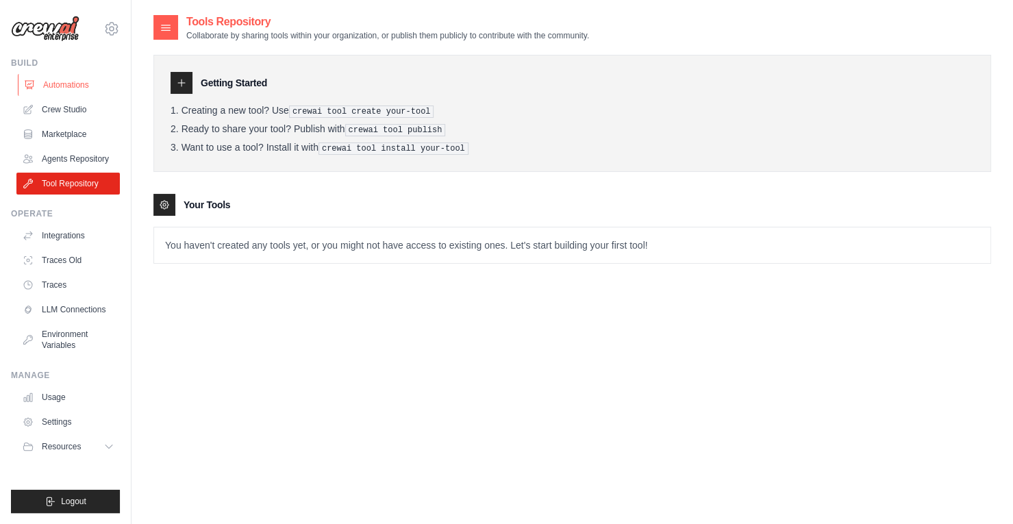
click at [64, 84] on link "Automations" at bounding box center [69, 85] width 103 height 22
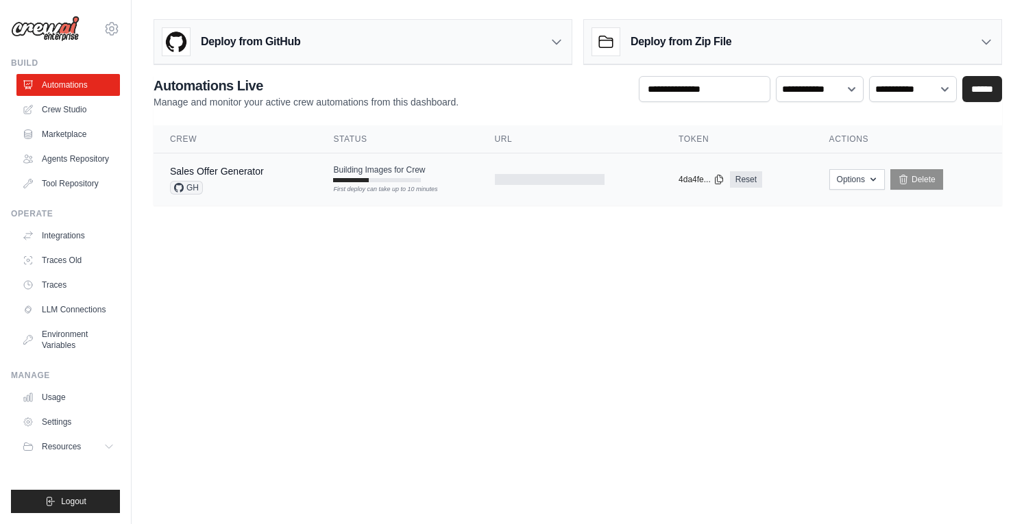
click at [409, 185] on div "First deploy can take up to 10 minutes" at bounding box center [377, 190] width 88 height 10
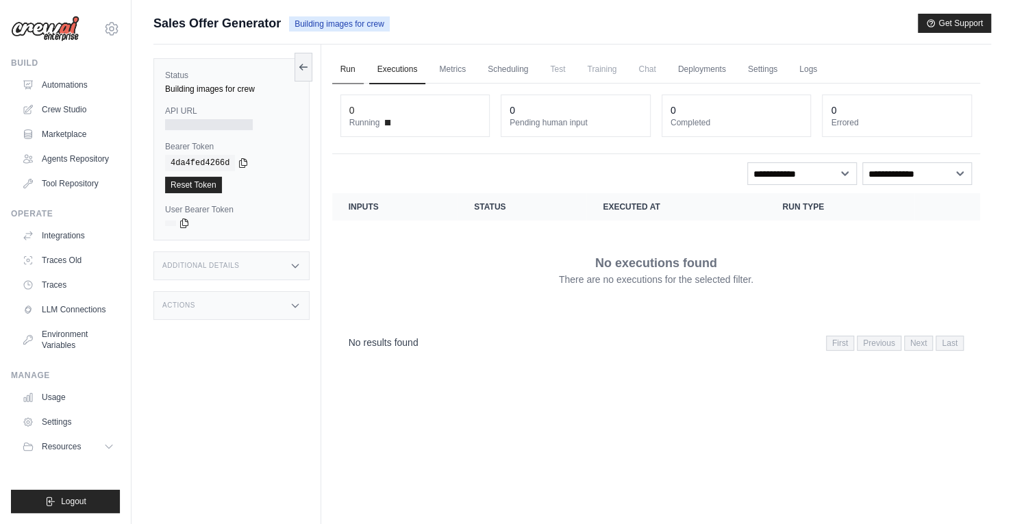
click at [342, 69] on link "Run" at bounding box center [348, 69] width 32 height 29
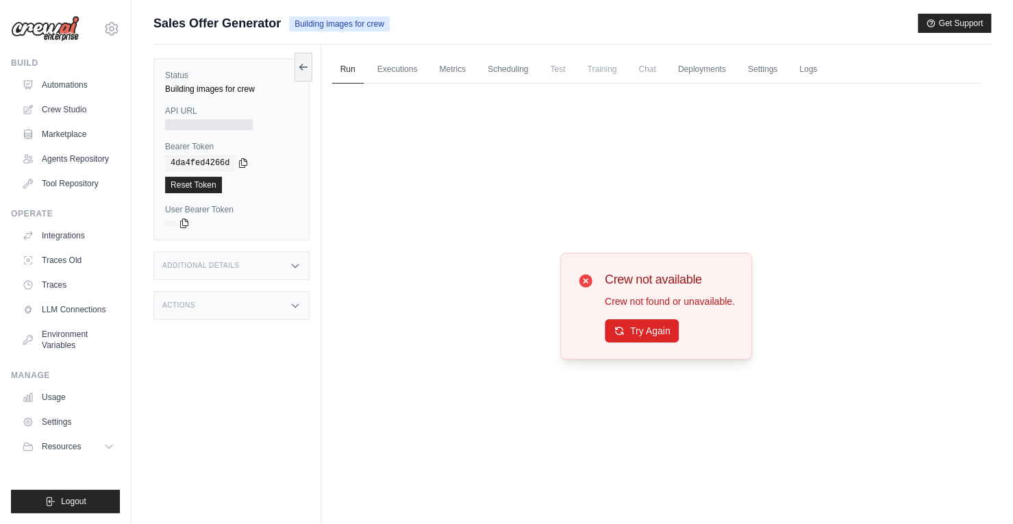
click at [552, 140] on div "Crew not available Crew not found or unavailable. Try Again" at bounding box center [656, 306] width 648 height 445
click at [652, 327] on button "Try Again" at bounding box center [642, 330] width 75 height 23
click at [647, 325] on button "Try Again" at bounding box center [642, 330] width 75 height 23
click at [204, 264] on h3 "Additional Details" at bounding box center [200, 266] width 77 height 8
click at [221, 397] on div "Actions" at bounding box center [231, 386] width 156 height 29
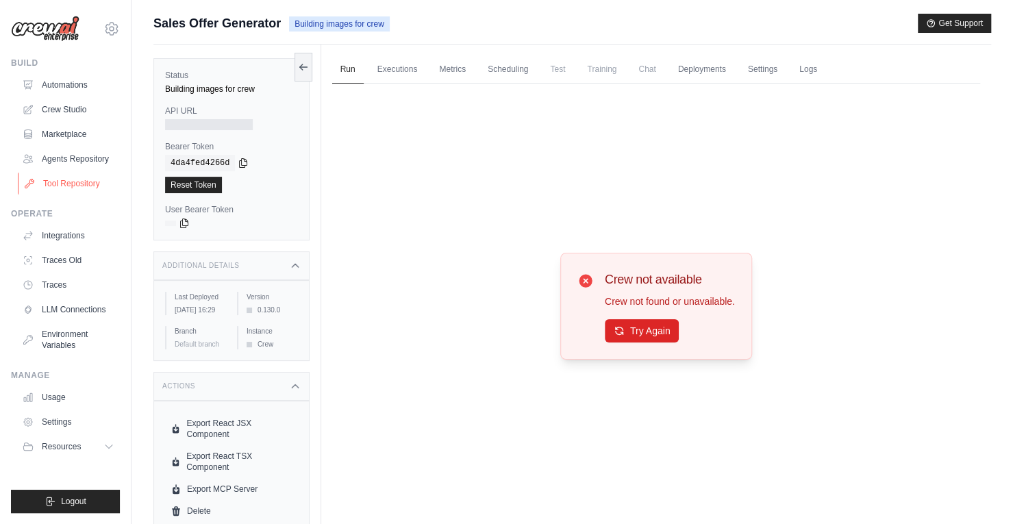
click at [54, 183] on link "Tool Repository" at bounding box center [69, 184] width 103 height 22
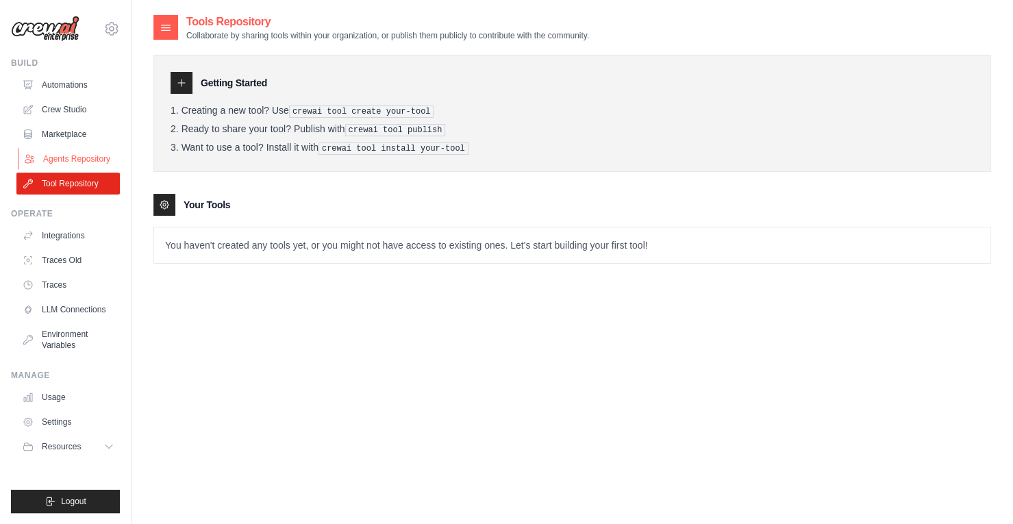
click at [63, 159] on link "Agents Repository" at bounding box center [69, 159] width 103 height 22
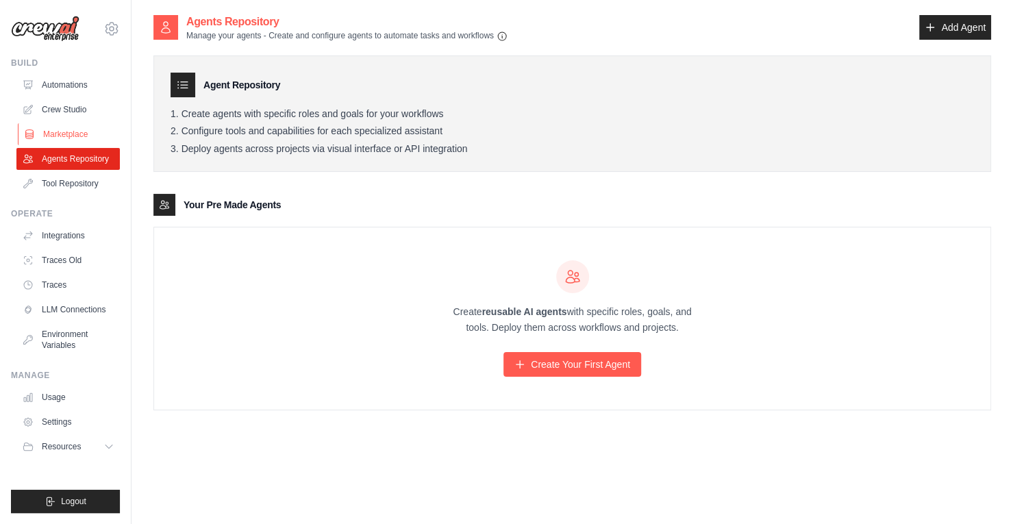
click at [60, 138] on link "Marketplace" at bounding box center [69, 134] width 103 height 22
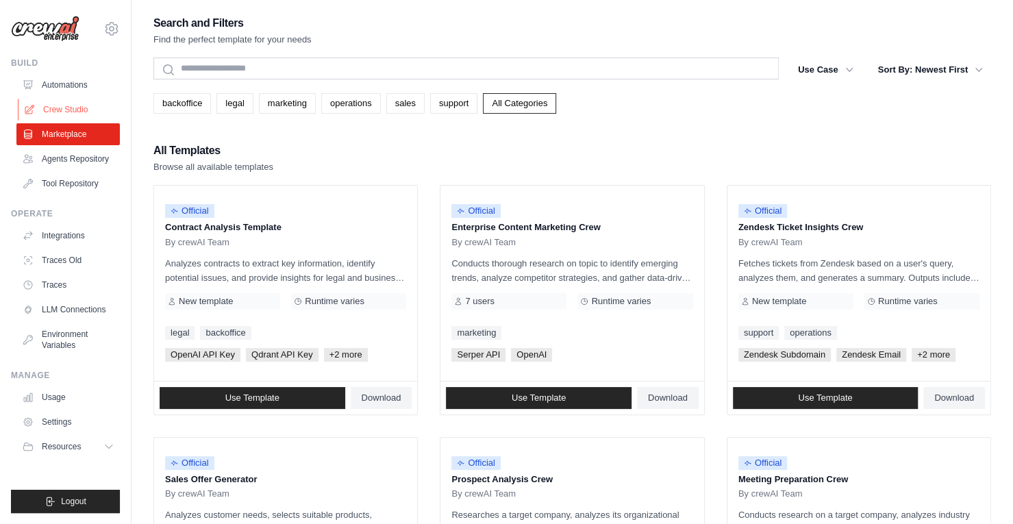
click at [92, 112] on link "Crew Studio" at bounding box center [69, 110] width 103 height 22
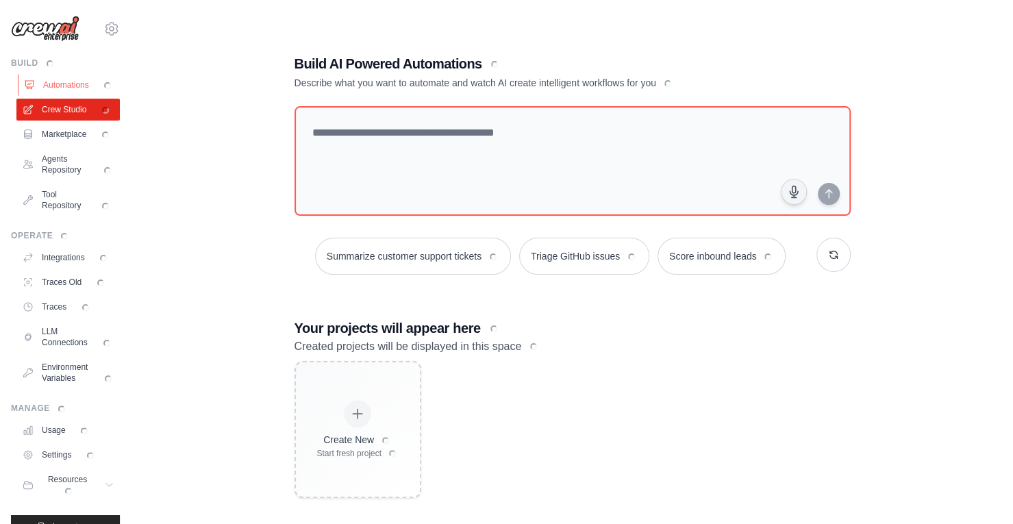
click at [64, 82] on link "Automations" at bounding box center [69, 85] width 103 height 22
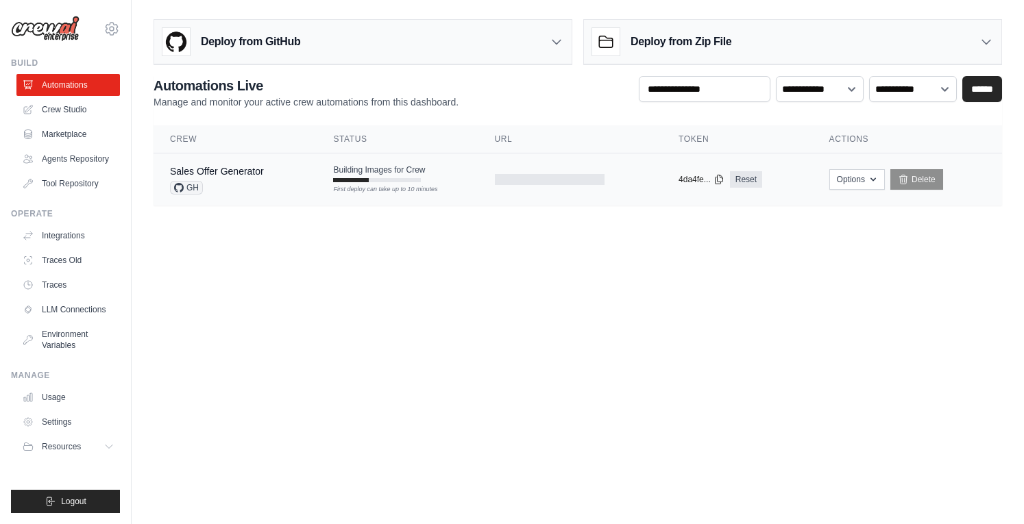
click at [264, 182] on div "GH" at bounding box center [217, 188] width 94 height 14
click at [77, 138] on link "Marketplace" at bounding box center [69, 134] width 103 height 22
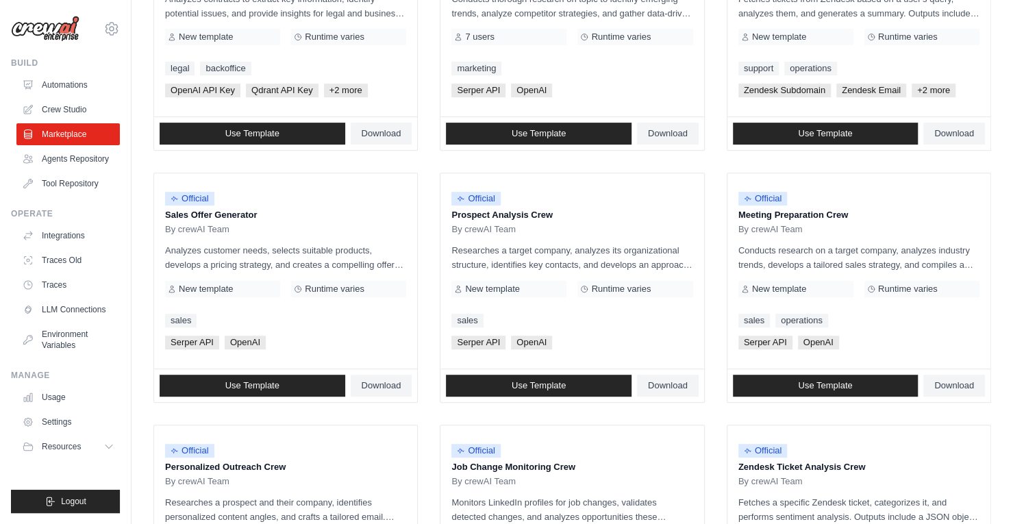
scroll to position [742, 0]
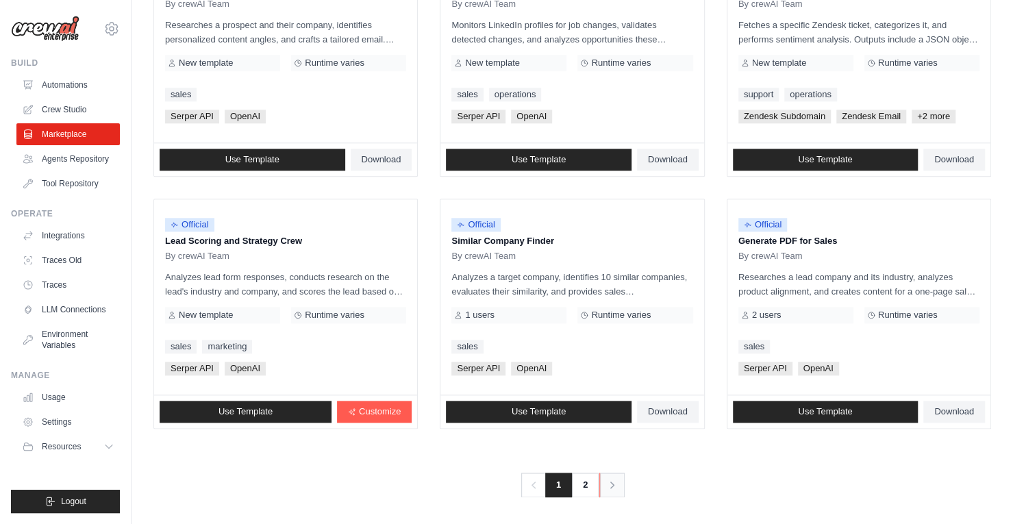
click at [613, 483] on icon "Pagination" at bounding box center [612, 485] width 4 height 7
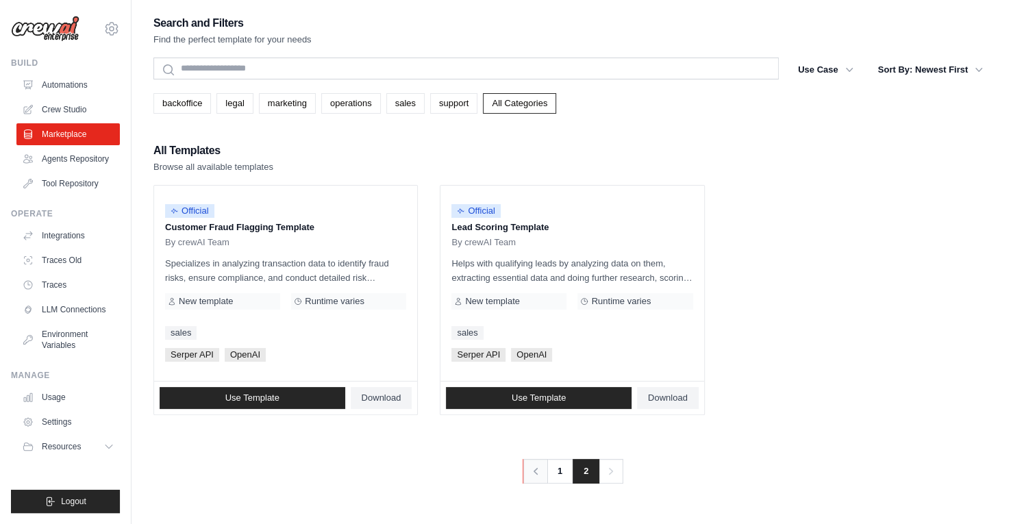
click at [529, 471] on icon "Pagination" at bounding box center [536, 472] width 14 height 14
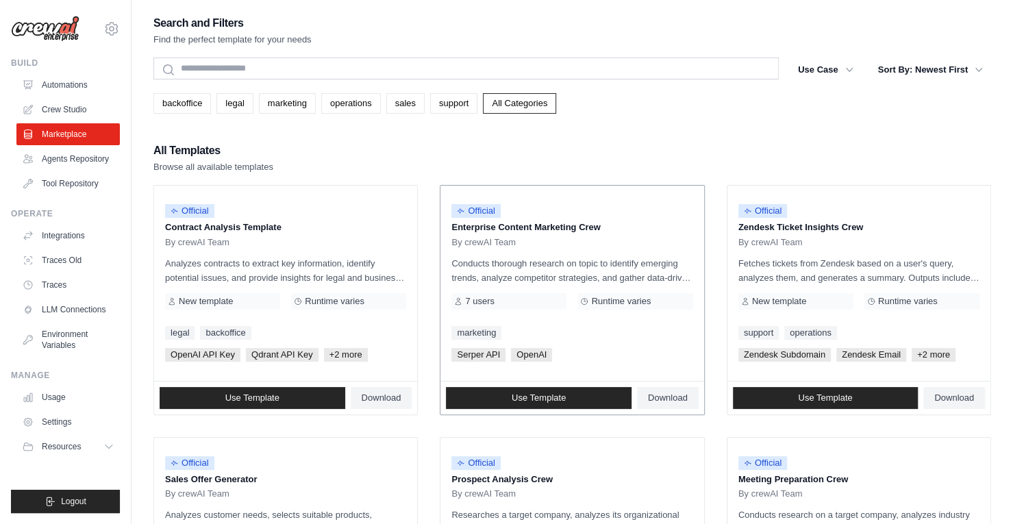
scroll to position [69, 0]
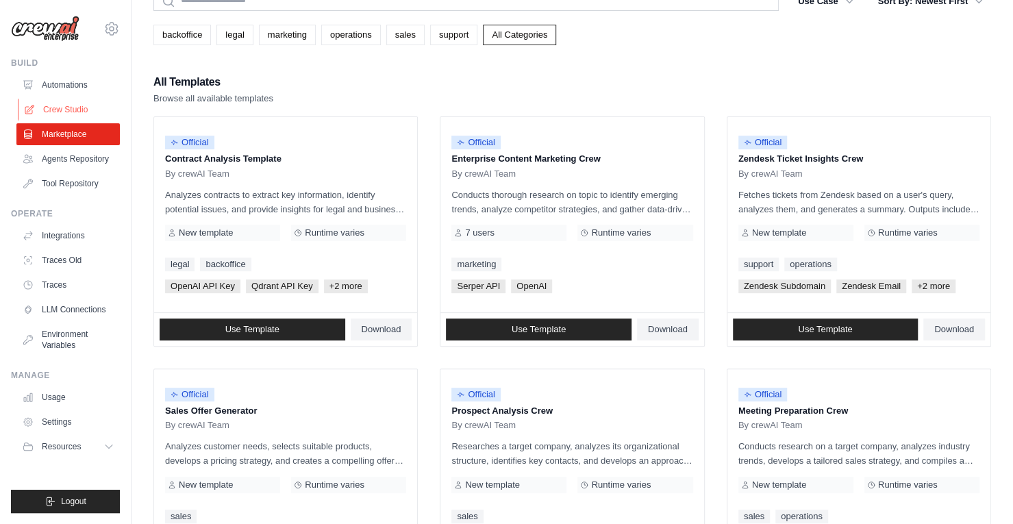
click at [56, 110] on link "Crew Studio" at bounding box center [69, 110] width 103 height 22
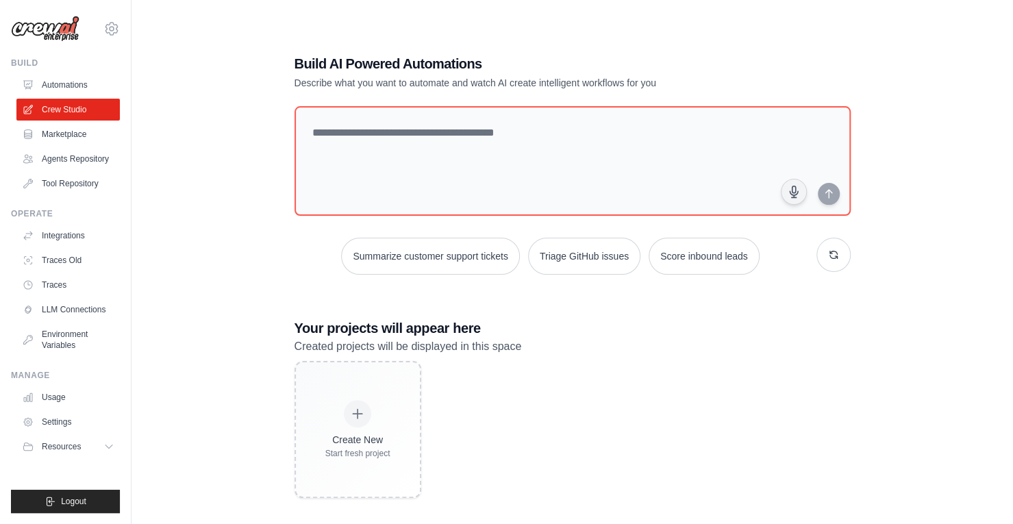
click at [66, 83] on link "Automations" at bounding box center [67, 85] width 103 height 22
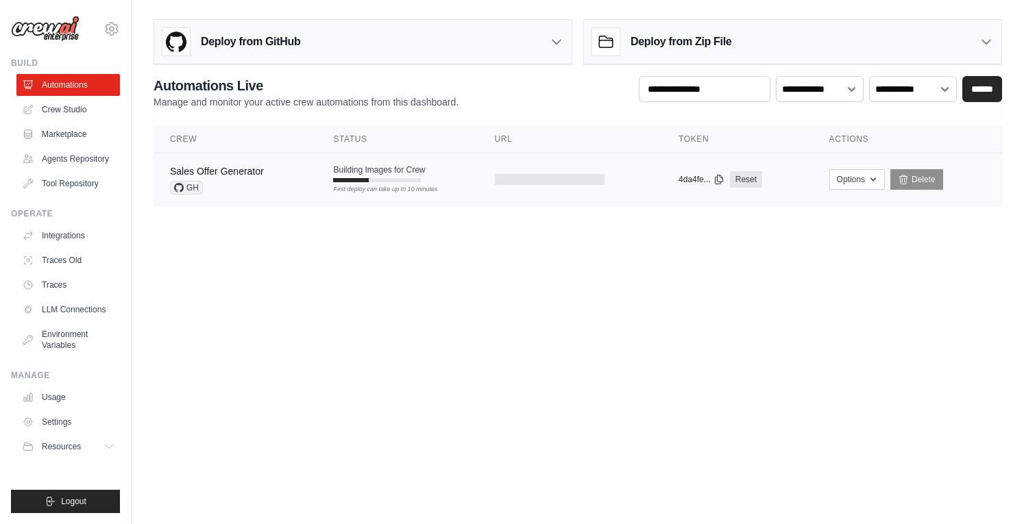
click at [415, 180] on div "First deploy can take up to 10 minutes" at bounding box center [377, 180] width 88 height 4
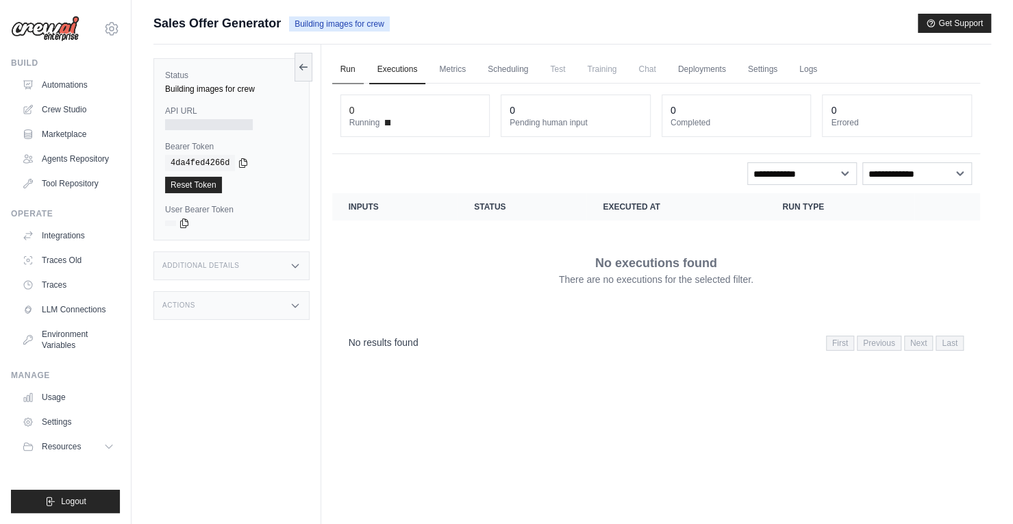
click at [344, 73] on link "Run" at bounding box center [348, 69] width 32 height 29
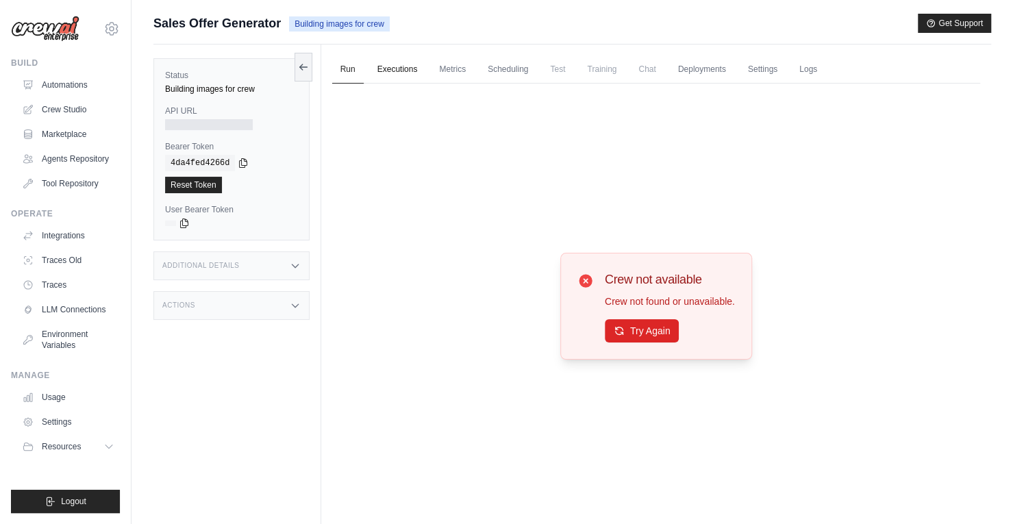
click at [393, 75] on link "Executions" at bounding box center [397, 69] width 57 height 29
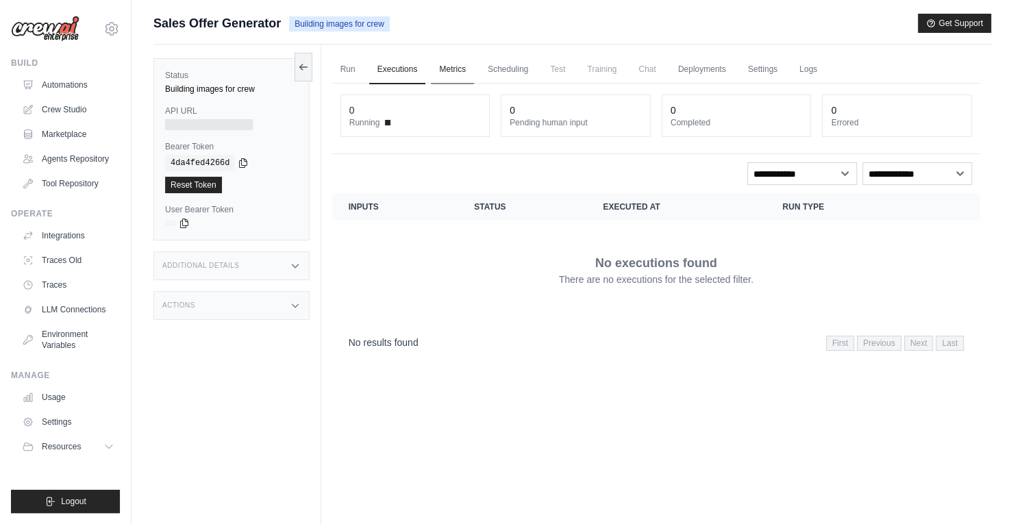
click at [456, 71] on link "Metrics" at bounding box center [452, 69] width 43 height 29
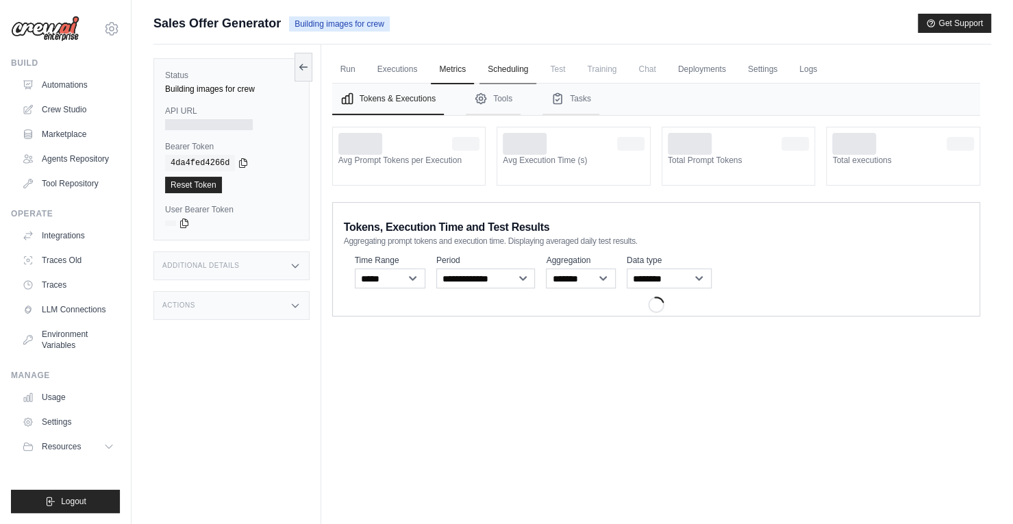
click at [533, 68] on link "Scheduling" at bounding box center [508, 69] width 57 height 29
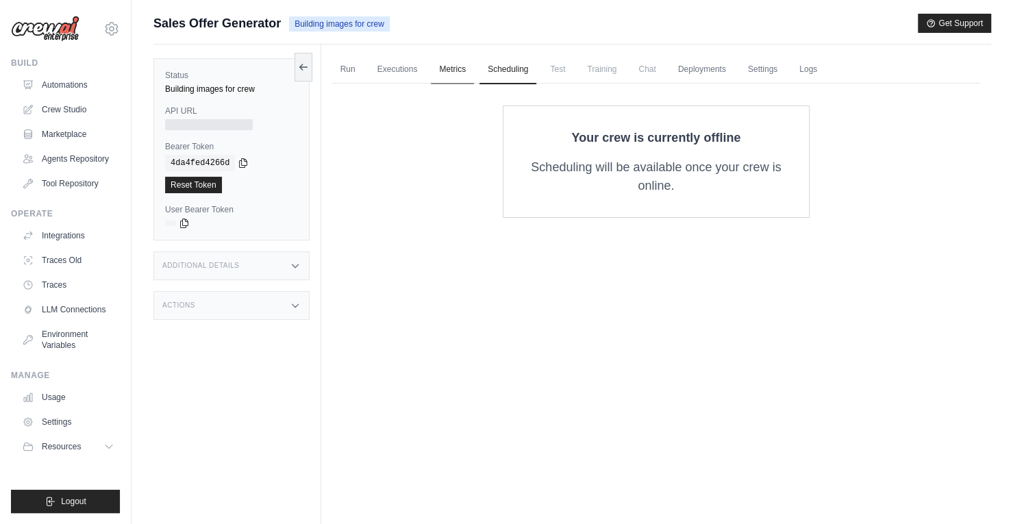
click at [470, 71] on link "Metrics" at bounding box center [452, 69] width 43 height 29
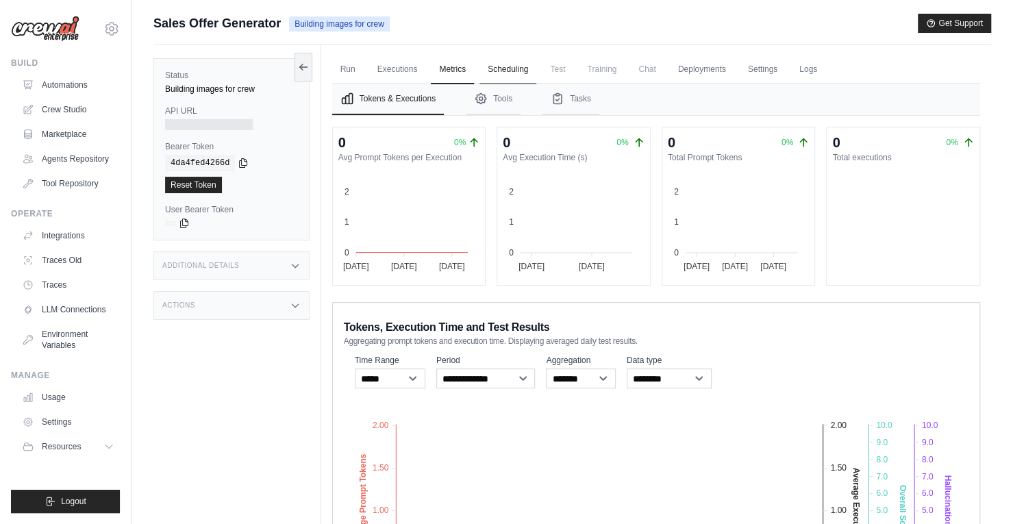
click at [518, 69] on link "Scheduling" at bounding box center [508, 69] width 57 height 29
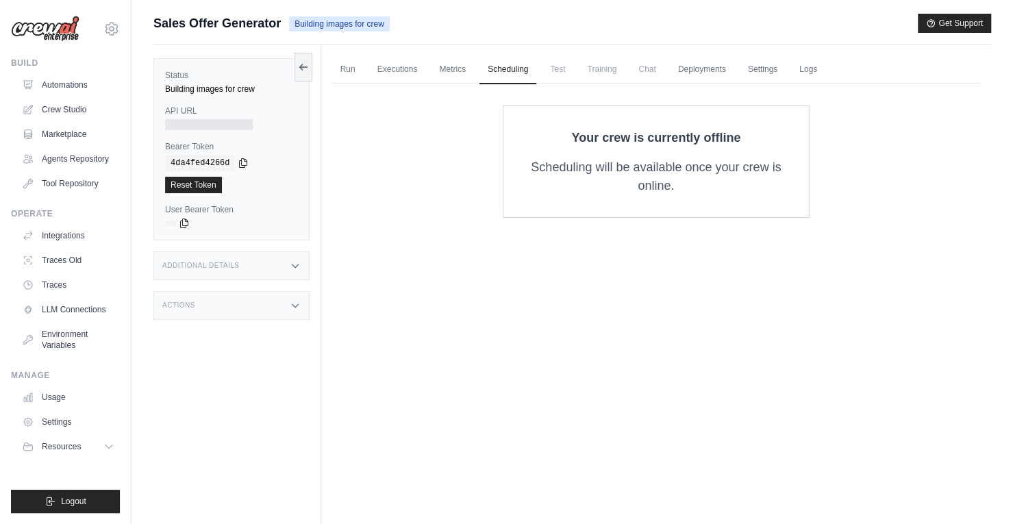
click at [563, 75] on span "Test" at bounding box center [558, 68] width 32 height 27
click at [390, 76] on link "Executions" at bounding box center [397, 69] width 57 height 29
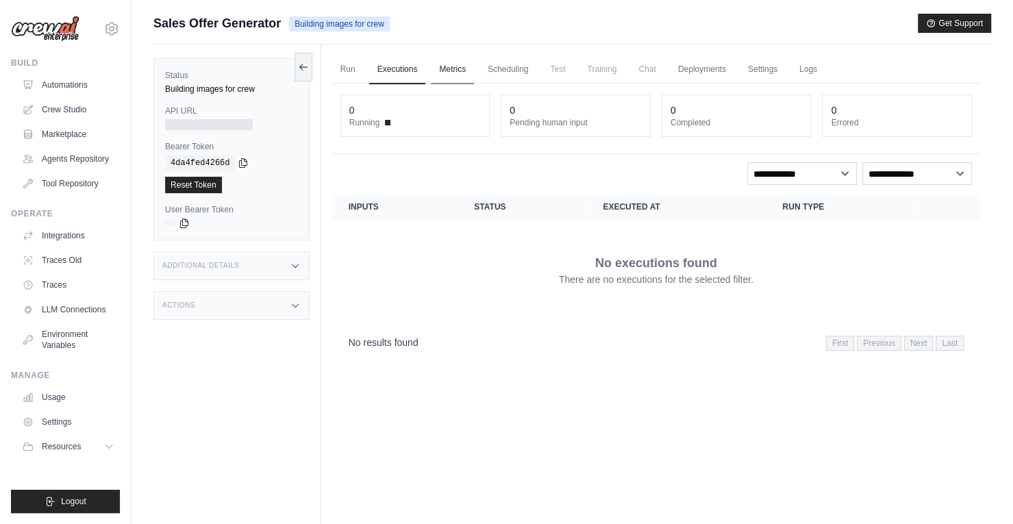
click at [448, 75] on link "Metrics" at bounding box center [452, 69] width 43 height 29
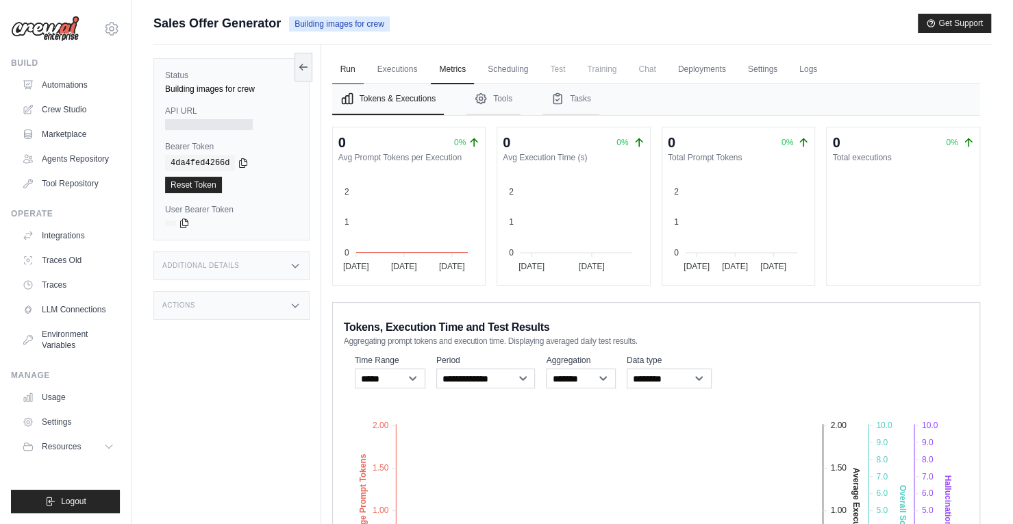
click at [345, 68] on link "Run" at bounding box center [348, 69] width 32 height 29
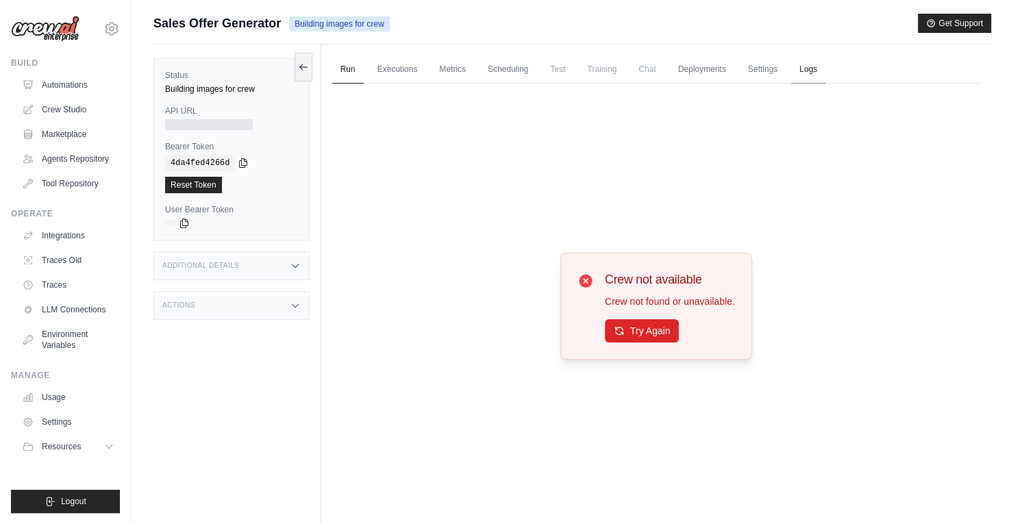
click at [826, 74] on link "Logs" at bounding box center [808, 69] width 34 height 29
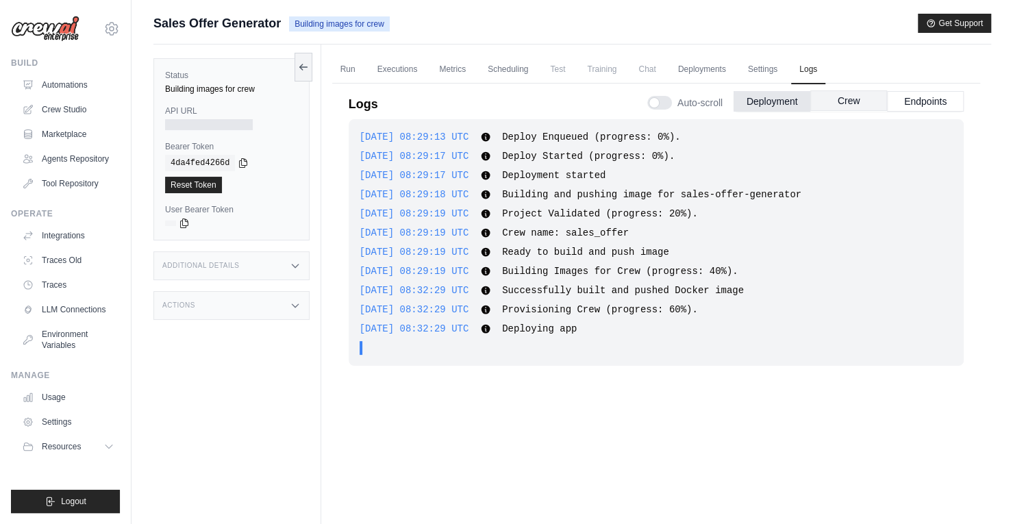
click at [858, 96] on button "Crew" at bounding box center [849, 100] width 77 height 21
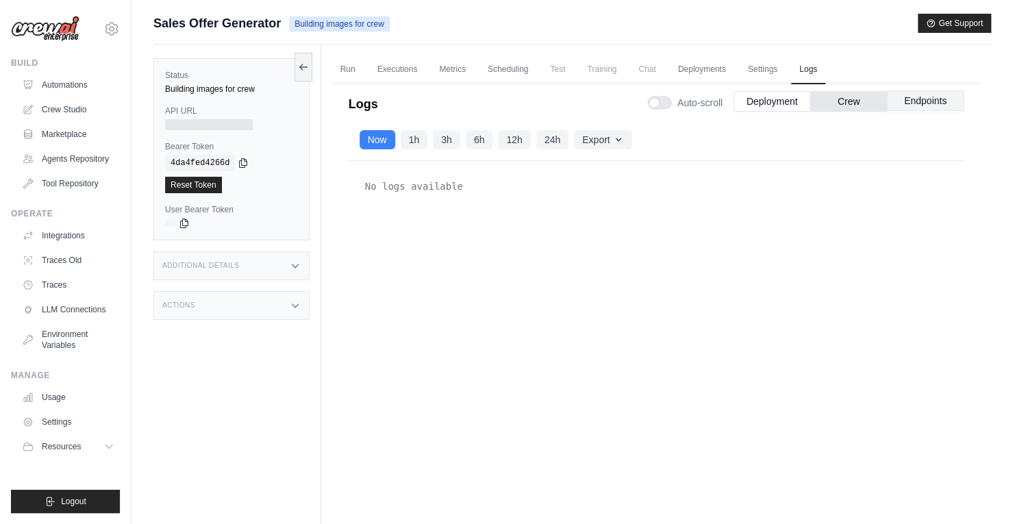
click at [935, 99] on button "Endpoints" at bounding box center [925, 100] width 77 height 21
click at [856, 92] on button "Crew" at bounding box center [849, 100] width 77 height 21
click at [769, 98] on button "Deployment" at bounding box center [772, 100] width 77 height 21
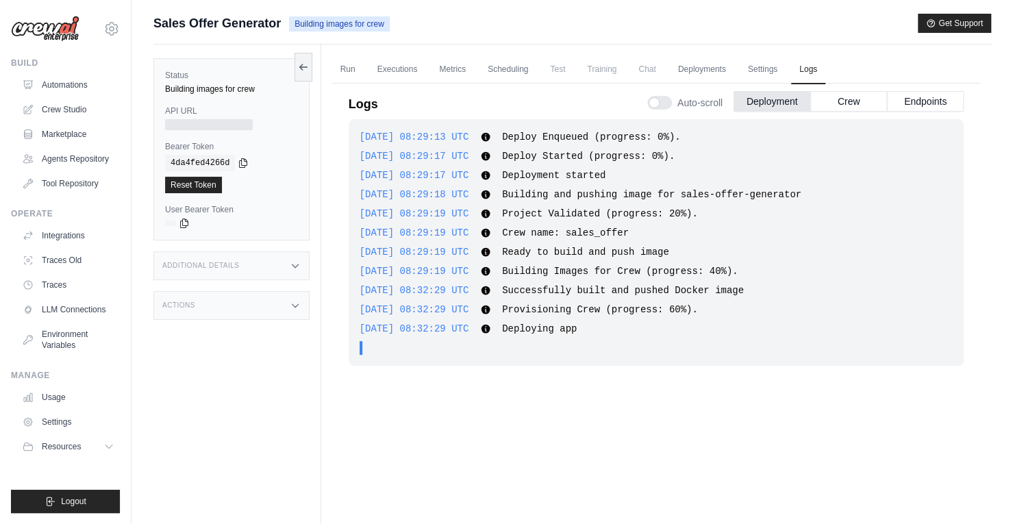
click at [578, 344] on div ". . ." at bounding box center [660, 348] width 585 height 14
click at [773, 77] on link "Settings" at bounding box center [763, 69] width 46 height 29
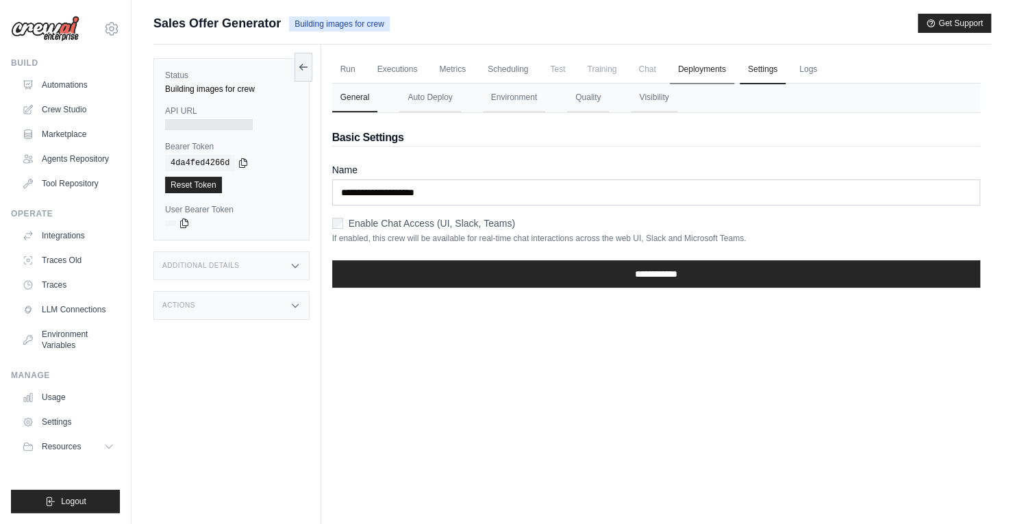
click at [712, 76] on link "Deployments" at bounding box center [702, 69] width 64 height 29
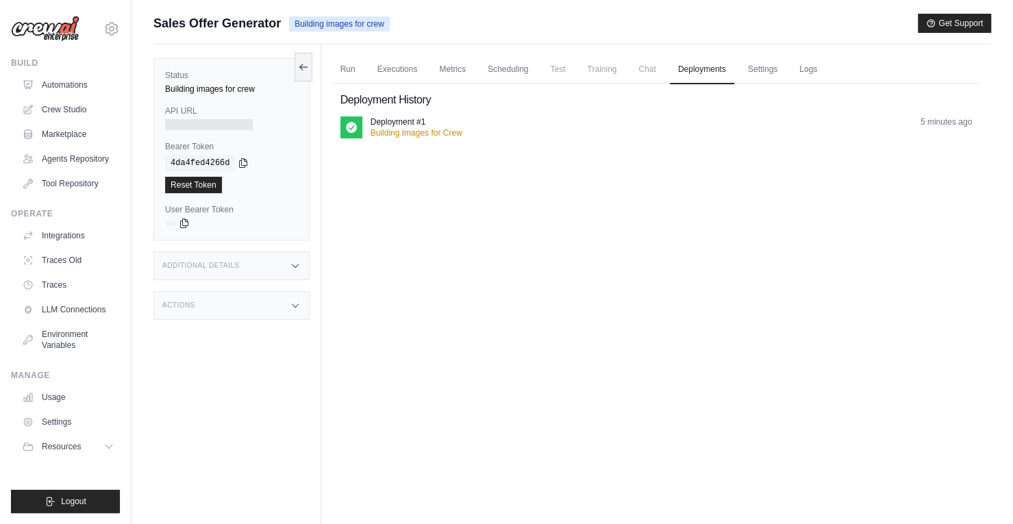
click at [851, 61] on ul "Run Executions Metrics Scheduling Test Training Chat Deployments Settings Logs" at bounding box center [656, 69] width 648 height 28
click at [826, 69] on link "Logs" at bounding box center [808, 69] width 34 height 29
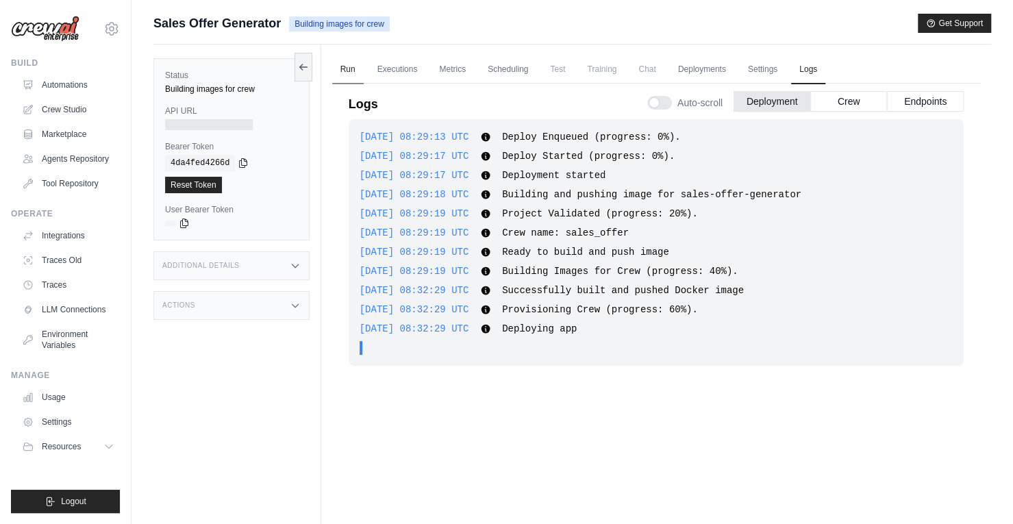
click at [347, 72] on link "Run" at bounding box center [348, 69] width 32 height 29
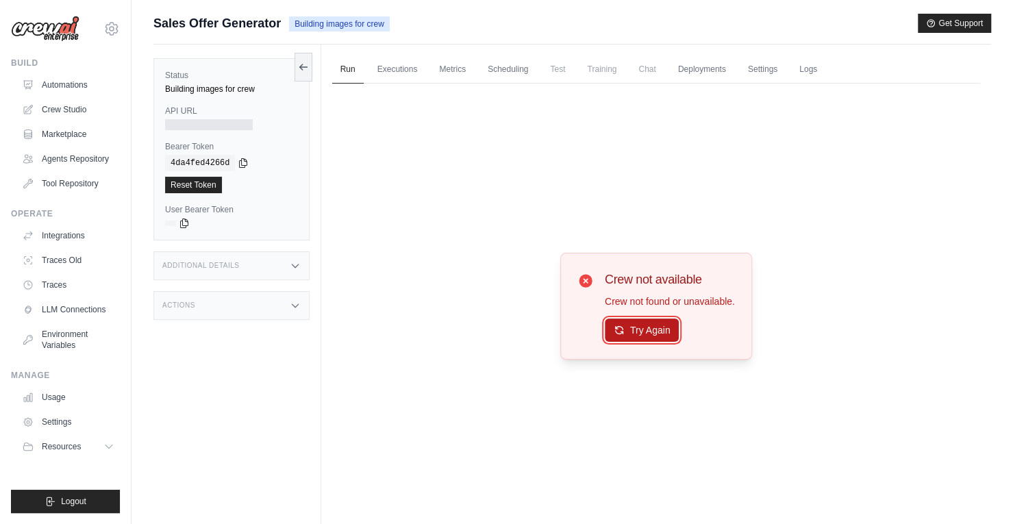
click at [658, 328] on button "Try Again" at bounding box center [642, 330] width 75 height 23
click at [826, 68] on link "Logs" at bounding box center [808, 69] width 34 height 29
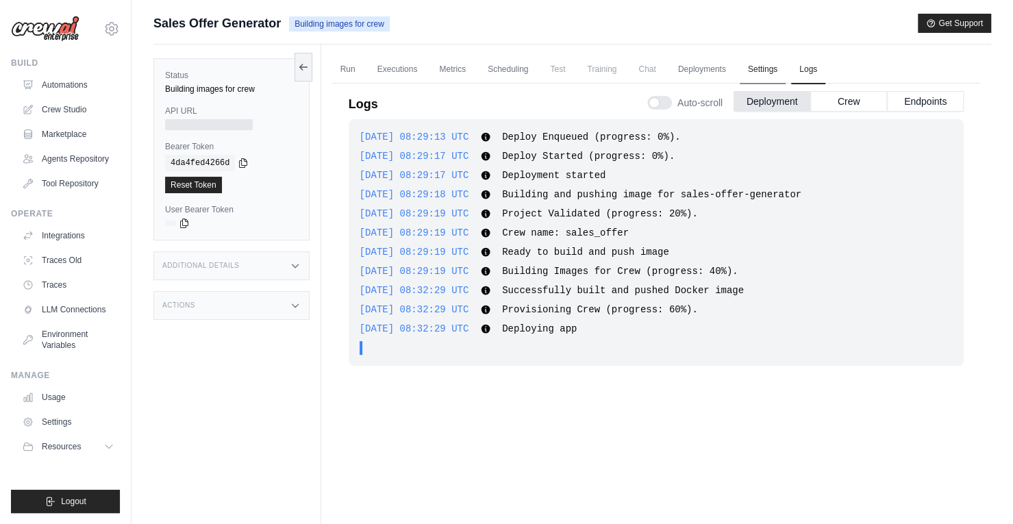
click at [780, 69] on link "Settings" at bounding box center [763, 69] width 46 height 29
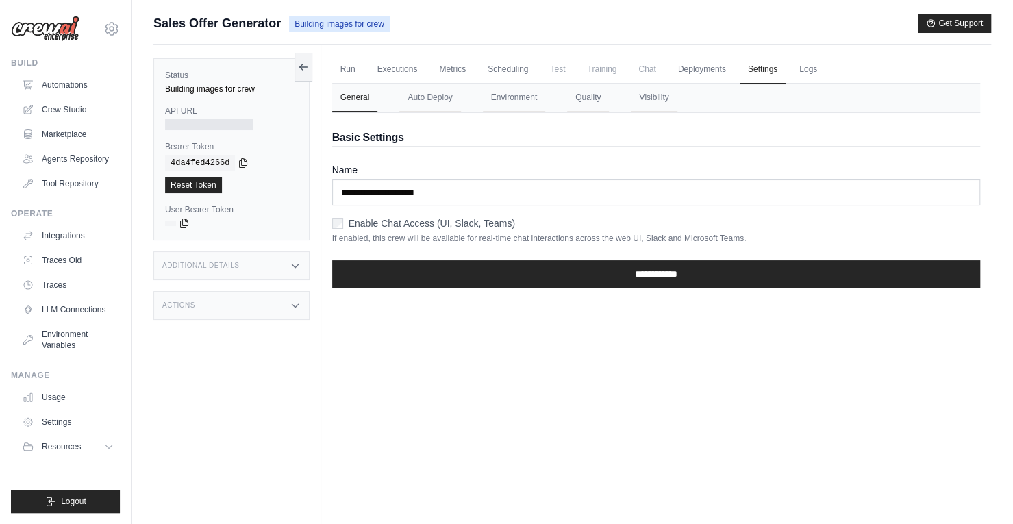
click at [493, 206] on form "**********" at bounding box center [656, 231] width 648 height 136
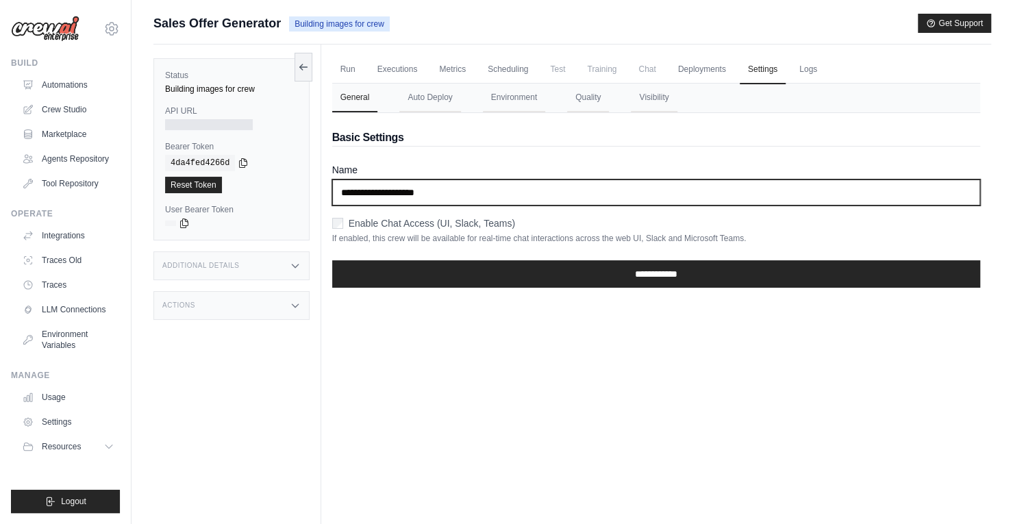
click at [486, 193] on input "**********" at bounding box center [656, 193] width 648 height 26
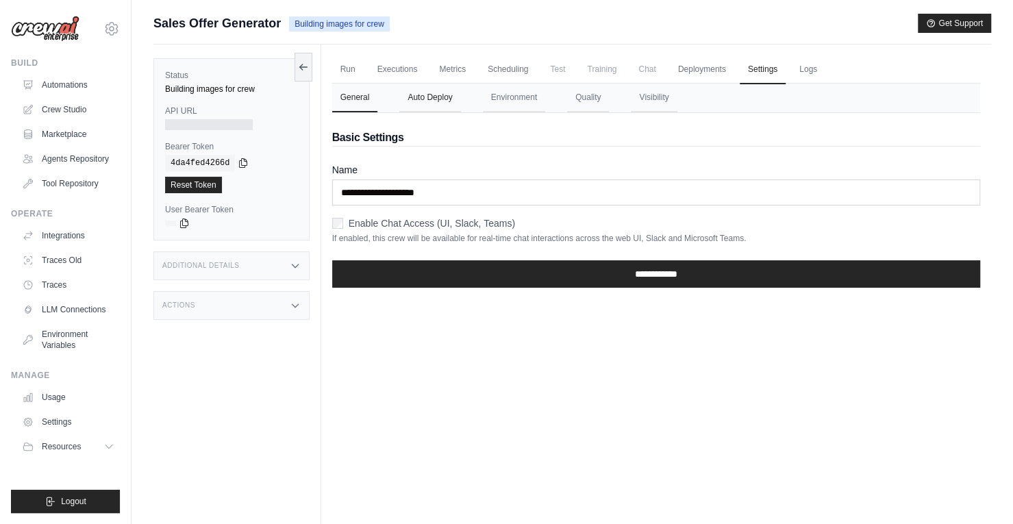
click at [436, 100] on button "Auto Deploy" at bounding box center [429, 98] width 61 height 29
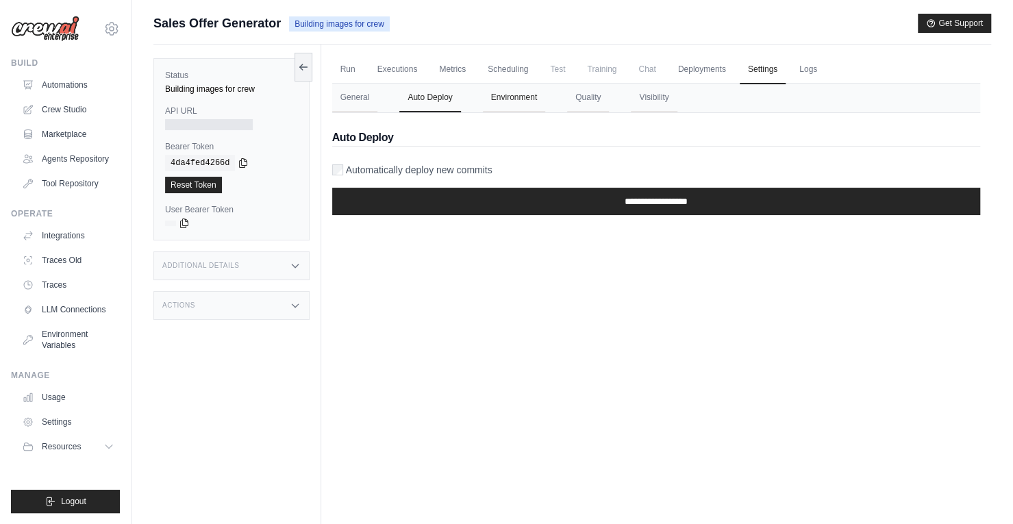
click at [528, 95] on button "Environment" at bounding box center [514, 98] width 62 height 29
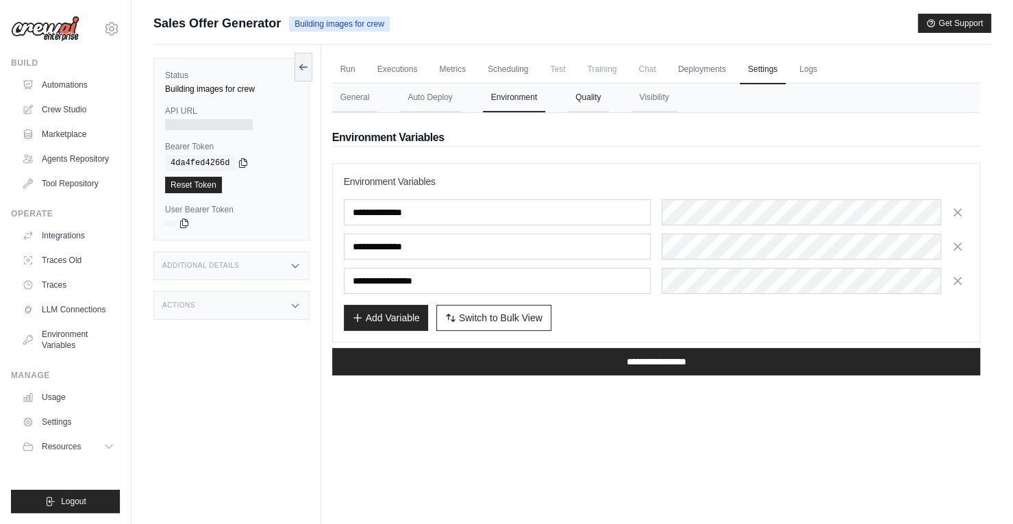
click at [597, 96] on button "Quality" at bounding box center [588, 98] width 42 height 29
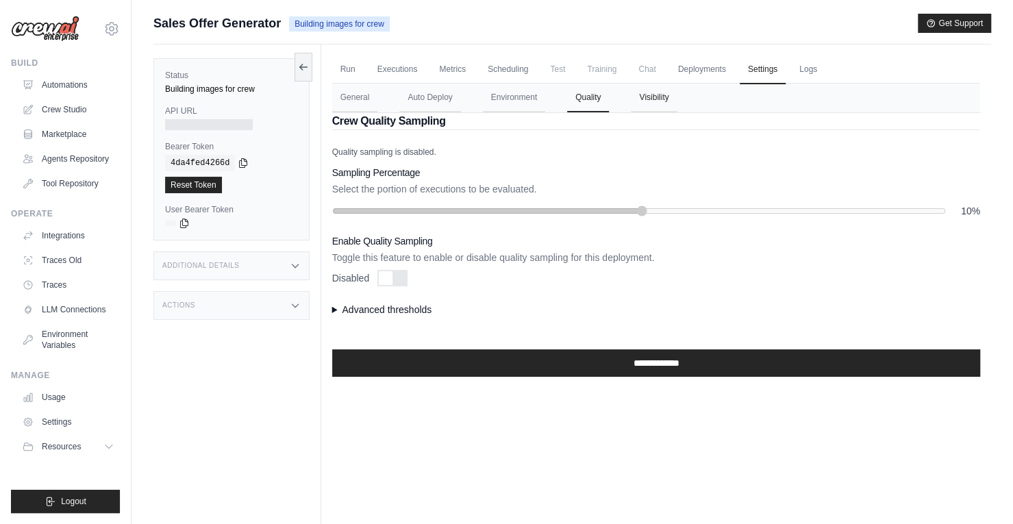
click at [650, 96] on button "Visibility" at bounding box center [654, 98] width 46 height 29
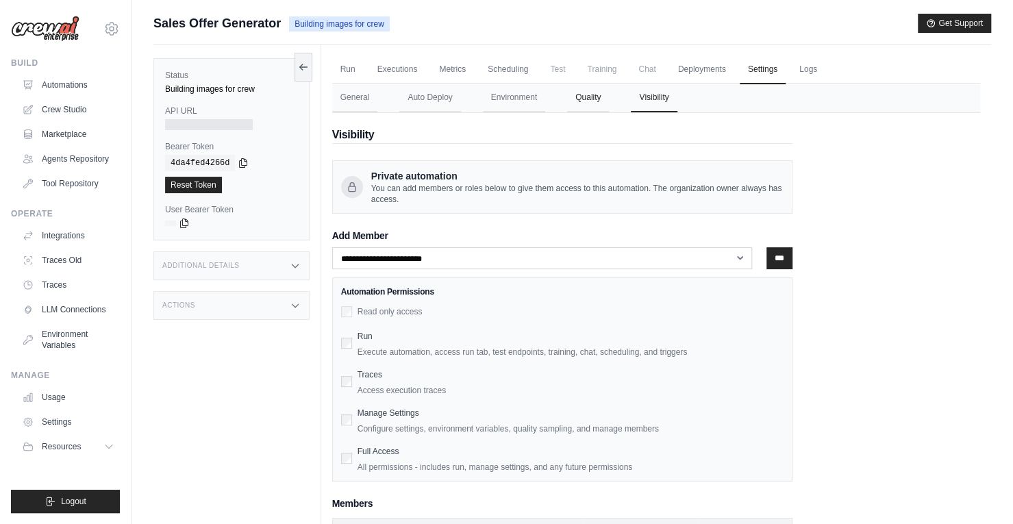
click at [602, 100] on button "Quality" at bounding box center [588, 98] width 42 height 29
